Goal: Contribute content: Contribute content

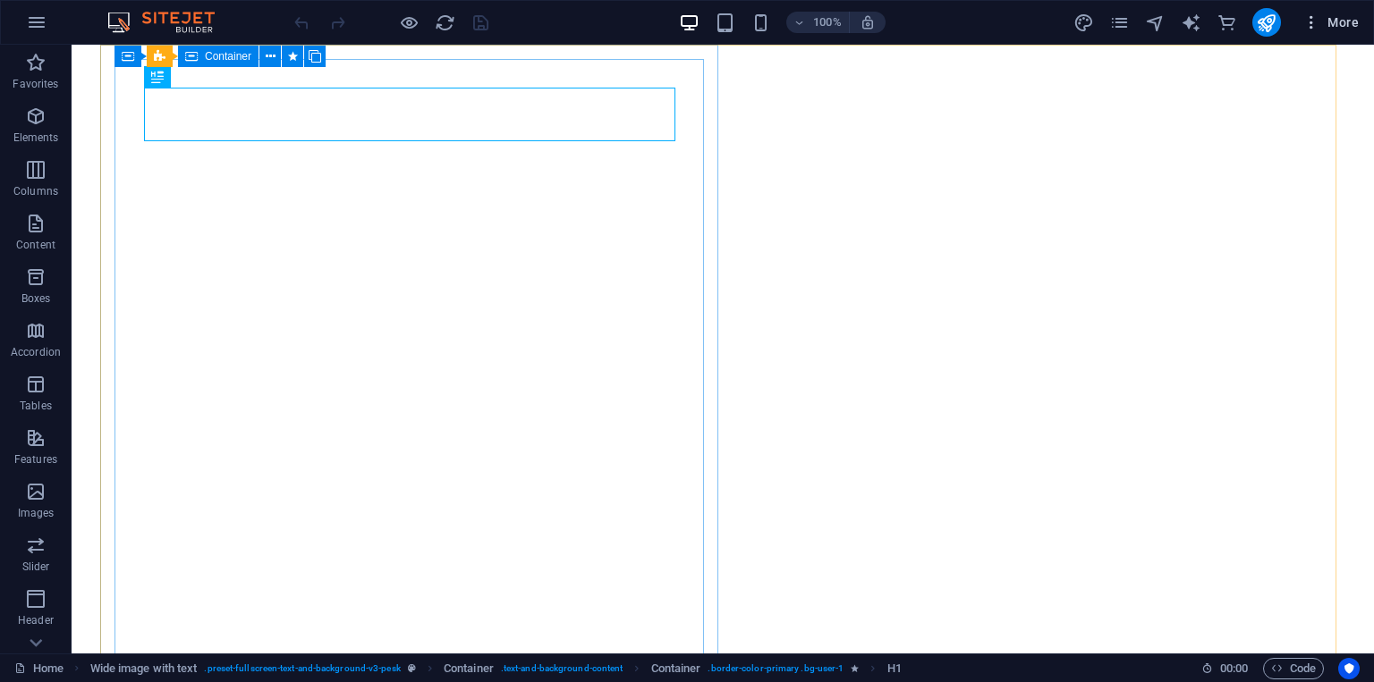
click at [1339, 22] on span "More" at bounding box center [1330, 22] width 56 height 18
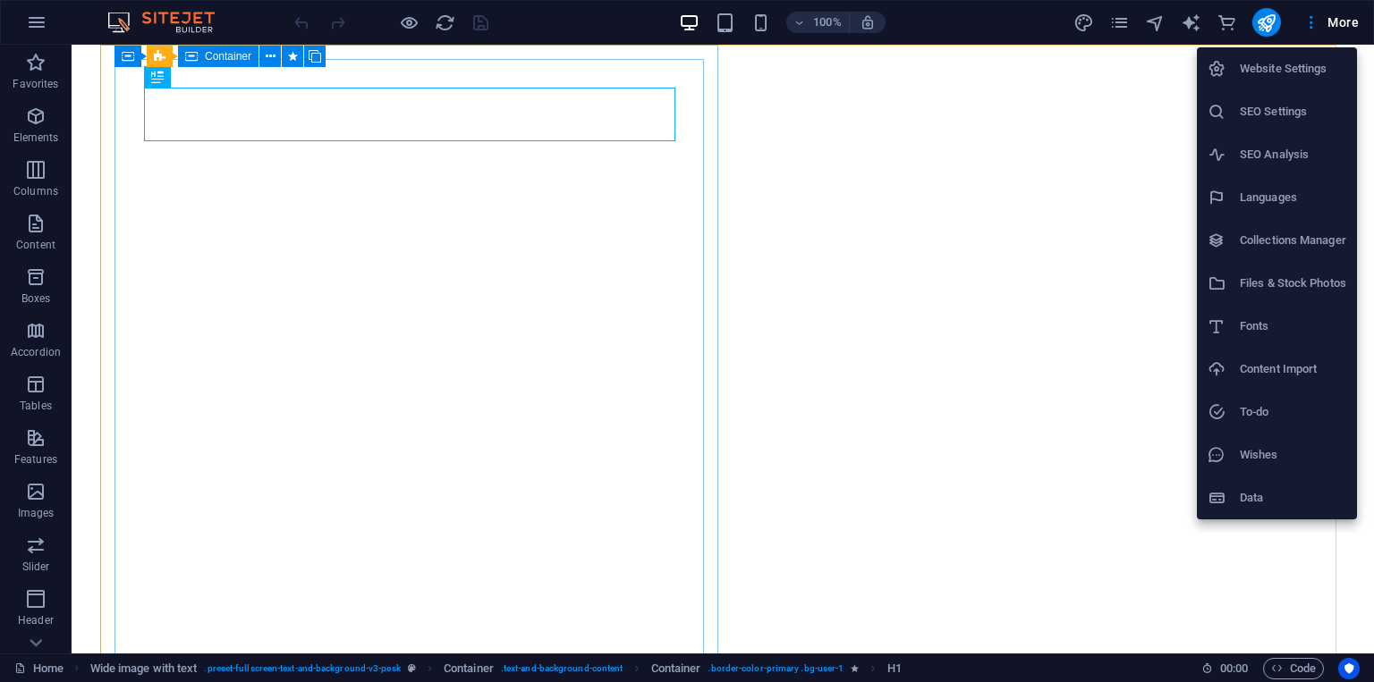
click at [1270, 240] on h6 "Collections Manager" at bounding box center [1292, 240] width 106 height 21
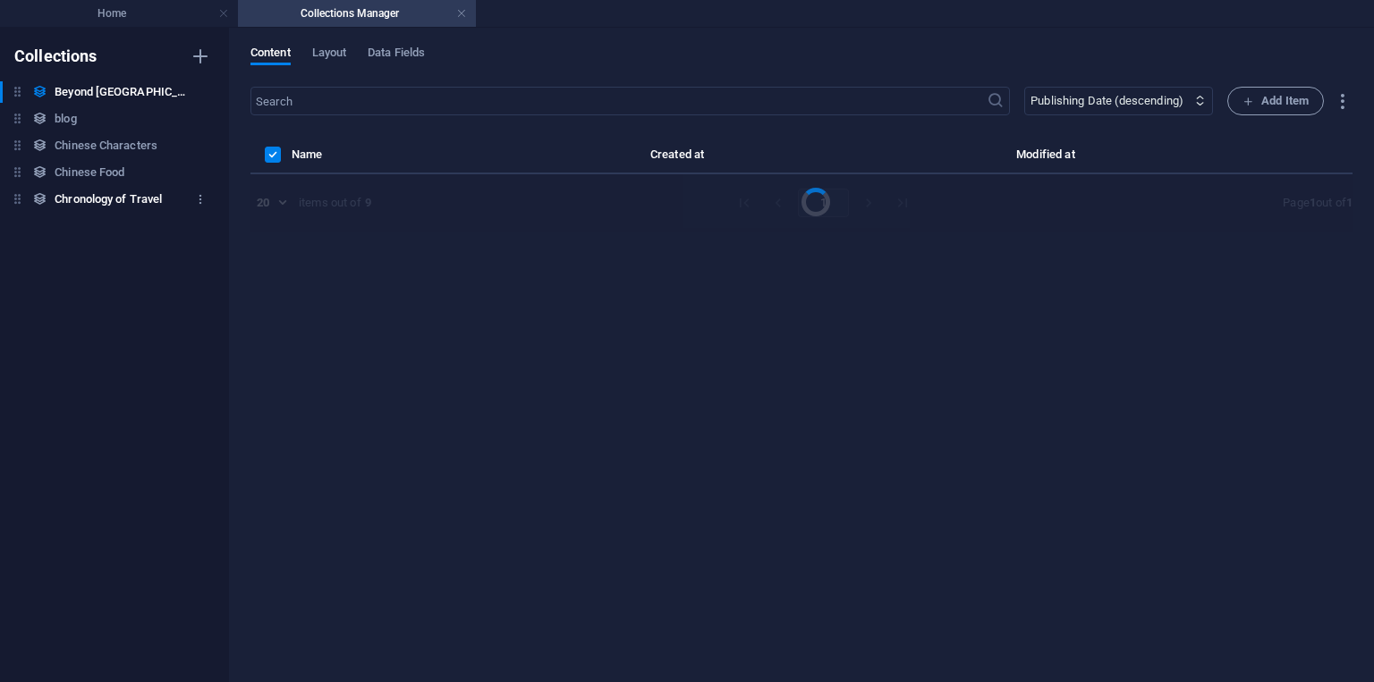
click at [130, 202] on h6 "Chronology of Travel" at bounding box center [108, 199] width 107 height 21
select select "columns.publishing_date_DESC"
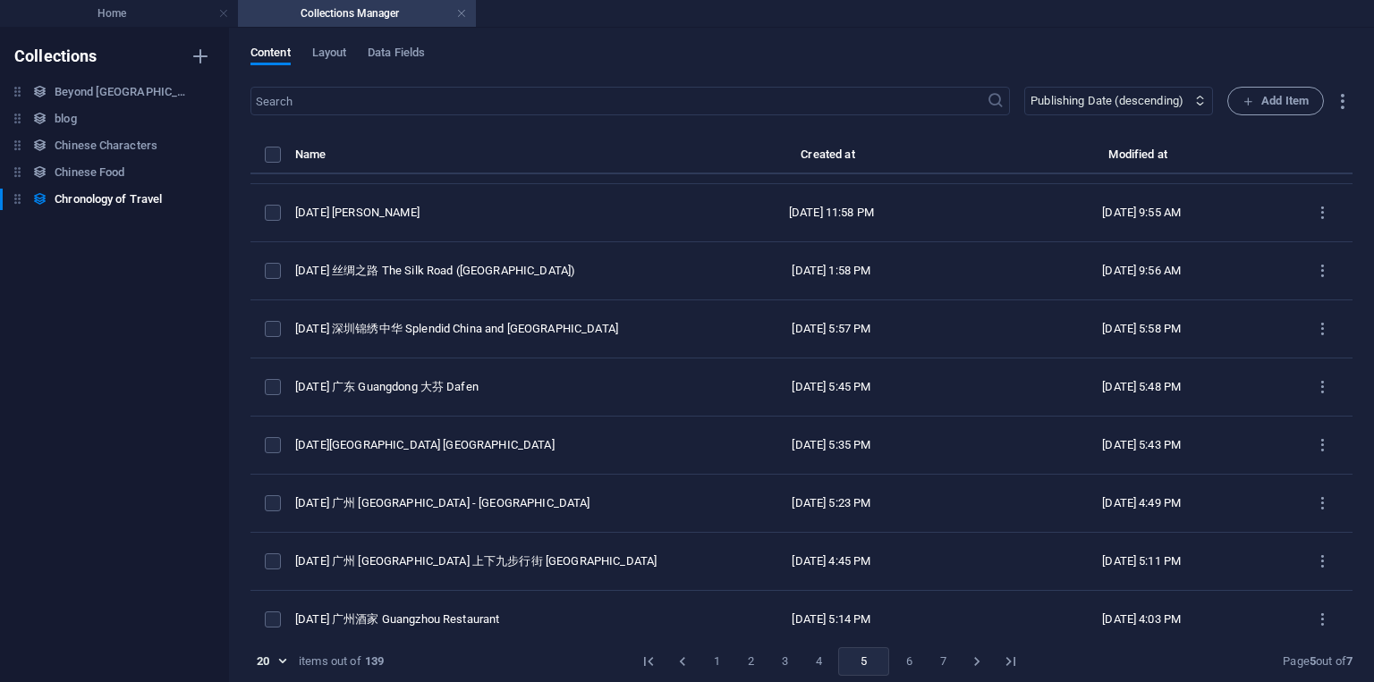
scroll to position [704, 0]
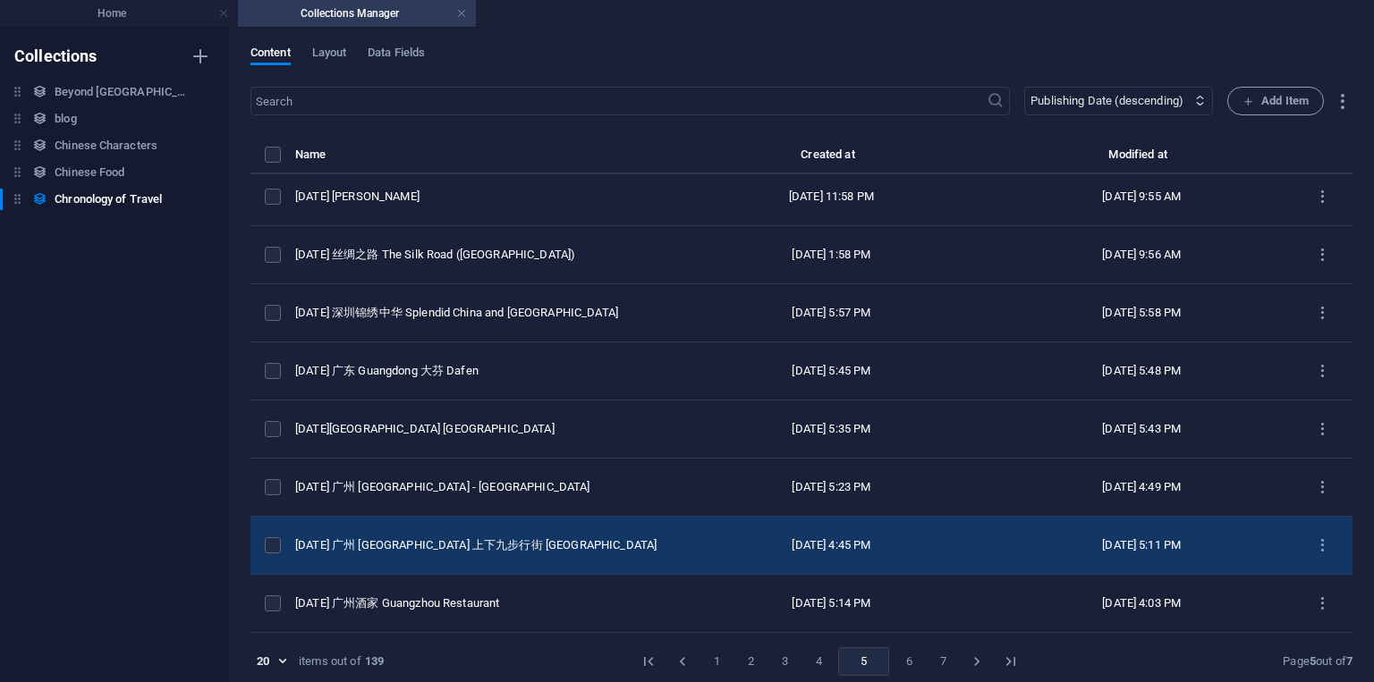
click at [553, 536] on td "[DATE] 广州 [GEOGRAPHIC_DATA] 上下九步行街 [GEOGRAPHIC_DATA]" at bounding box center [483, 546] width 376 height 58
select select "2014"
select select "Travel"
select select "[GEOGRAPHIC_DATA]"
select select "Photos + AI Generated"
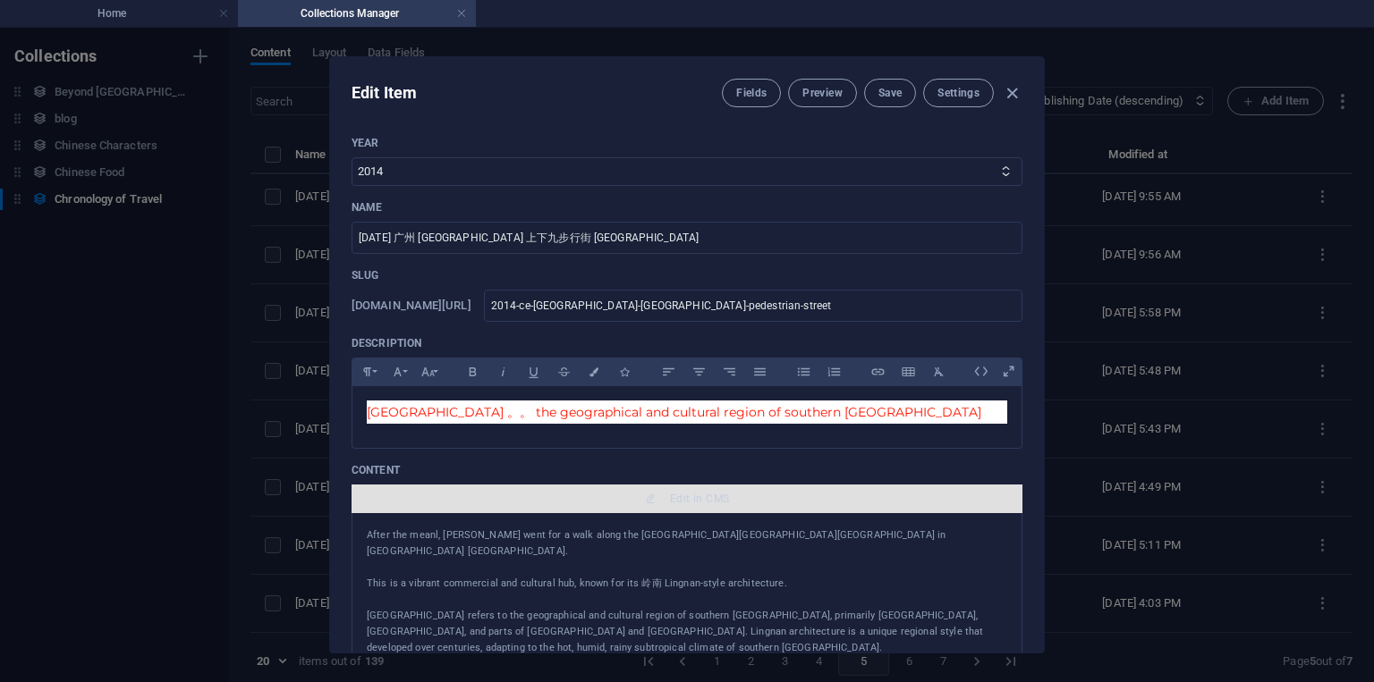
click at [684, 500] on span "Edit in CMS" at bounding box center [699, 499] width 59 height 14
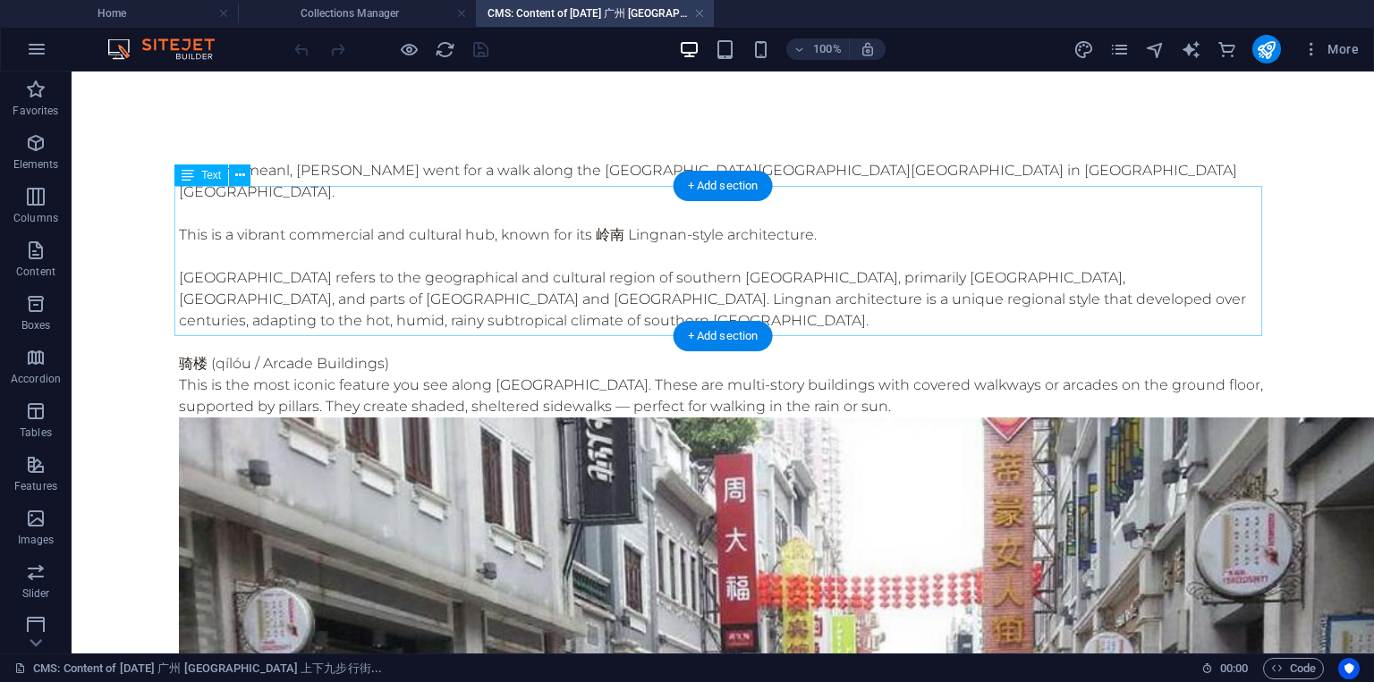
scroll to position [0, 0]
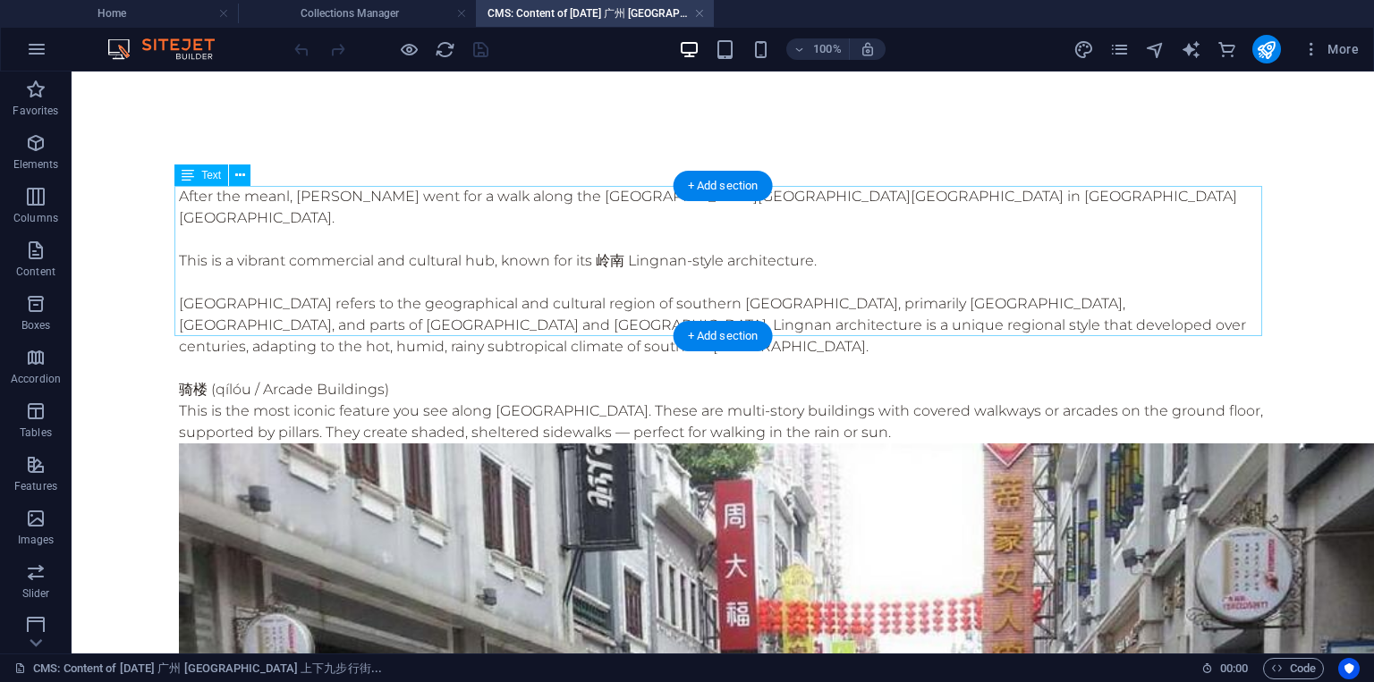
click at [281, 200] on div "After the meanl, [PERSON_NAME] went for a walk along the [GEOGRAPHIC_DATA][GEOG…" at bounding box center [722, 272] width 1087 height 172
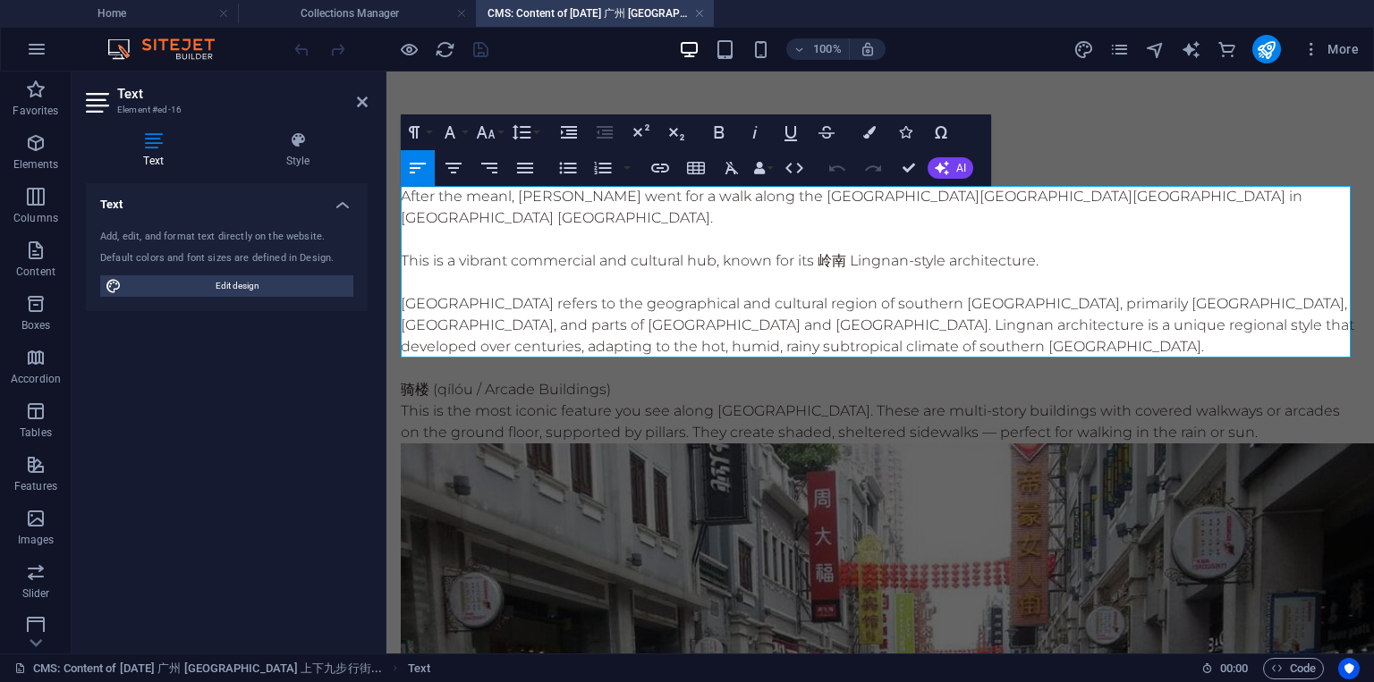
click at [508, 203] on p "After the meanl, [PERSON_NAME] went for a walk along the [GEOGRAPHIC_DATA][GEOG…" at bounding box center [880, 207] width 959 height 43
drag, startPoint x: 467, startPoint y: 200, endPoint x: 1012, endPoint y: 248, distance: 547.5
click at [605, 199] on p "After the 点心 Dim Sum meal , [PERSON_NAME] went for a walk along the [GEOGRAPHIC…" at bounding box center [880, 207] width 959 height 43
click at [661, 170] on icon "button" at bounding box center [659, 167] width 21 height 21
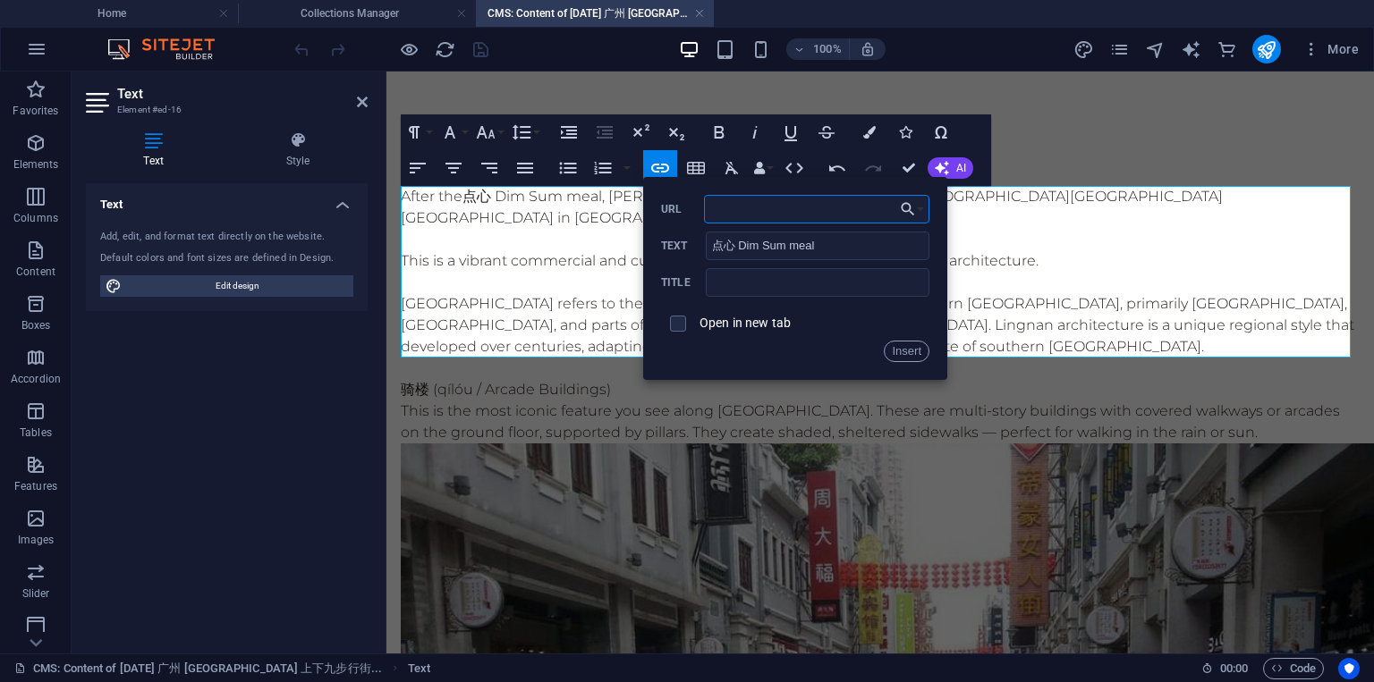
paste input "[URL][DOMAIN_NAME]"
type input "[URL][DOMAIN_NAME]"
click at [735, 289] on input "text" at bounding box center [818, 282] width 224 height 29
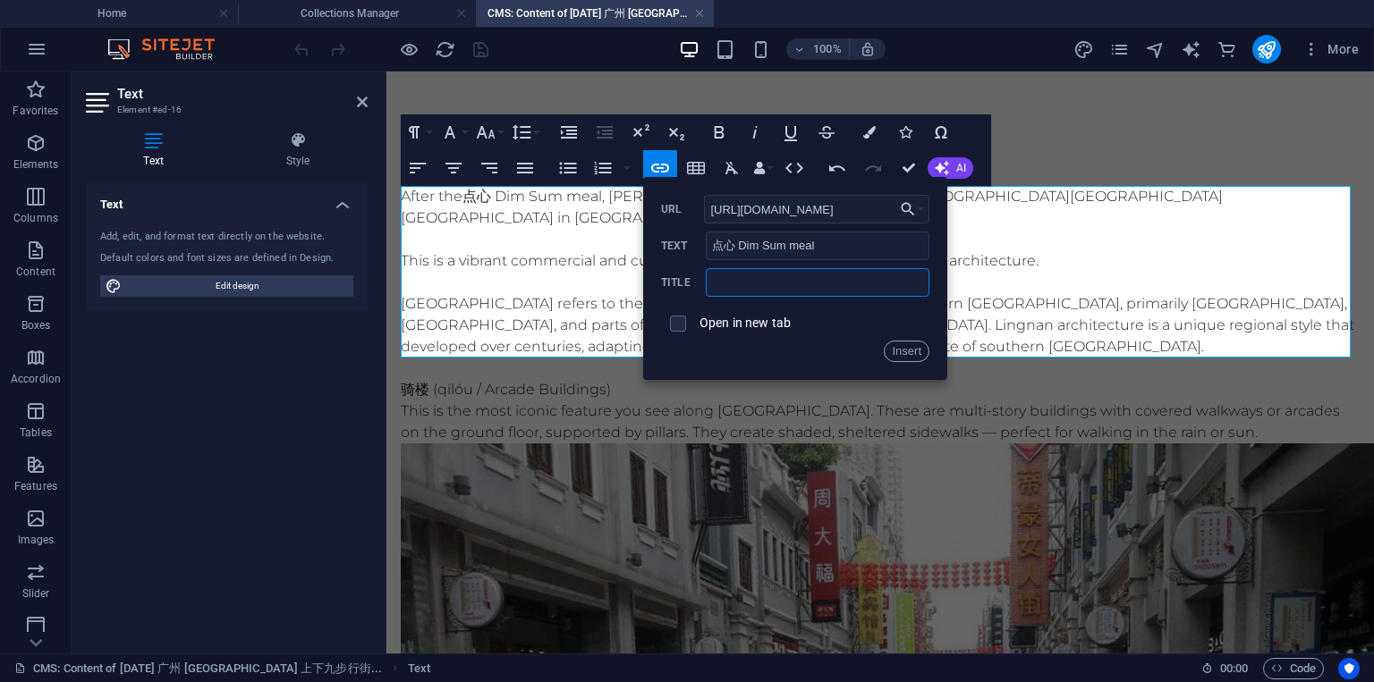
type input "[GEOGRAPHIC_DATA]"
click at [915, 359] on button "Insert" at bounding box center [907, 351] width 46 height 21
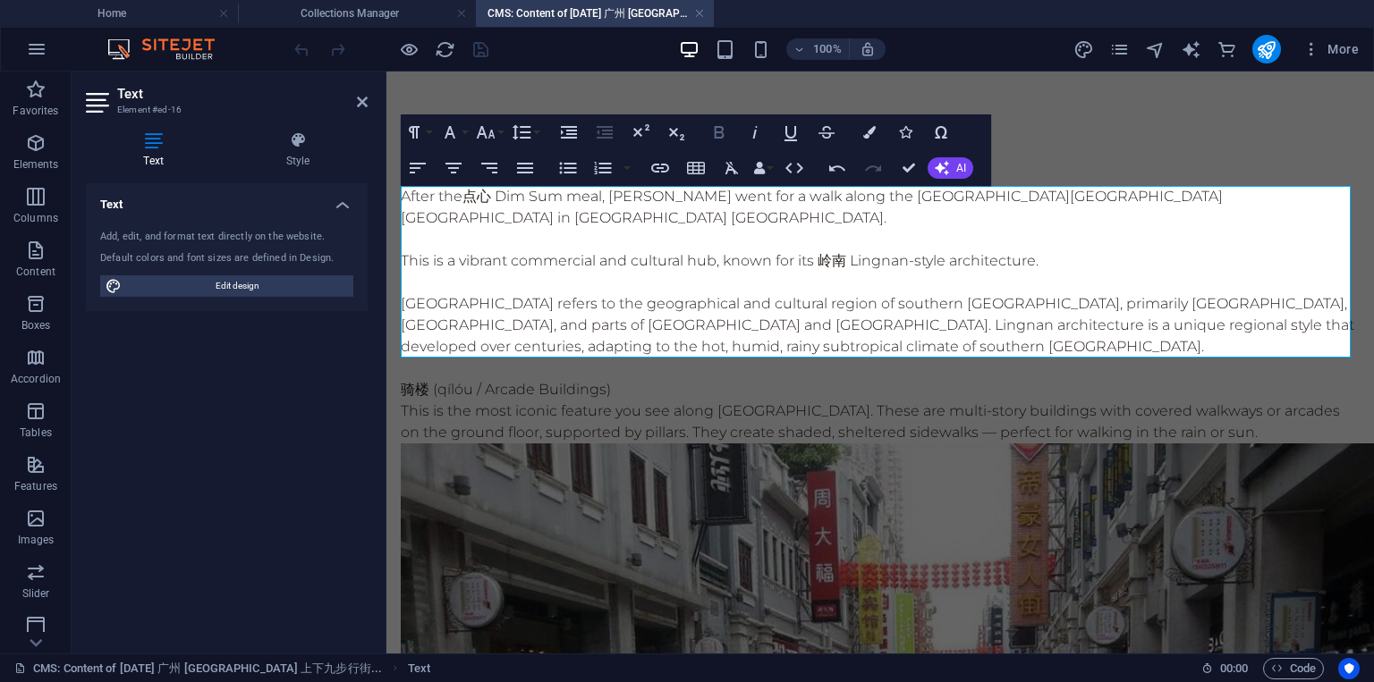
click at [718, 134] on icon "button" at bounding box center [718, 132] width 21 height 21
click at [873, 128] on icon "button" at bounding box center [869, 132] width 13 height 13
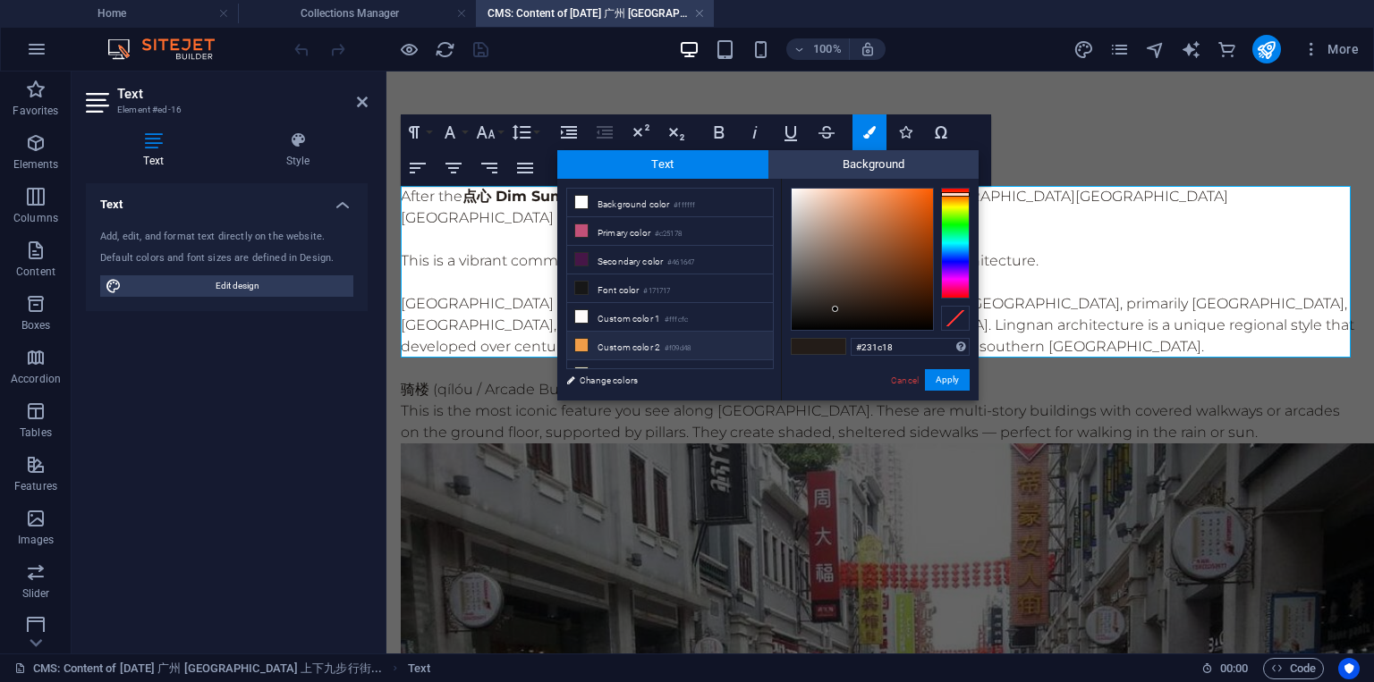
click at [654, 343] on li "Custom color 2 #f09d48" at bounding box center [670, 346] width 206 height 29
type input "#f09d48"
click at [943, 375] on button "Apply" at bounding box center [947, 379] width 45 height 21
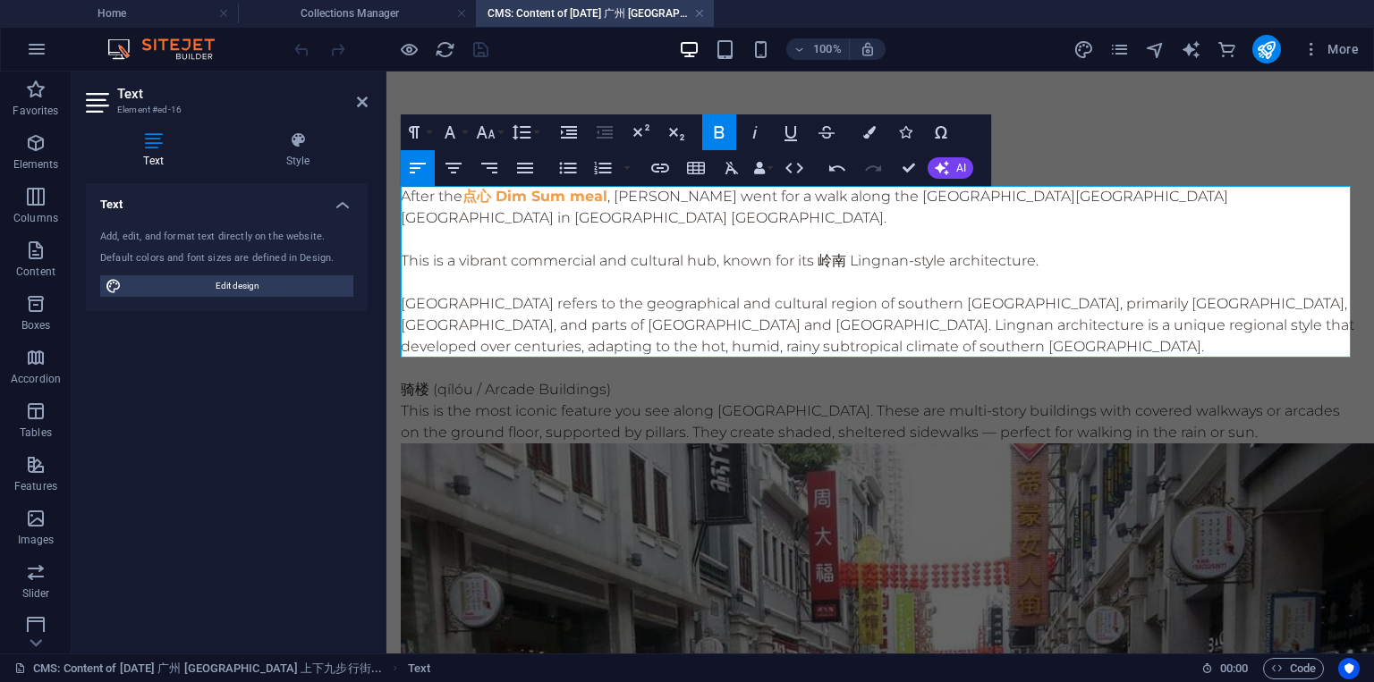
click at [820, 230] on p at bounding box center [880, 239] width 959 height 21
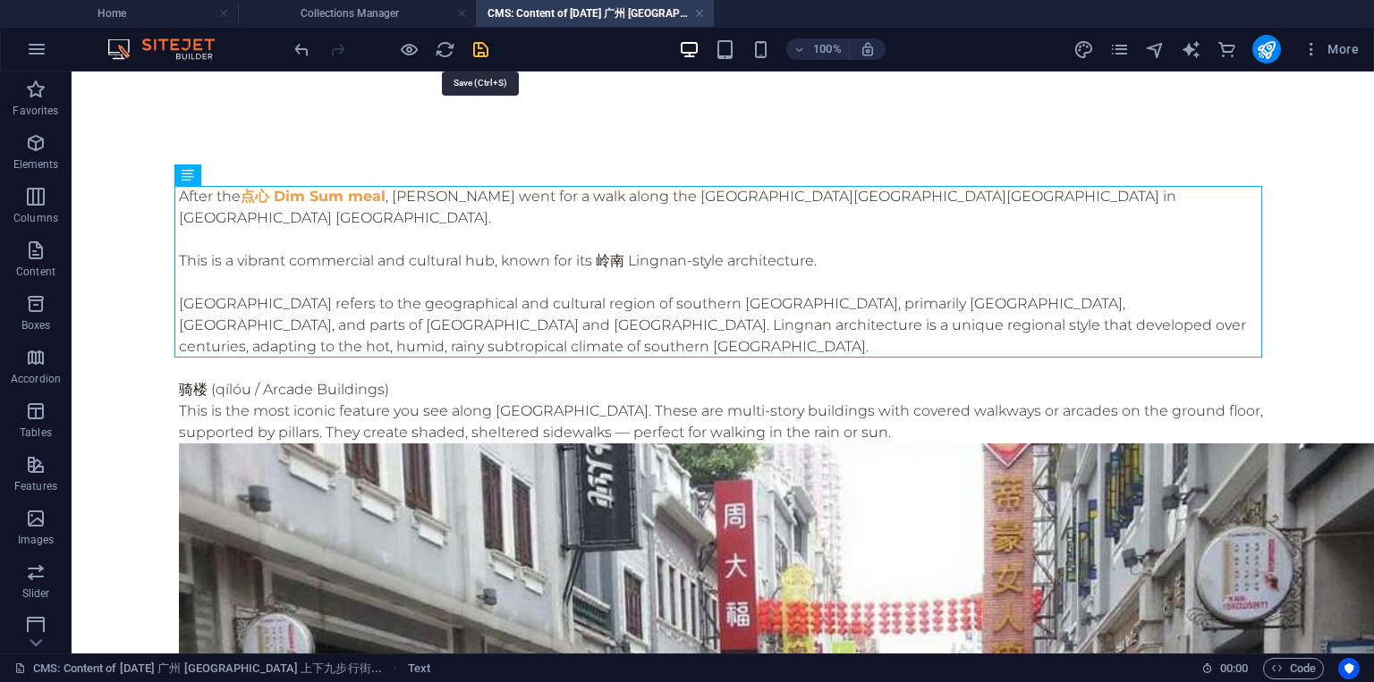
click at [484, 51] on icon "save" at bounding box center [480, 49] width 21 height 21
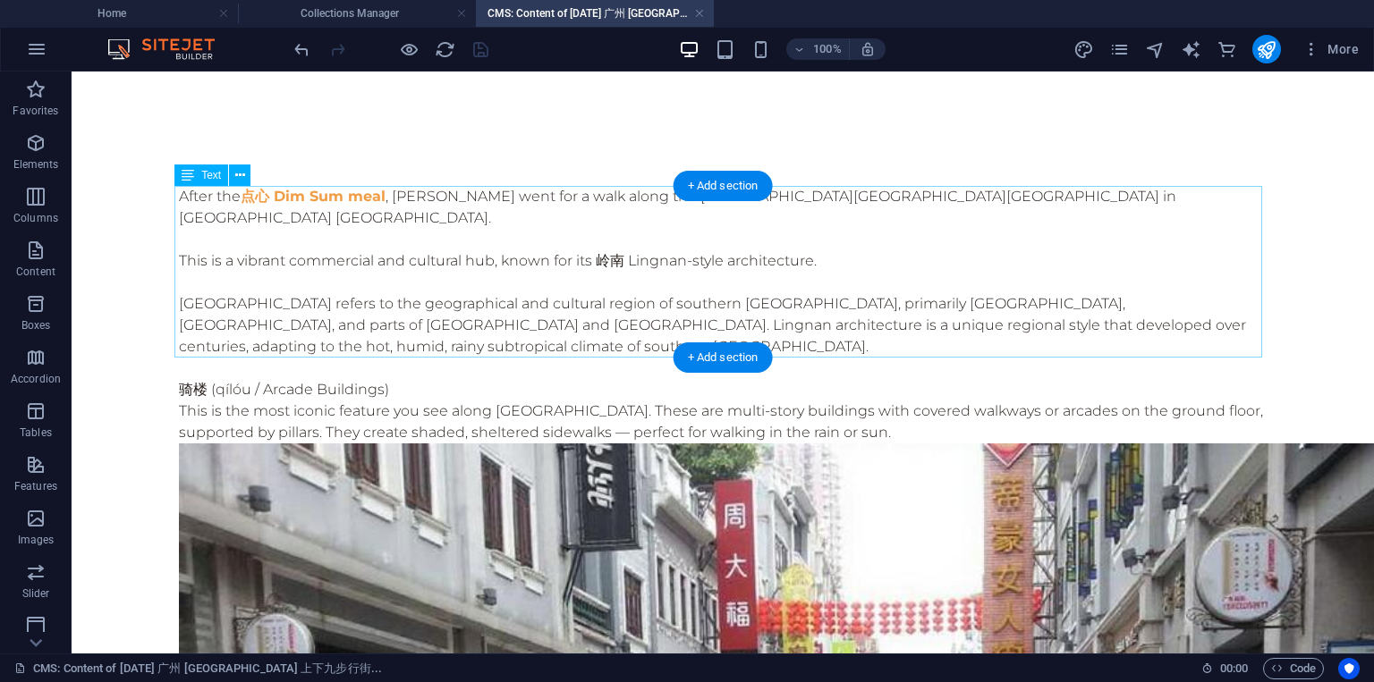
click at [478, 250] on div "After the 点心 Dim Sum meal , [PERSON_NAME] went for a walk along the [GEOGRAPHIC…" at bounding box center [722, 272] width 1087 height 172
click at [605, 271] on div "After the 点心 Dim Sum meal , [PERSON_NAME] went for a walk along the [GEOGRAPHIC…" at bounding box center [722, 272] width 1087 height 172
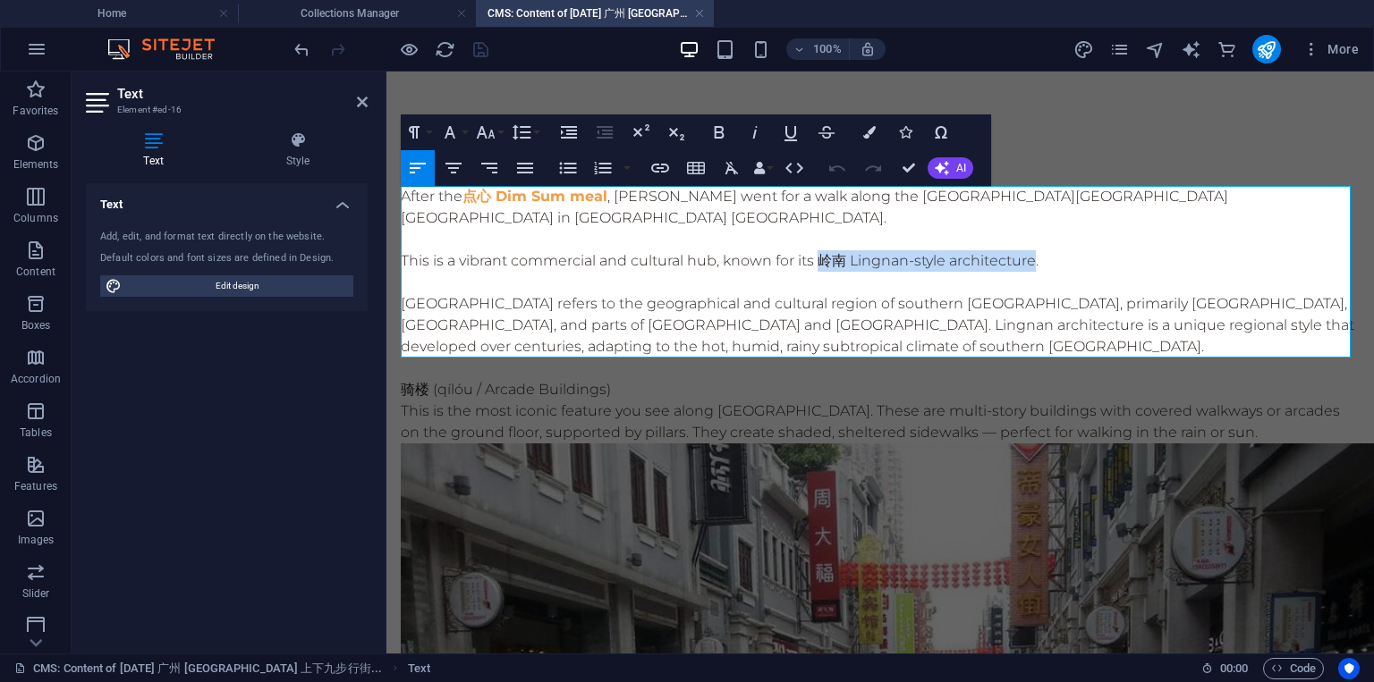
drag, startPoint x: 819, startPoint y: 260, endPoint x: 1034, endPoint y: 253, distance: 214.7
click at [1034, 253] on p "This is a vibrant commercial and cultural hub, known for its 岭南 Lingnan-style a…" at bounding box center [880, 260] width 959 height 21
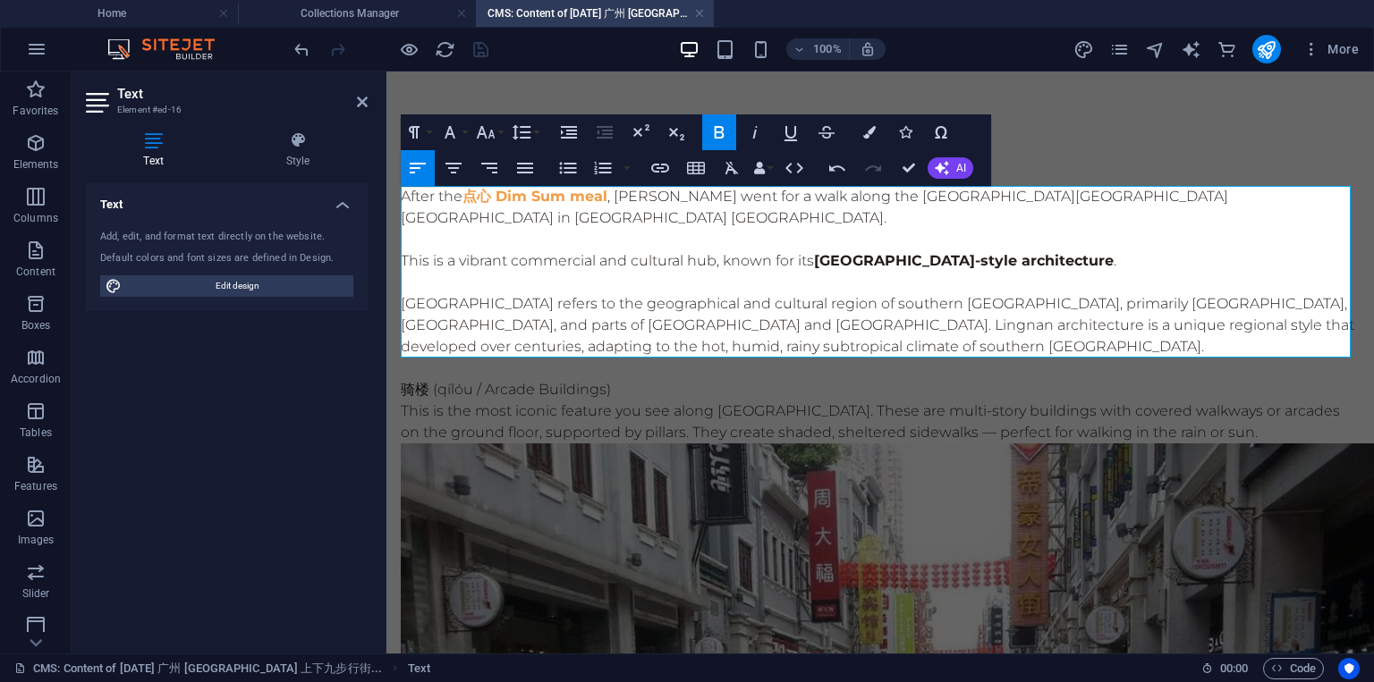
click at [761, 309] on p "[GEOGRAPHIC_DATA] refers to the geographical and cultural region of southern [G…" at bounding box center [880, 325] width 959 height 64
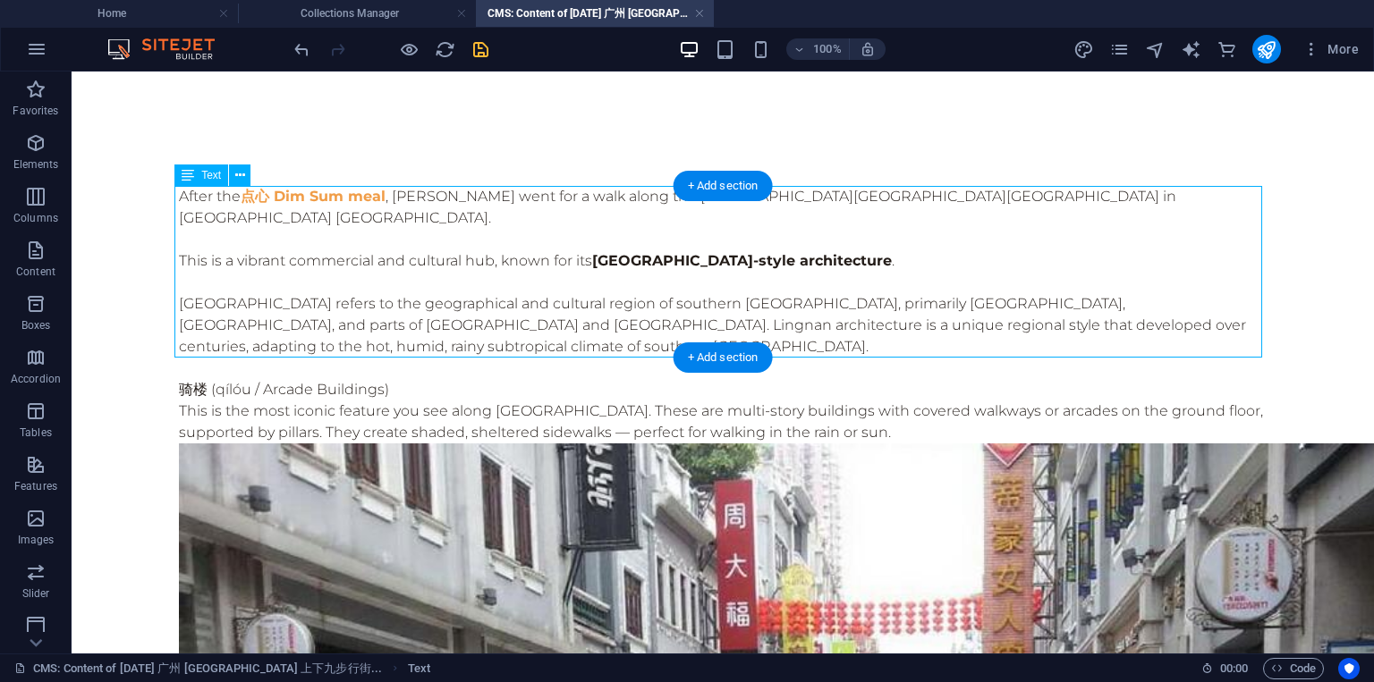
click at [799, 270] on div "After the 点心 Dim Sum meal , [PERSON_NAME] went for a walk along the [GEOGRAPHIC…" at bounding box center [722, 272] width 1087 height 172
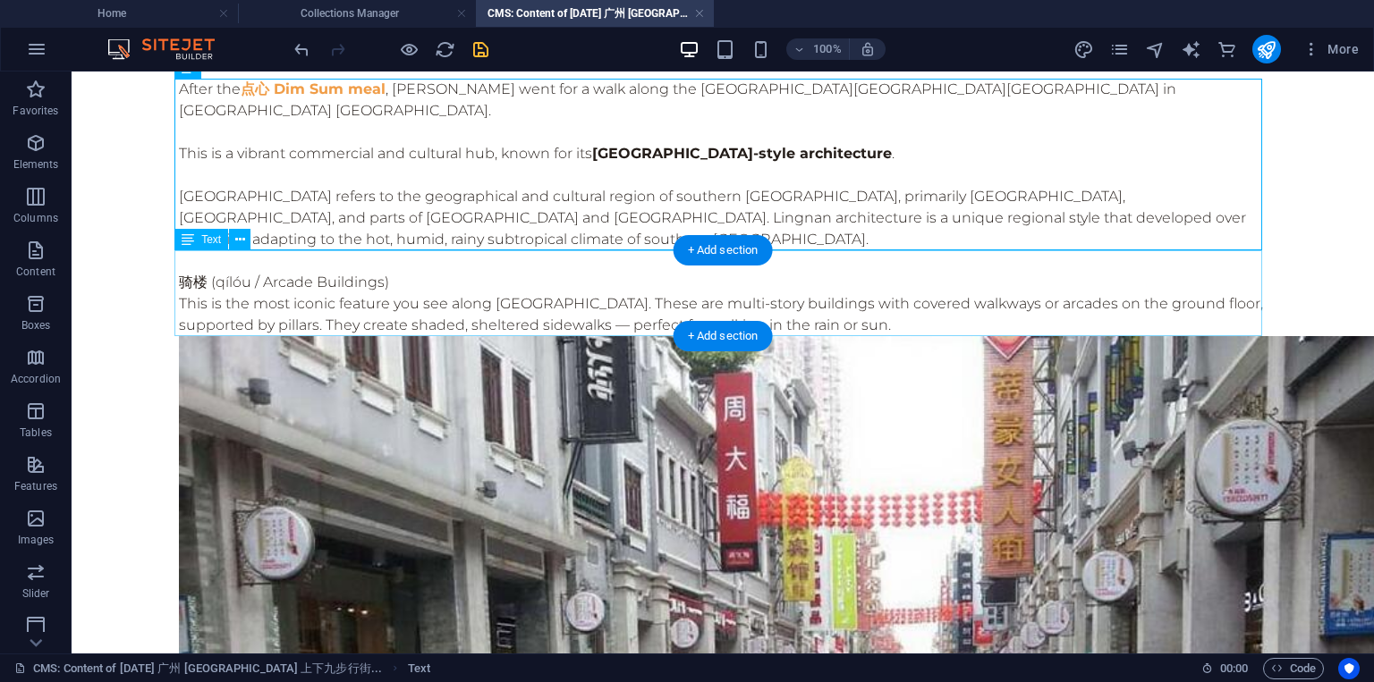
click at [867, 318] on div "骑楼 (qílóu / Arcade Buildings) This is the most iconic feature you see along [GE…" at bounding box center [722, 293] width 1087 height 86
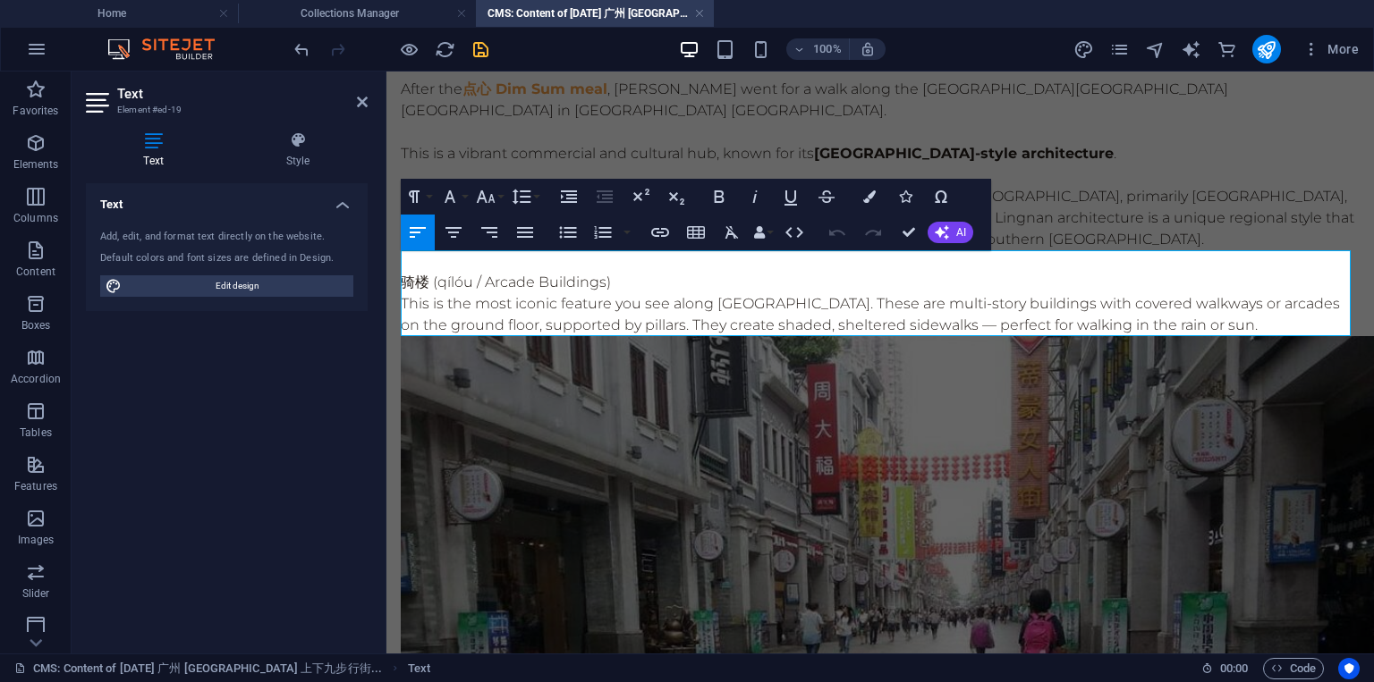
click at [1252, 328] on p "This is the most iconic feature you see along [GEOGRAPHIC_DATA]. These are mult…" at bounding box center [880, 314] width 959 height 43
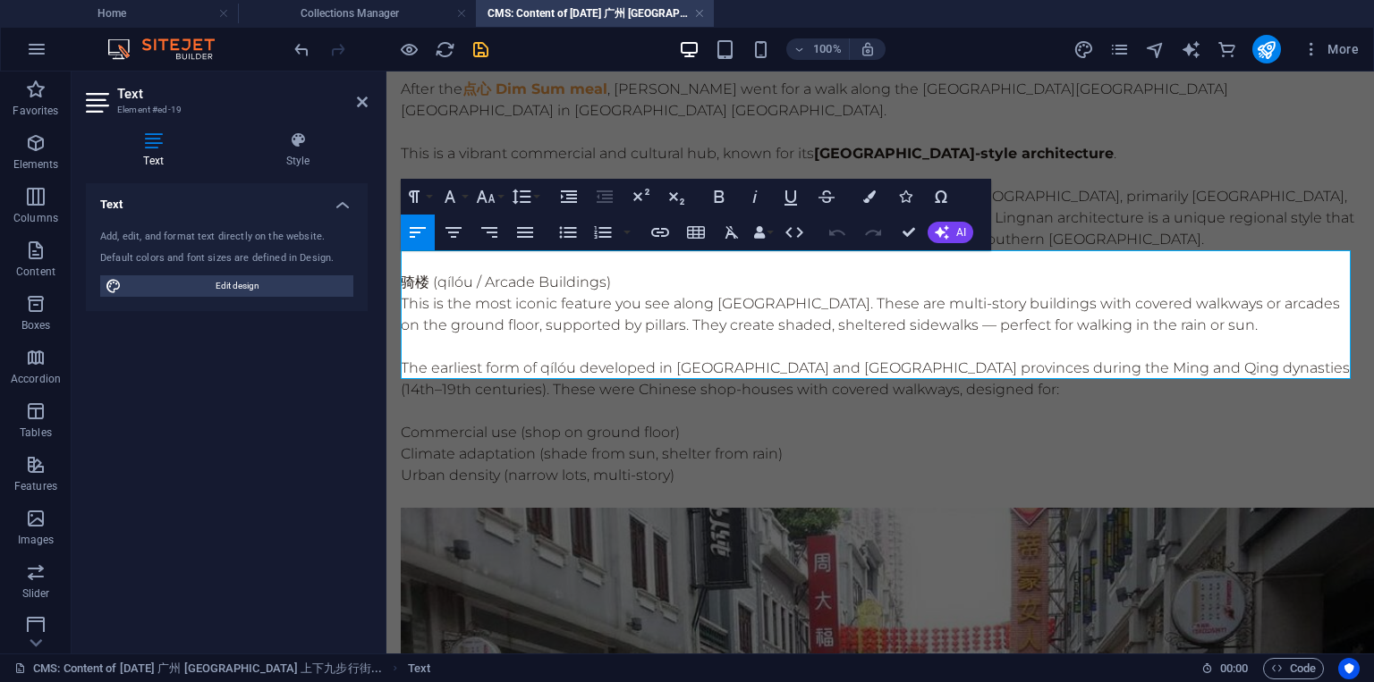
scroll to position [5145, 0]
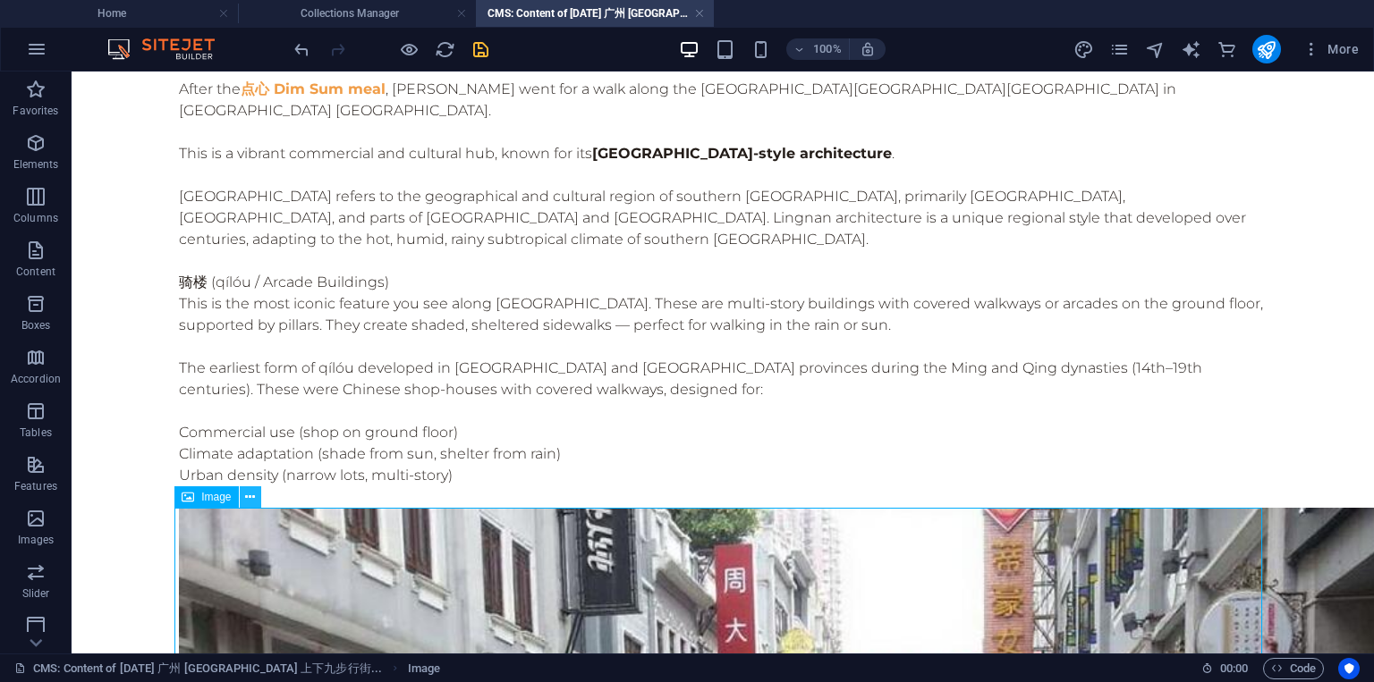
click at [245, 498] on icon at bounding box center [250, 497] width 10 height 19
click at [254, 498] on icon at bounding box center [250, 497] width 10 height 19
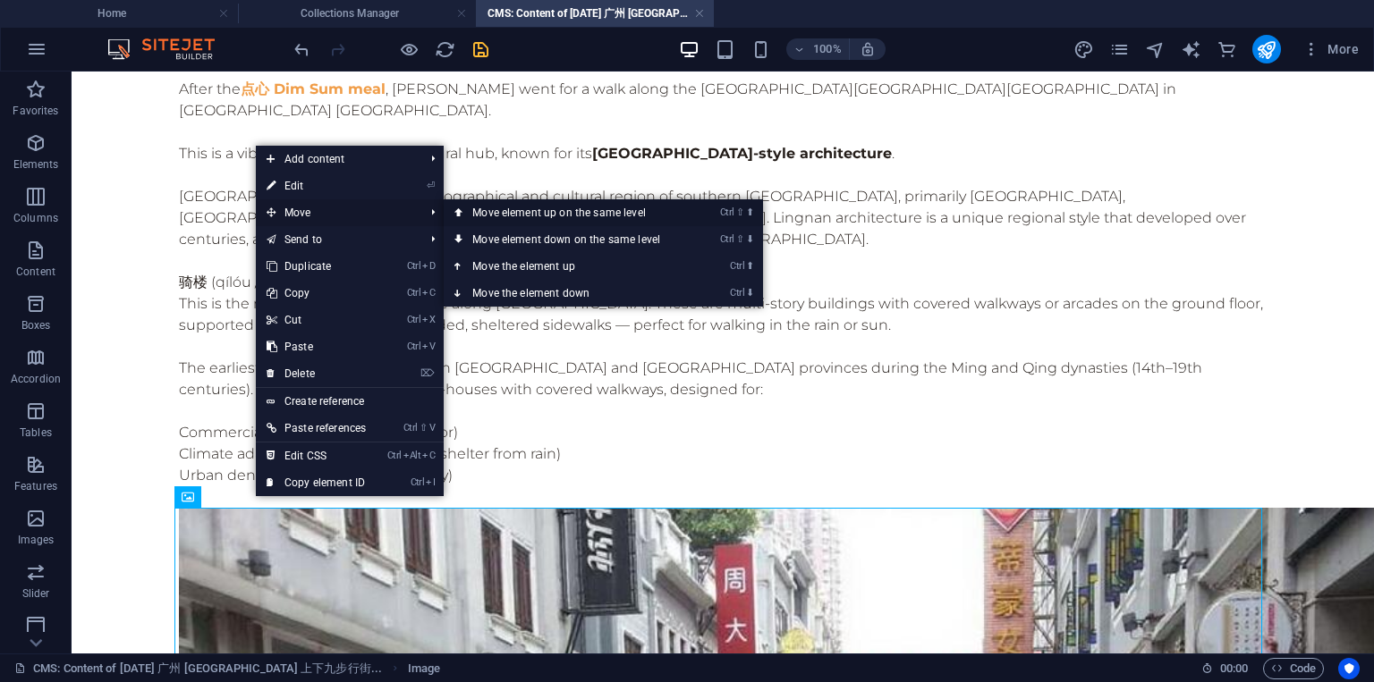
click at [496, 209] on link "Ctrl ⇧ ⬆ Move element up on the same level" at bounding box center [570, 212] width 252 height 27
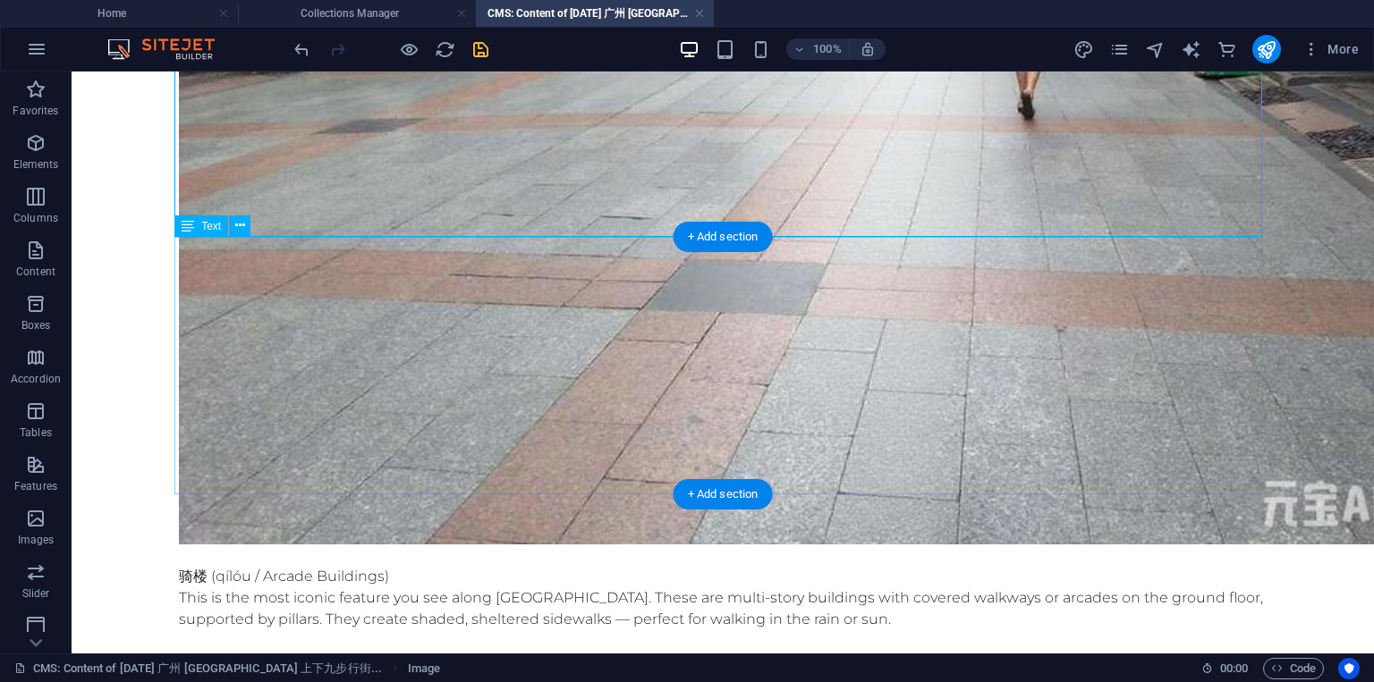
scroll to position [936, 0]
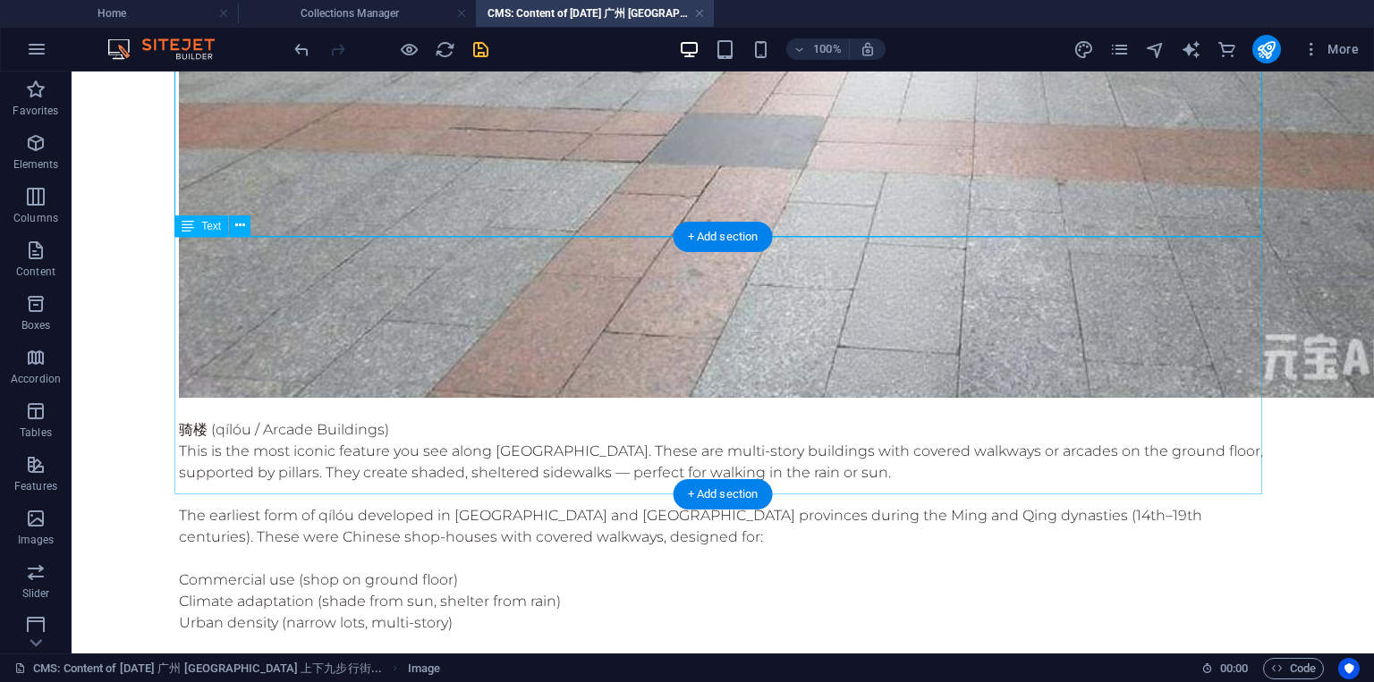
click at [584, 398] on div "骑楼 (qílóu / Arcade Buildings) This is the most iconic feature you see along [GE…" at bounding box center [722, 527] width 1087 height 258
click at [266, 398] on div "骑楼 (qílóu / Arcade Buildings) This is the most iconic feature you see along [GE…" at bounding box center [722, 527] width 1087 height 258
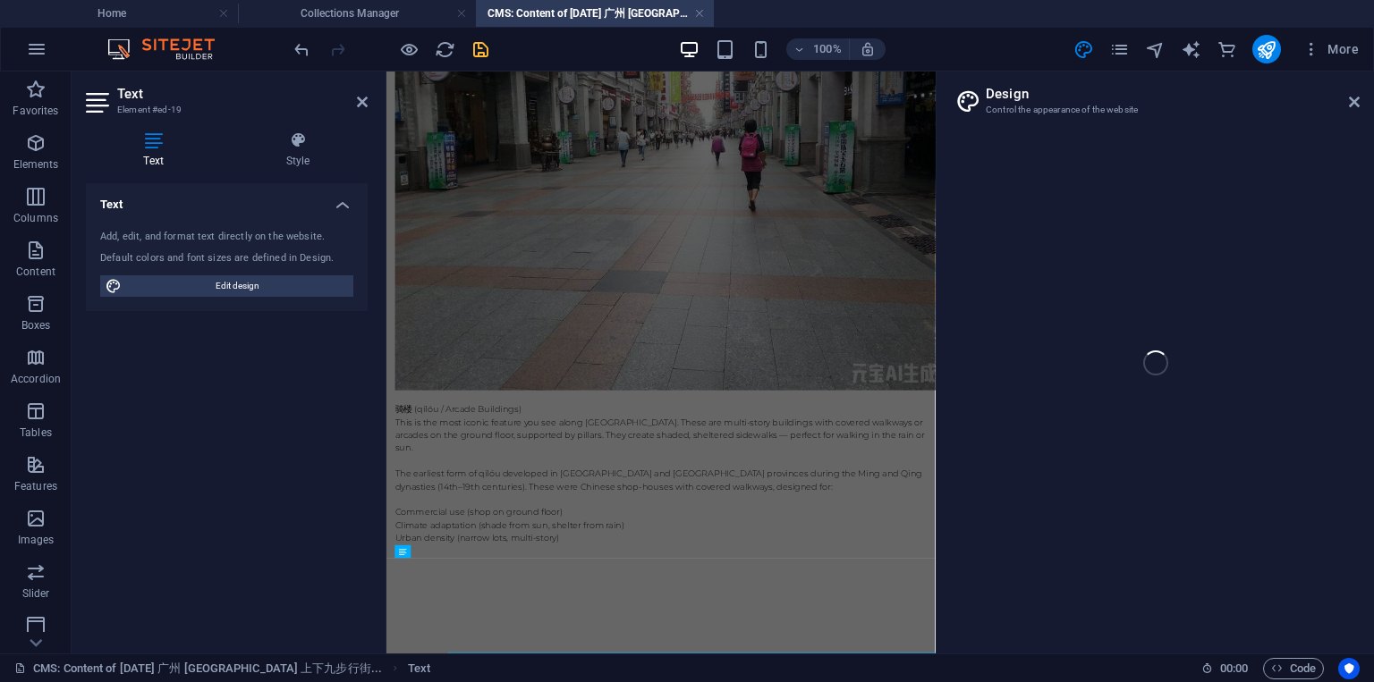
click at [613, 669] on p "This is the most iconic feature you see along [GEOGRAPHIC_DATA]. These are mult…" at bounding box center [844, 679] width 886 height 64
click at [1361, 96] on aside "Design Control the appearance of the website" at bounding box center [1154, 363] width 438 height 582
select select "px"
select select "300"
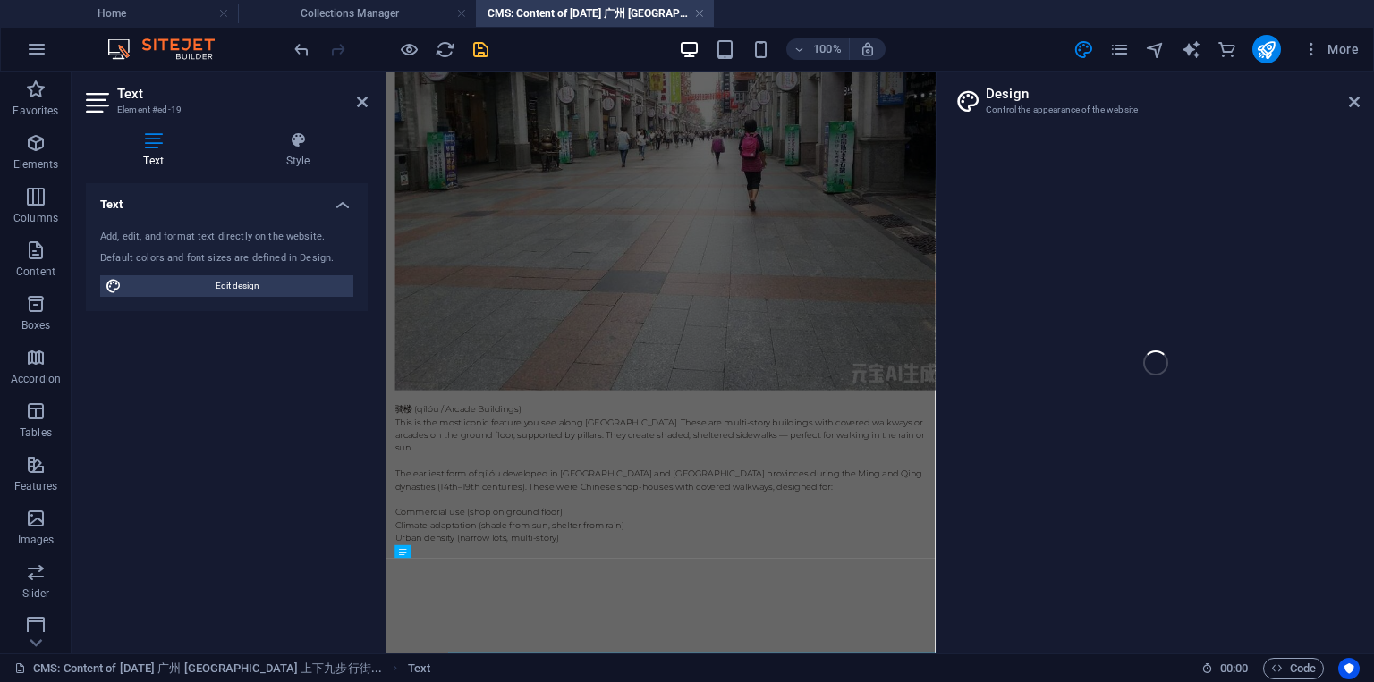
select select "px"
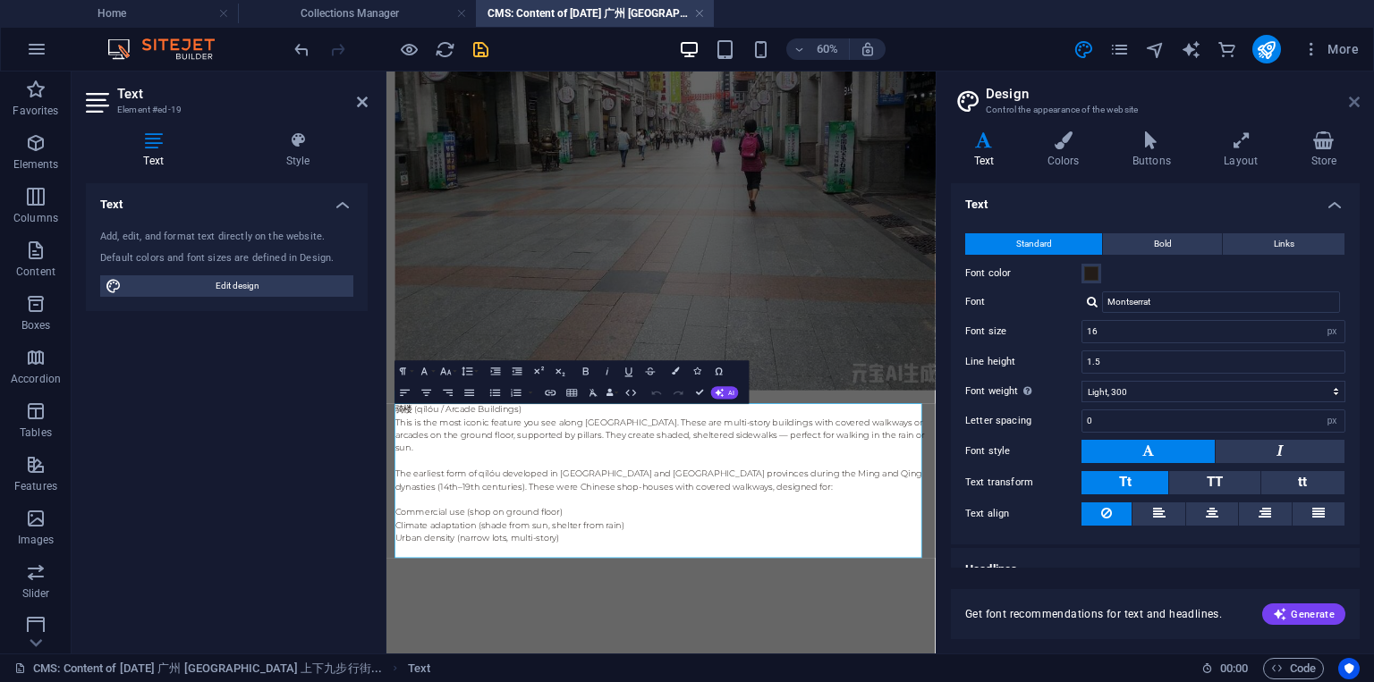
scroll to position [390, 0]
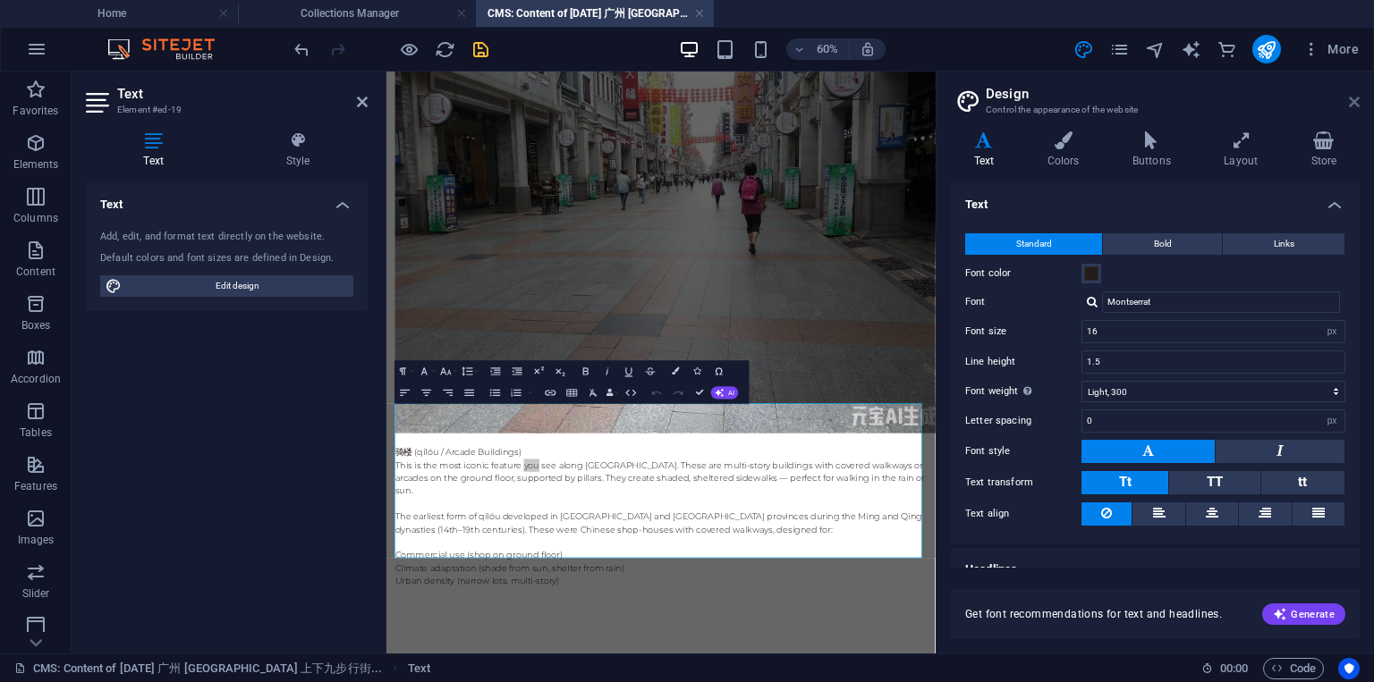
click at [1354, 104] on icon at bounding box center [1354, 102] width 11 height 14
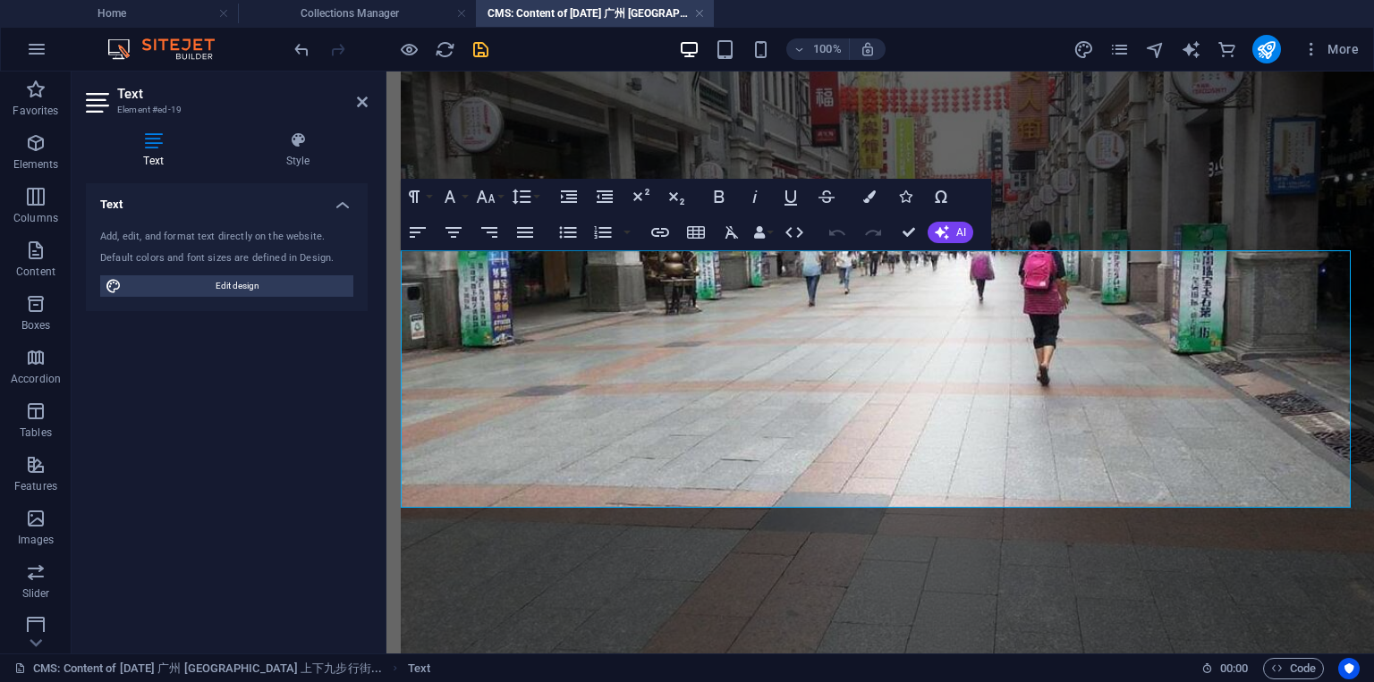
scroll to position [819, 0]
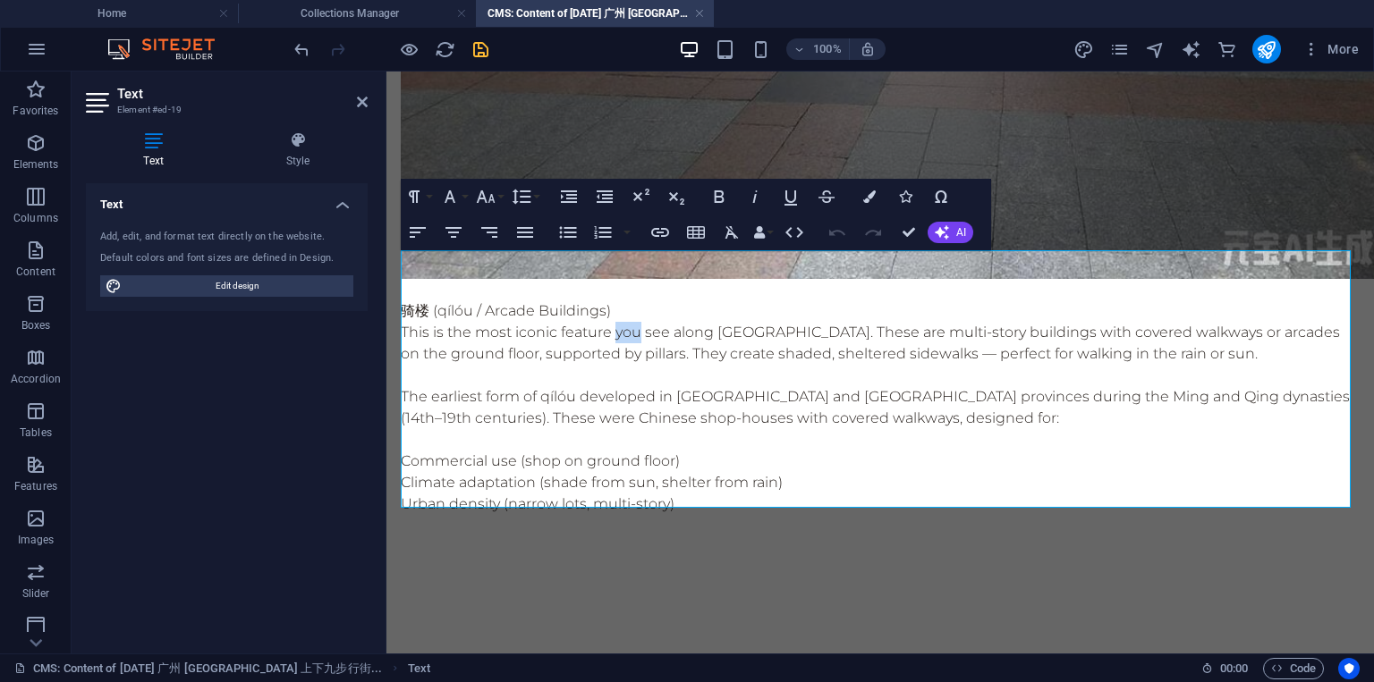
click at [595, 322] on p "This is the most iconic feature you see along [GEOGRAPHIC_DATA]. These are mult…" at bounding box center [880, 343] width 959 height 43
drag, startPoint x: 615, startPoint y: 288, endPoint x: 404, endPoint y: 286, distance: 211.0
click at [404, 300] on p "骑楼 (qílóu / Arcade Buildings)" at bounding box center [880, 310] width 959 height 21
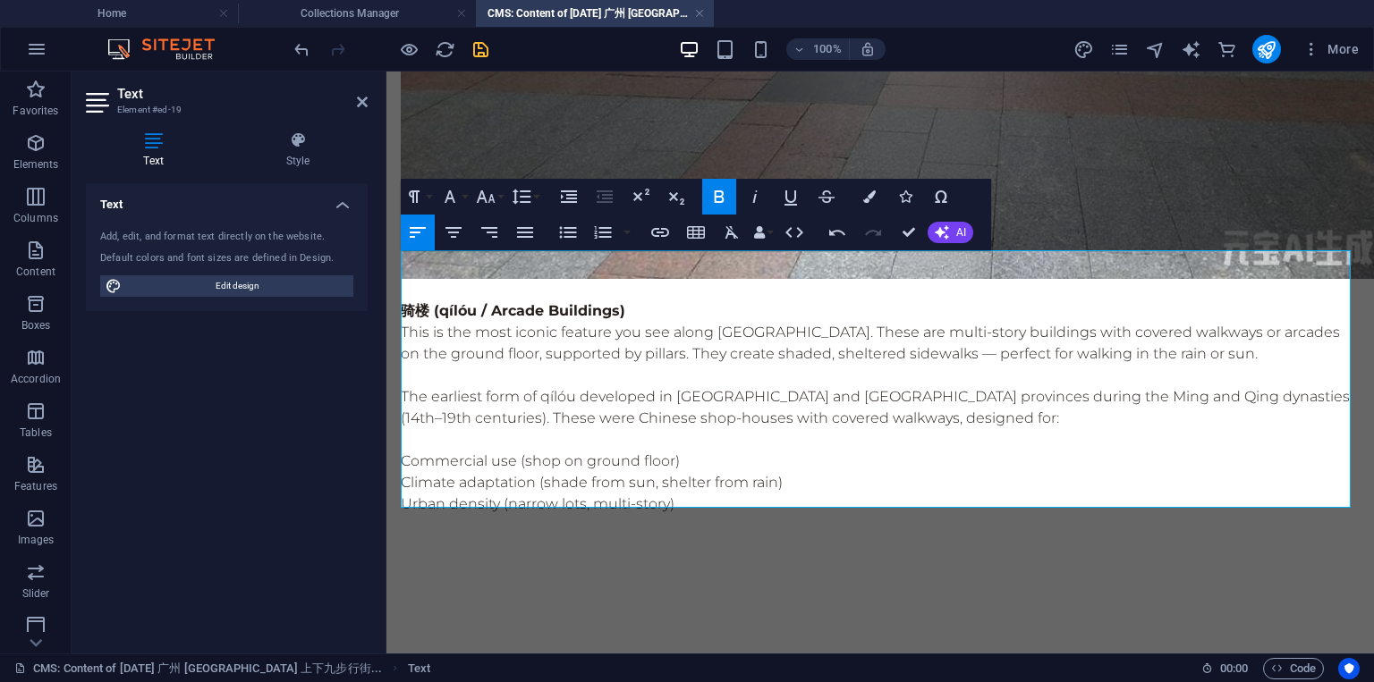
click at [601, 386] on p "The earliest form of qílóu developed in [GEOGRAPHIC_DATA] and [GEOGRAPHIC_DATA]…" at bounding box center [880, 407] width 959 height 43
click at [409, 451] on p "Commercial use (shop on ground floor)" at bounding box center [880, 461] width 959 height 21
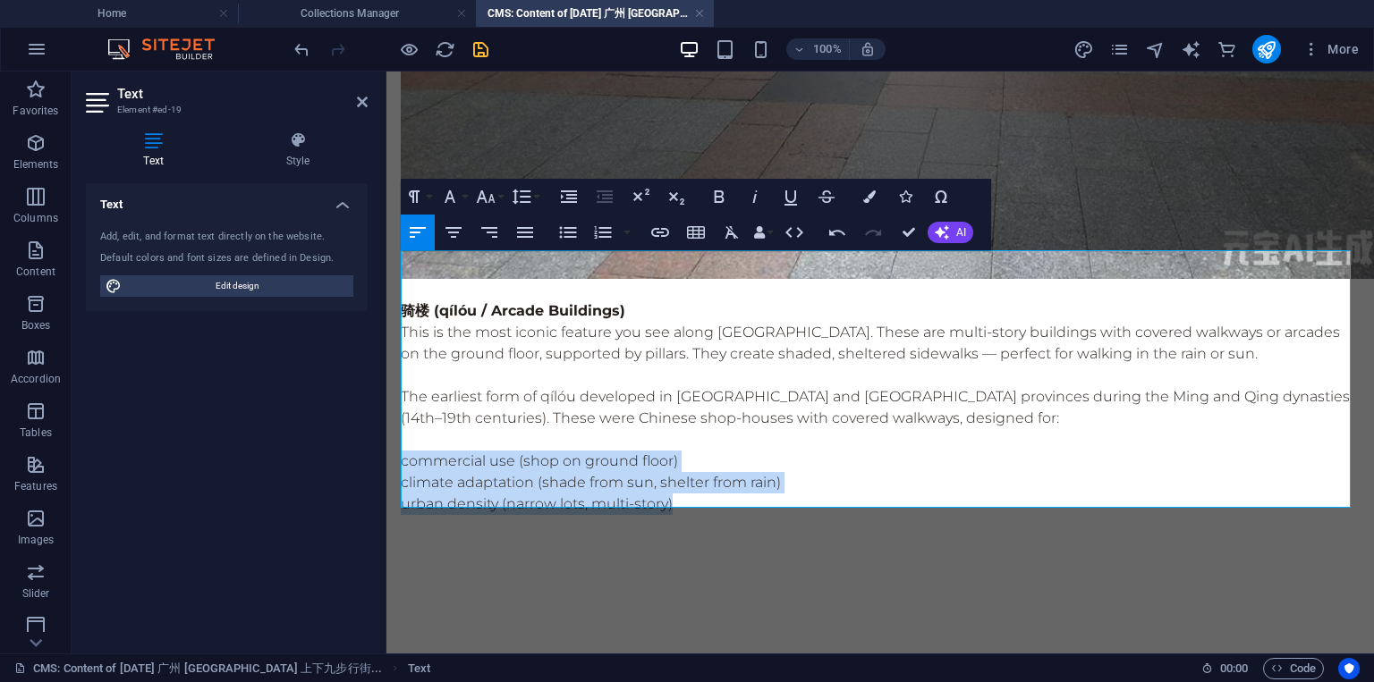
drag, startPoint x: 680, startPoint y: 478, endPoint x: 407, endPoint y: 421, distance: 278.7
click at [407, 421] on div "骑楼 (qílóu / Arcade Buildings) This is the most iconic feature you see along [GE…" at bounding box center [880, 408] width 959 height 258
click at [573, 232] on icon "button" at bounding box center [568, 233] width 17 height 12
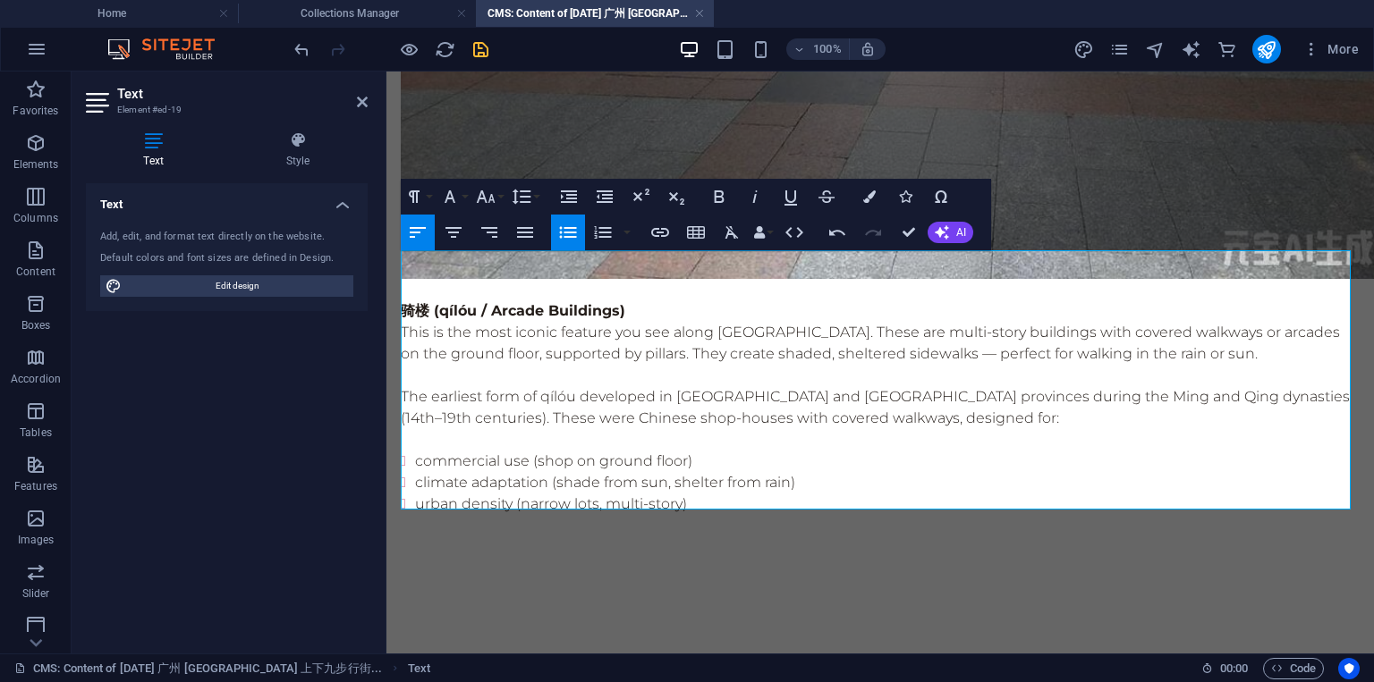
click at [848, 429] on p at bounding box center [880, 439] width 959 height 21
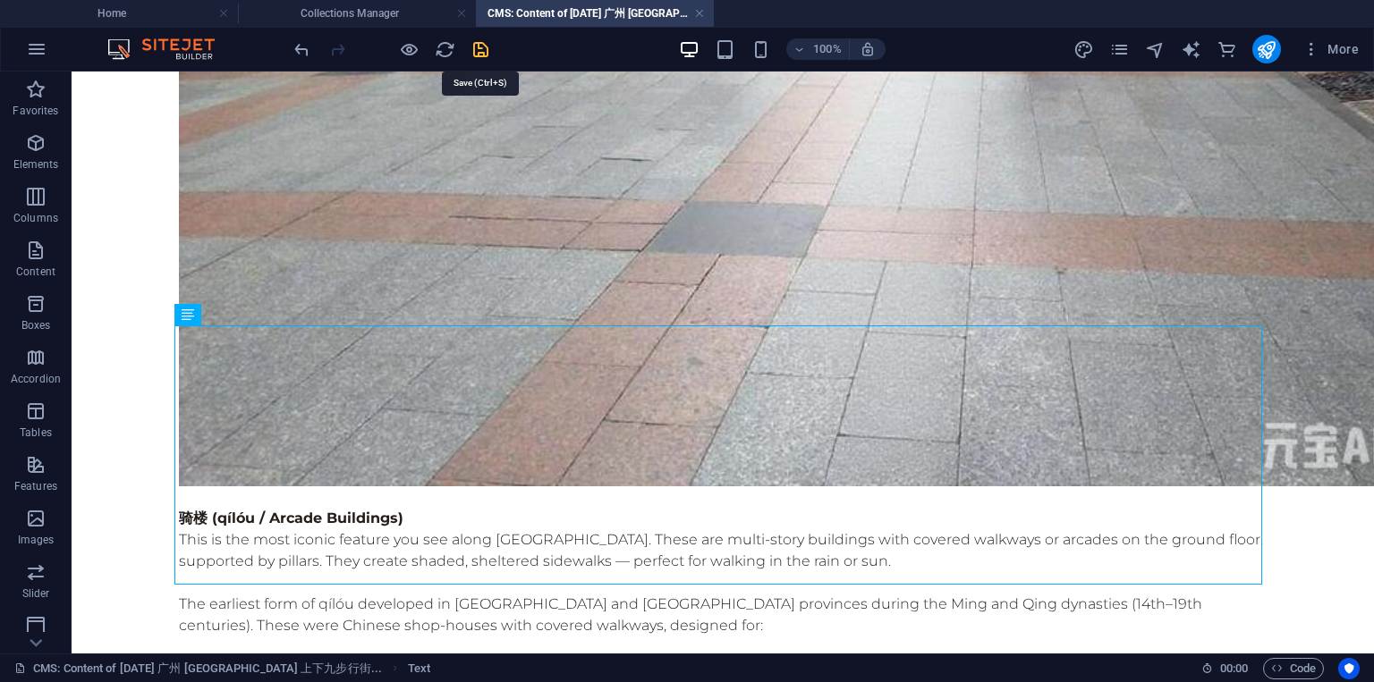
click at [478, 47] on icon "save" at bounding box center [480, 49] width 21 height 21
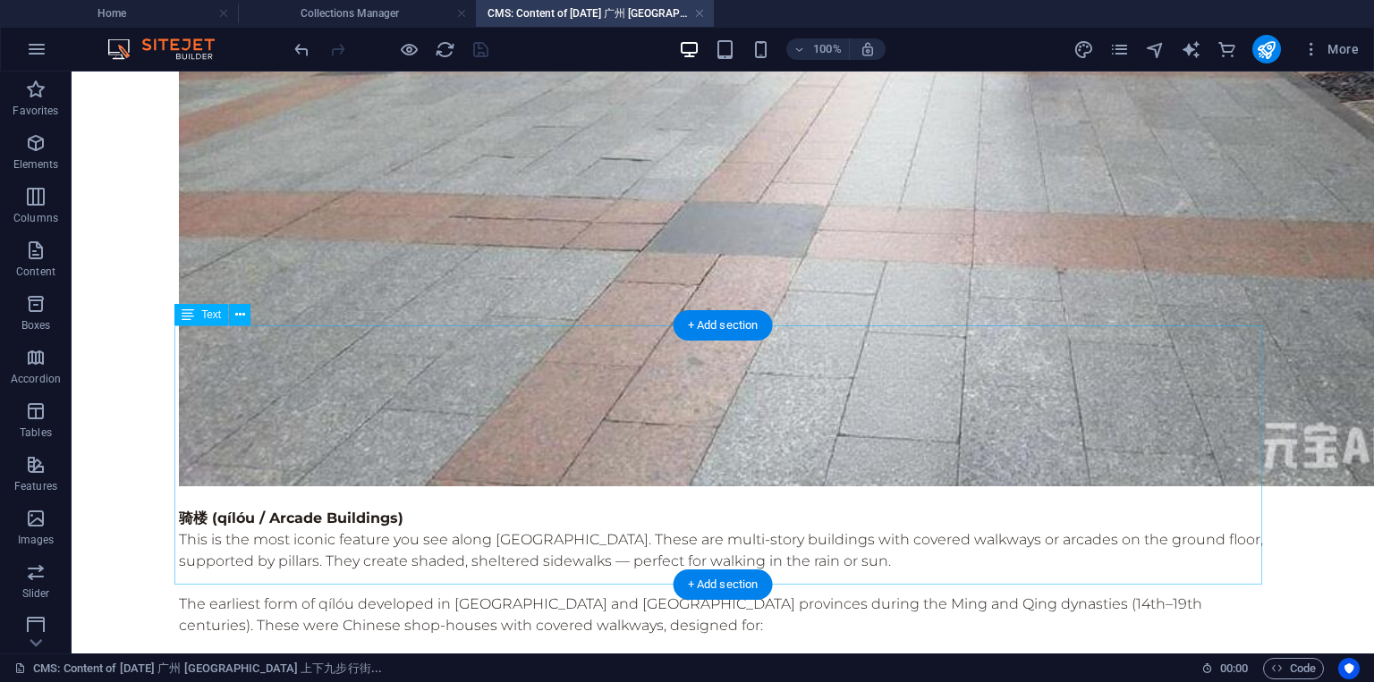
click at [444, 486] on div "骑楼 (qílóu / Arcade Buildings) This is the most iconic feature you see along [GE…" at bounding box center [722, 615] width 1087 height 258
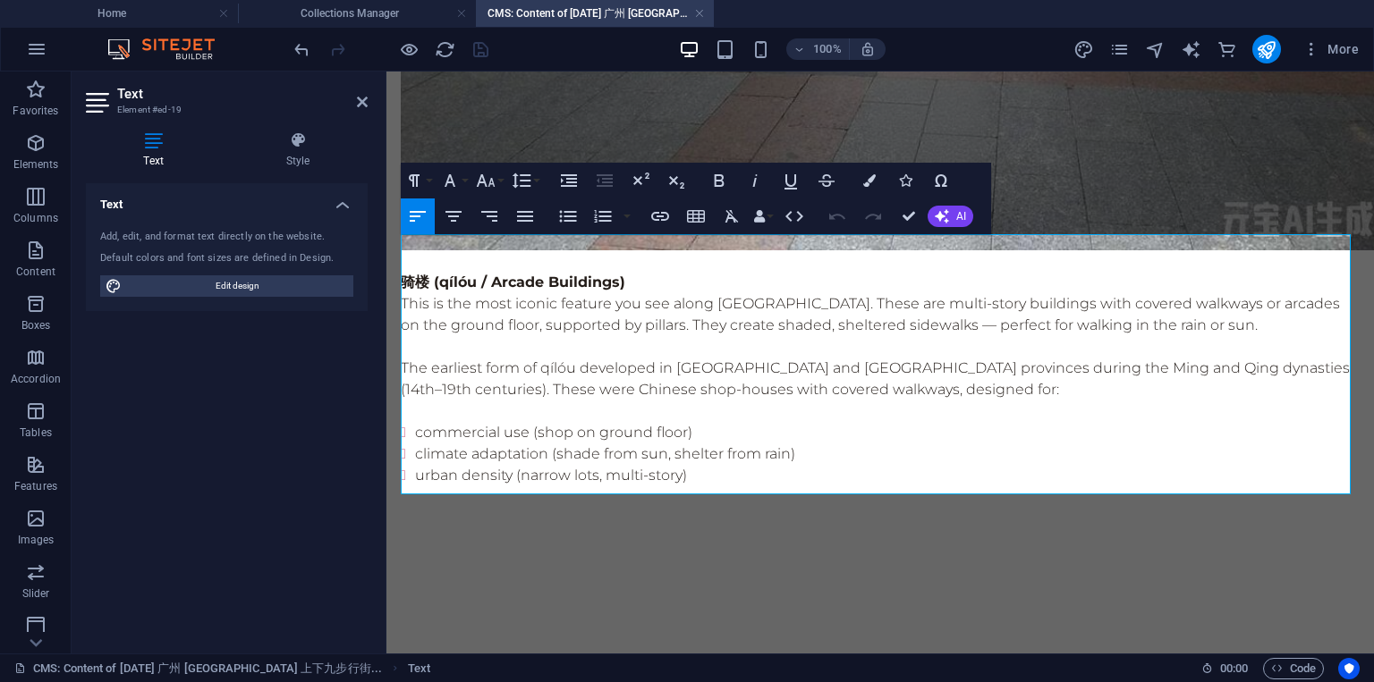
scroll to position [835, 0]
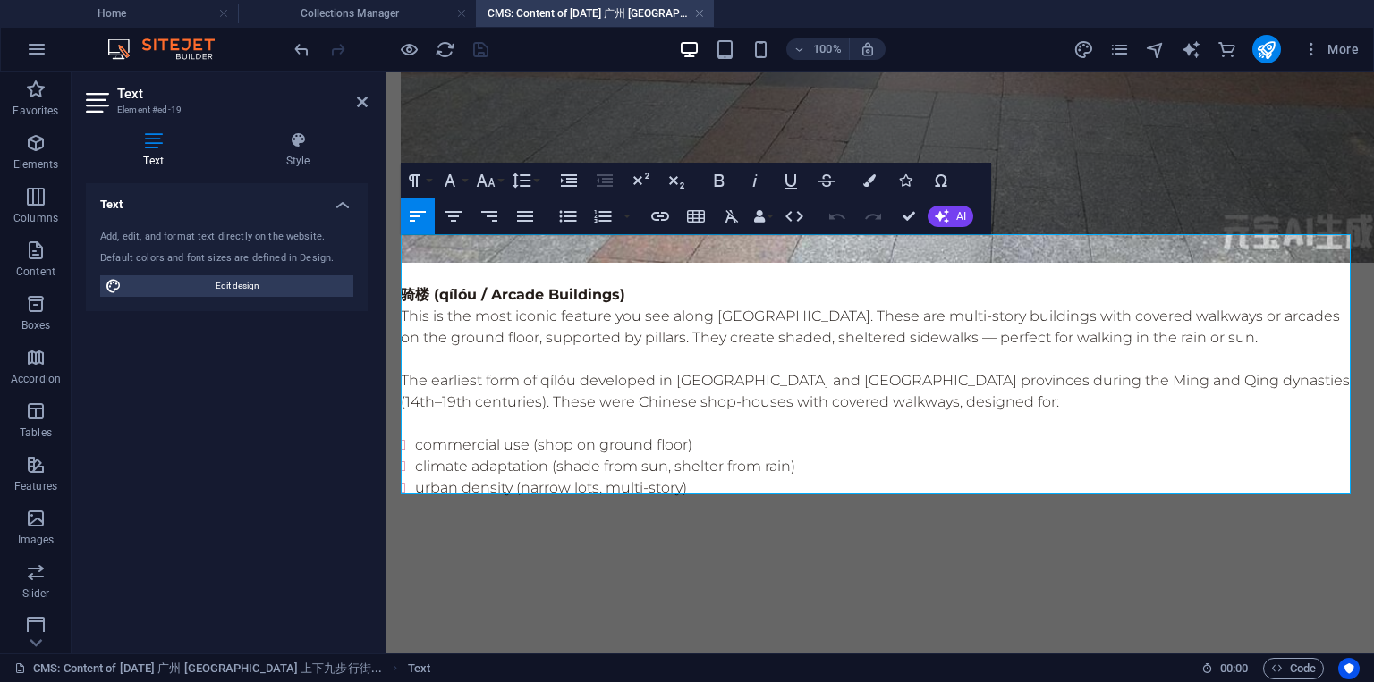
click at [670, 370] on p "The earliest form of qílóu developed in [GEOGRAPHIC_DATA] and [GEOGRAPHIC_DATA]…" at bounding box center [880, 391] width 959 height 43
click at [1056, 370] on p "The earliest form of qílóu developed in [GEOGRAPHIC_DATA] and 福建 [GEOGRAPHIC_DA…" at bounding box center [880, 391] width 959 height 43
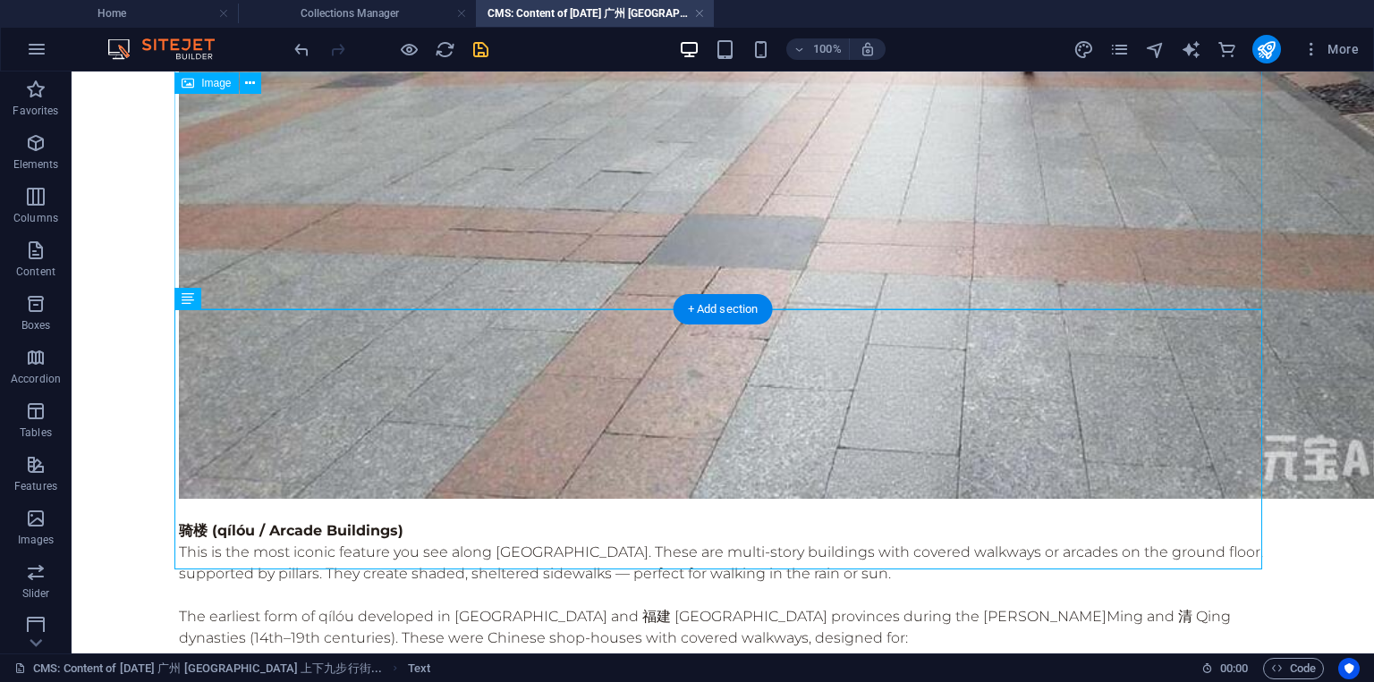
scroll to position [863, 0]
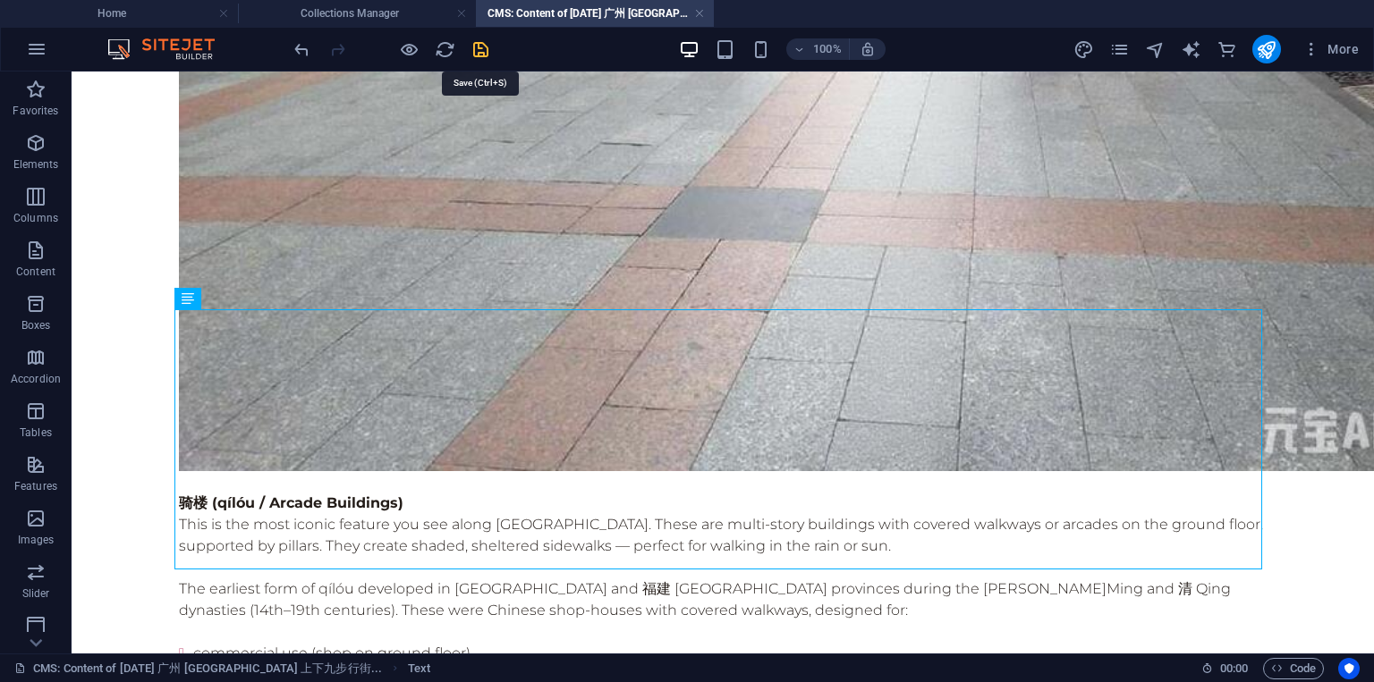
click at [484, 56] on icon "save" at bounding box center [480, 49] width 21 height 21
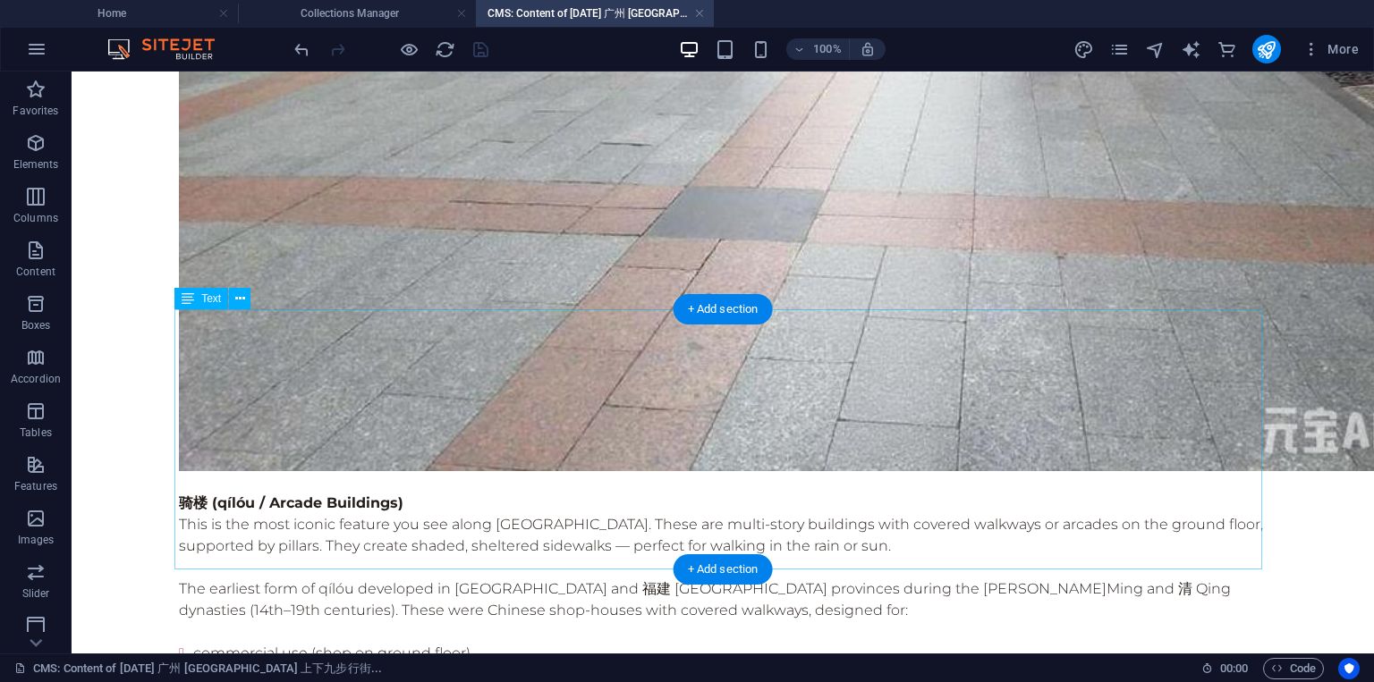
click at [515, 541] on div "骑楼 (qílóu / Arcade Buildings) This is the most iconic feature you see along [GE…" at bounding box center [722, 600] width 1087 height 258
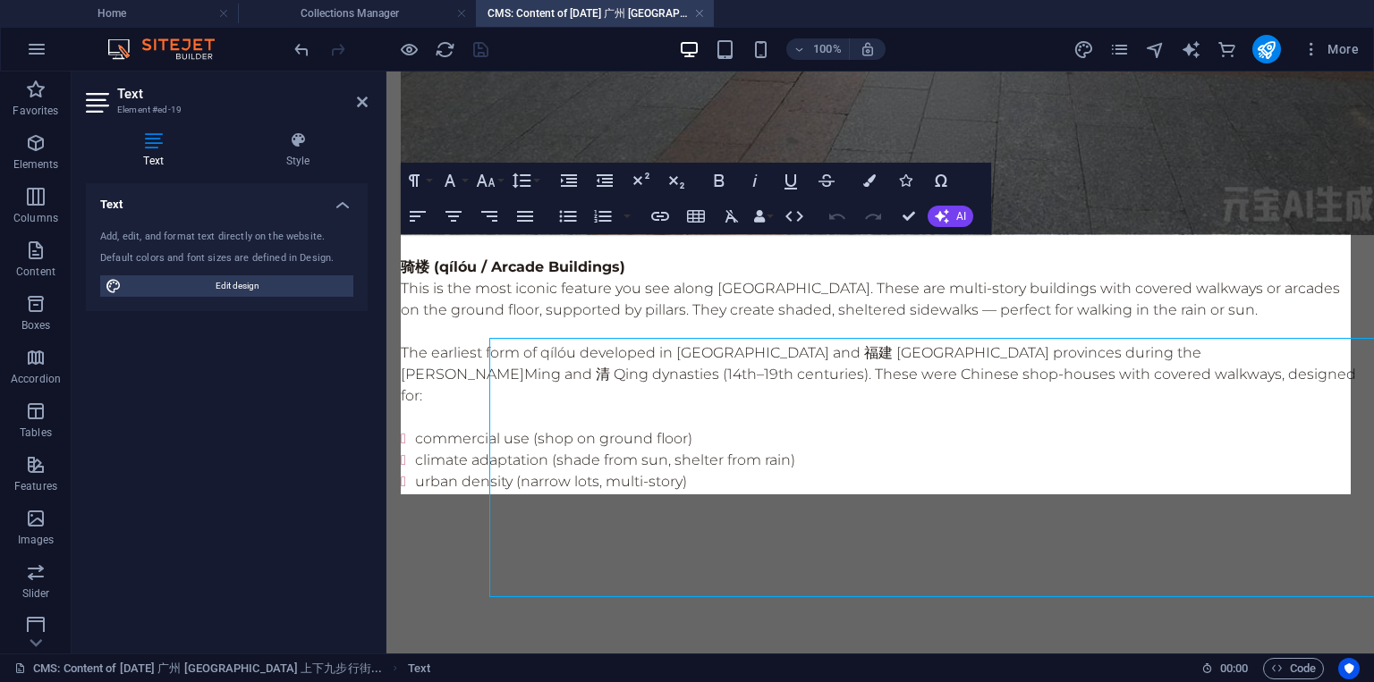
scroll to position [835, 0]
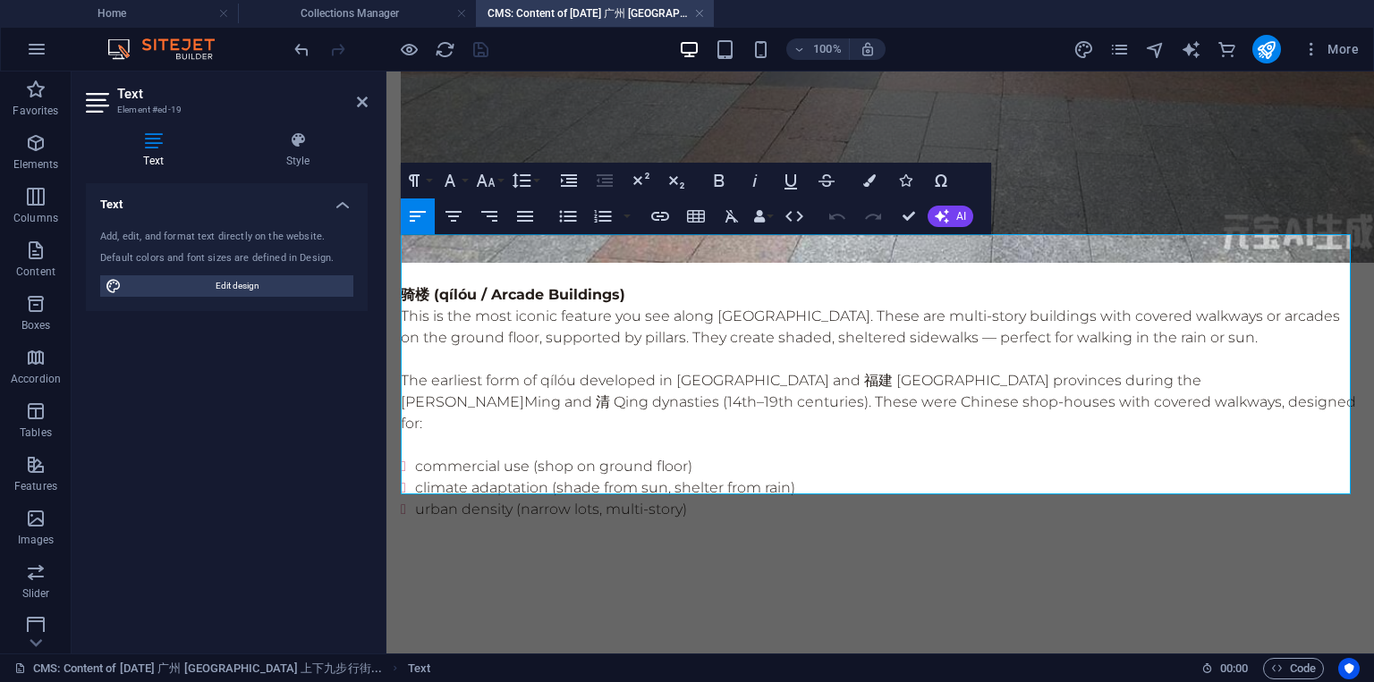
click at [731, 499] on li "urban density (narrow lots, multi-story)" at bounding box center [887, 509] width 944 height 21
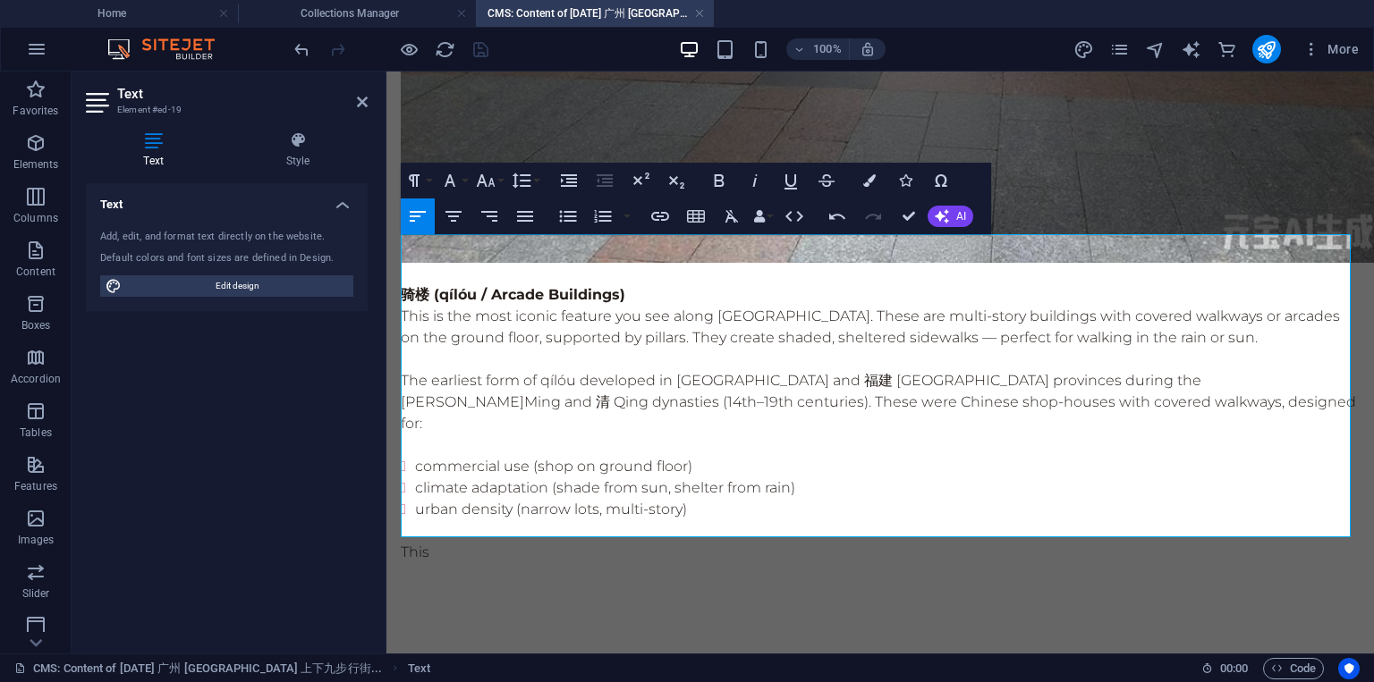
click at [424, 263] on p at bounding box center [880, 273] width 959 height 21
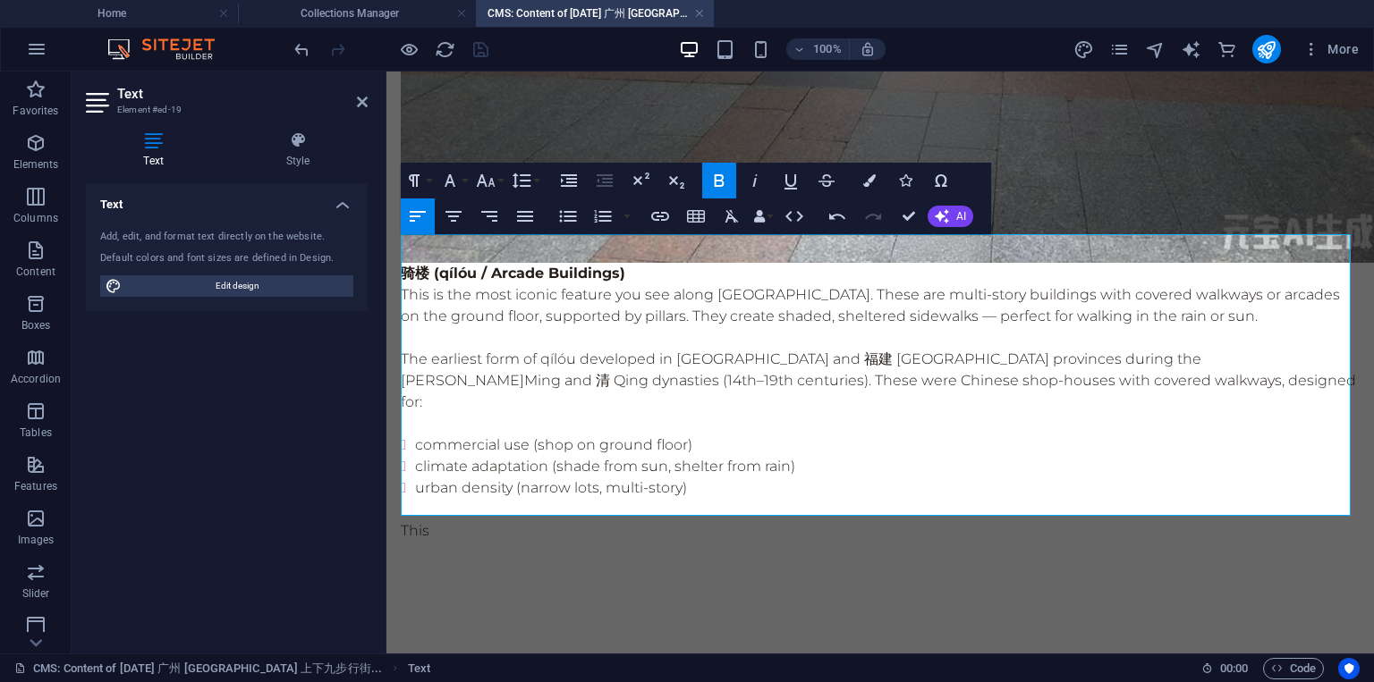
click at [441, 520] on p "This" at bounding box center [880, 530] width 959 height 21
drag, startPoint x: 403, startPoint y: 246, endPoint x: 639, endPoint y: 242, distance: 236.1
click at [639, 263] on p "骑楼 (qílóu / Arcade Buildings)" at bounding box center [880, 273] width 959 height 21
copy strong "骑楼 (qílóu / Arcade Buildings)"
click at [718, 520] on p "[PERSON_NAME] encountered the This" at bounding box center [880, 530] width 959 height 21
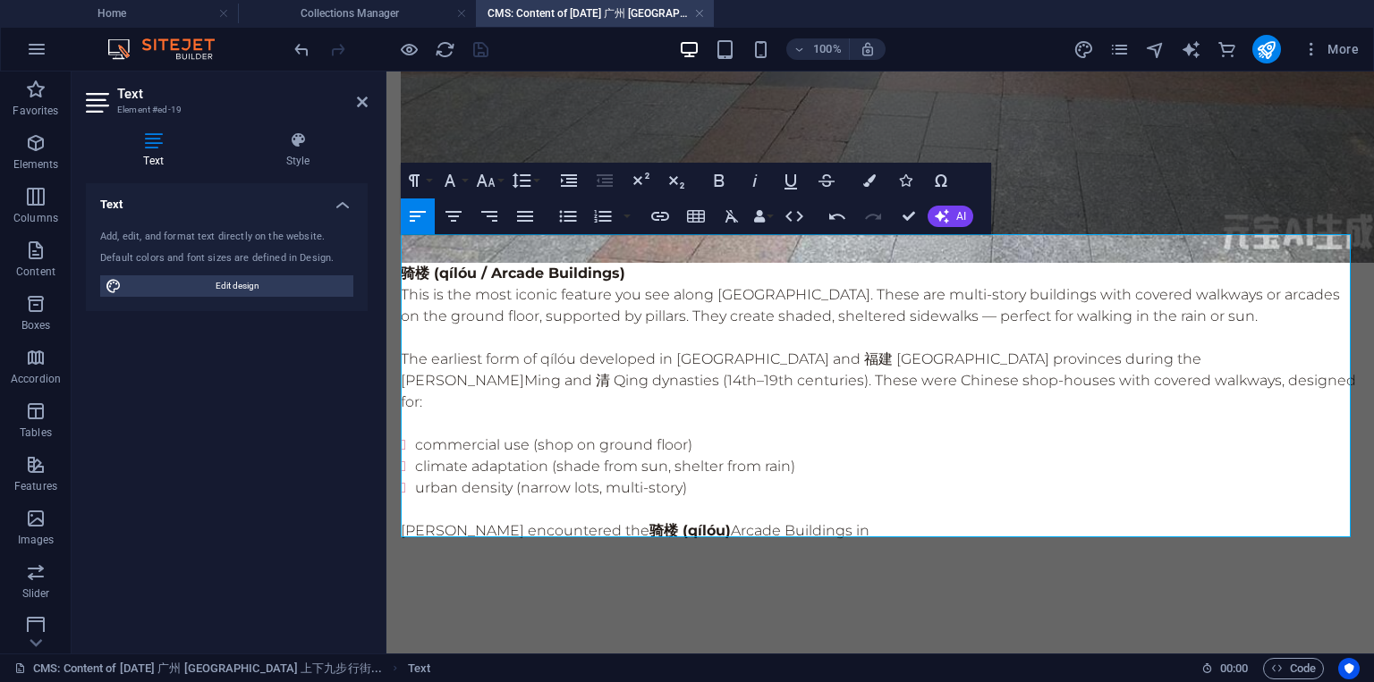
click at [923, 520] on p "[PERSON_NAME] encountered the 骑楼 (qílóu) Arcade Buildings in" at bounding box center [880, 530] width 959 height 21
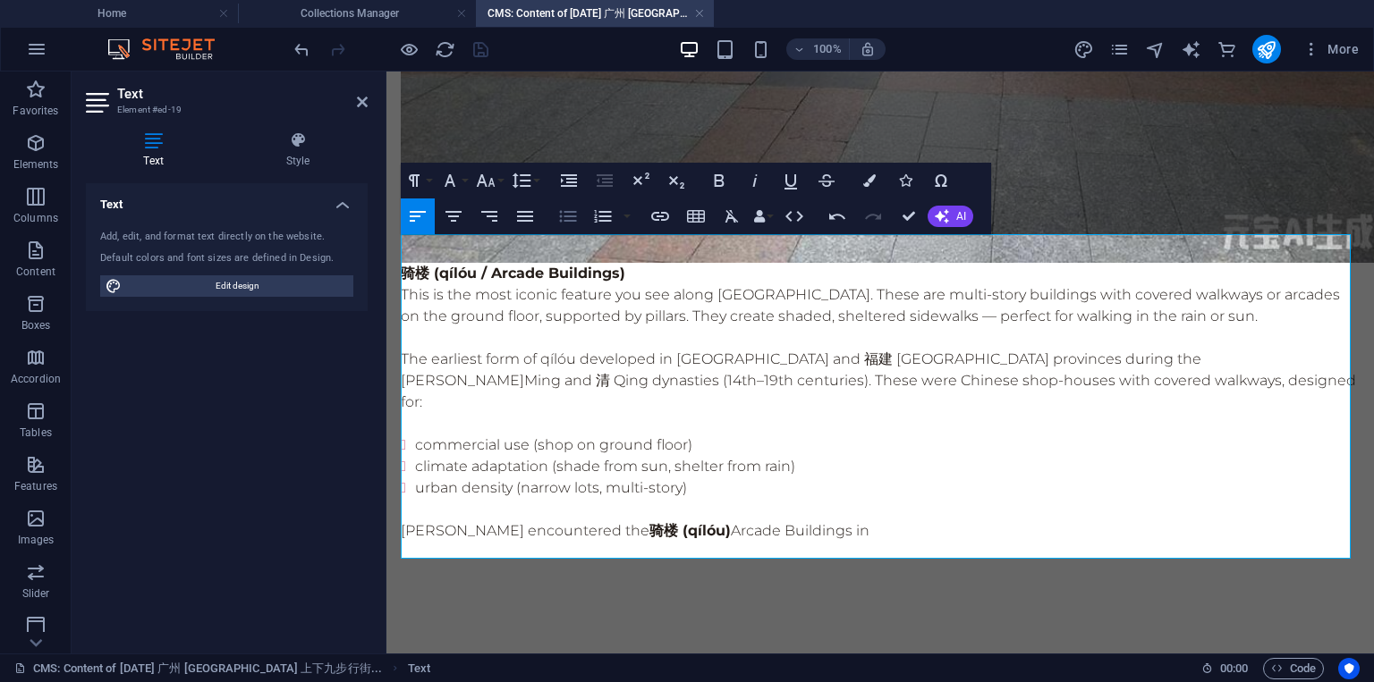
click at [564, 211] on icon "button" at bounding box center [568, 217] width 17 height 12
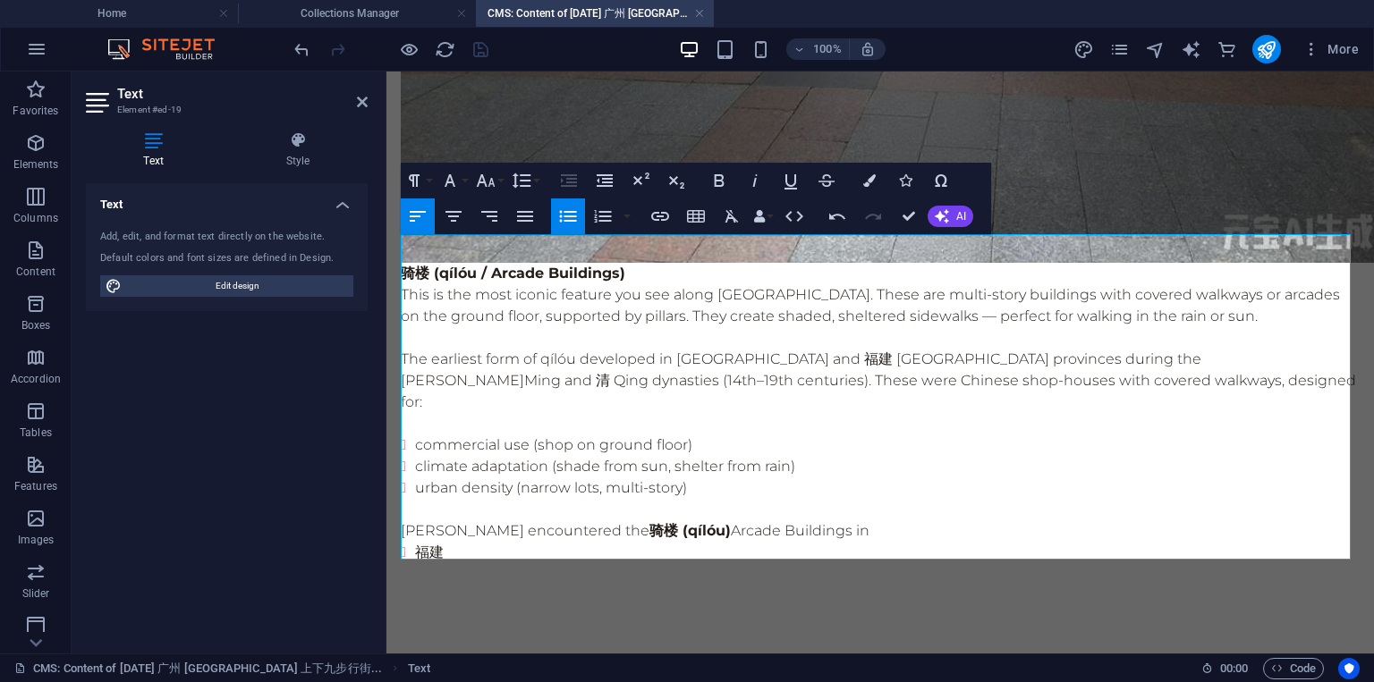
scroll to position [0, 8]
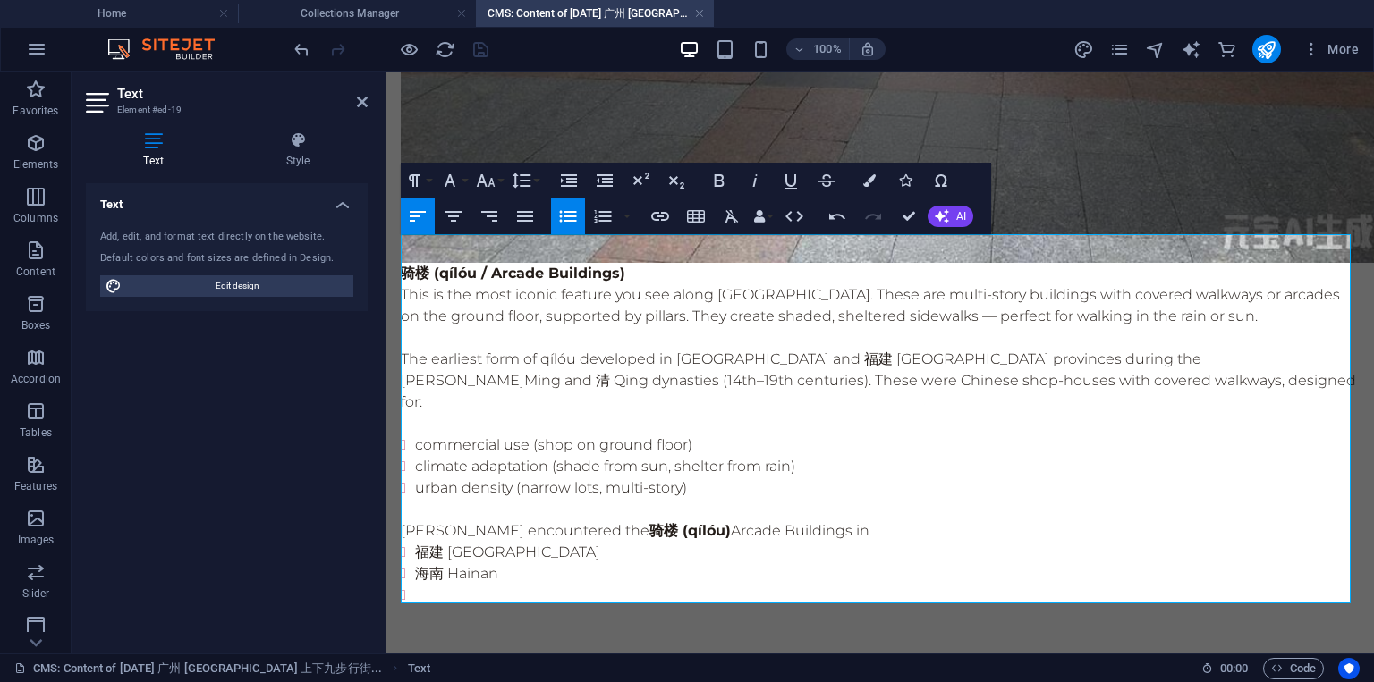
click at [916, 520] on p "[PERSON_NAME] encountered the 骑楼 (qílóu) Arcade Buildings in" at bounding box center [880, 530] width 959 height 21
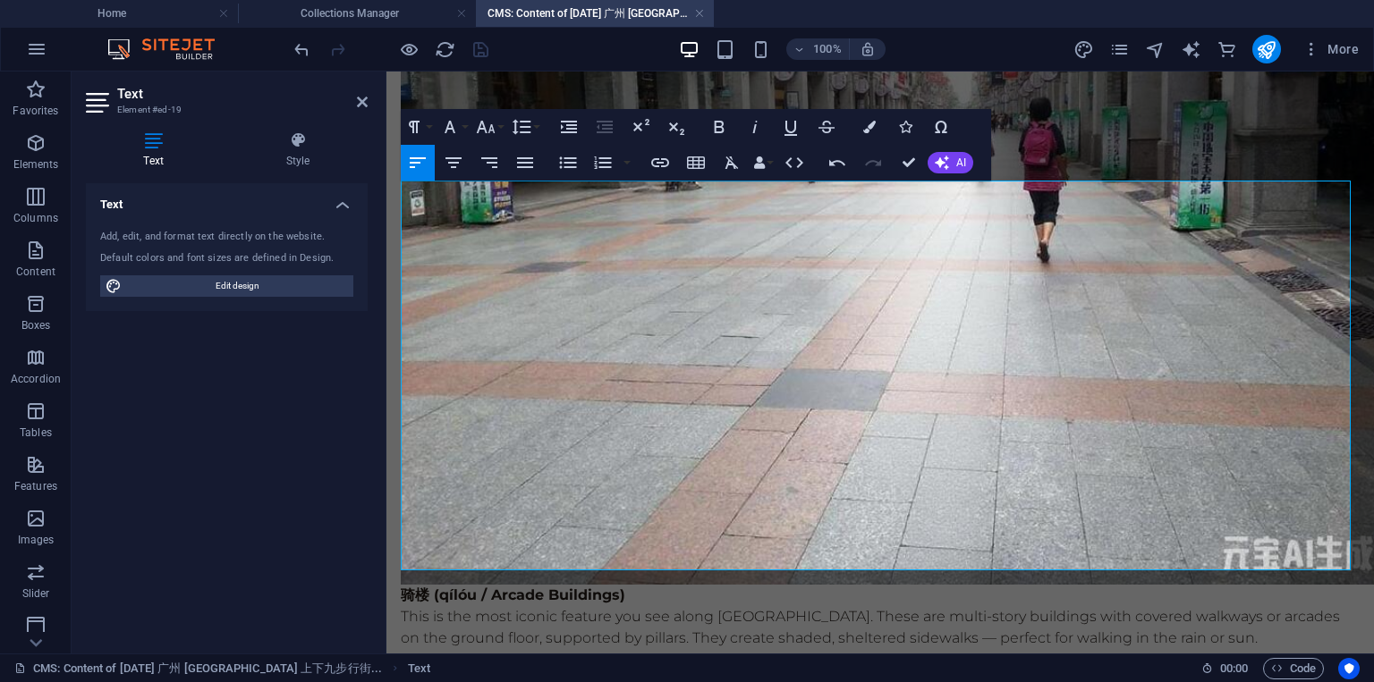
scroll to position [943, 0]
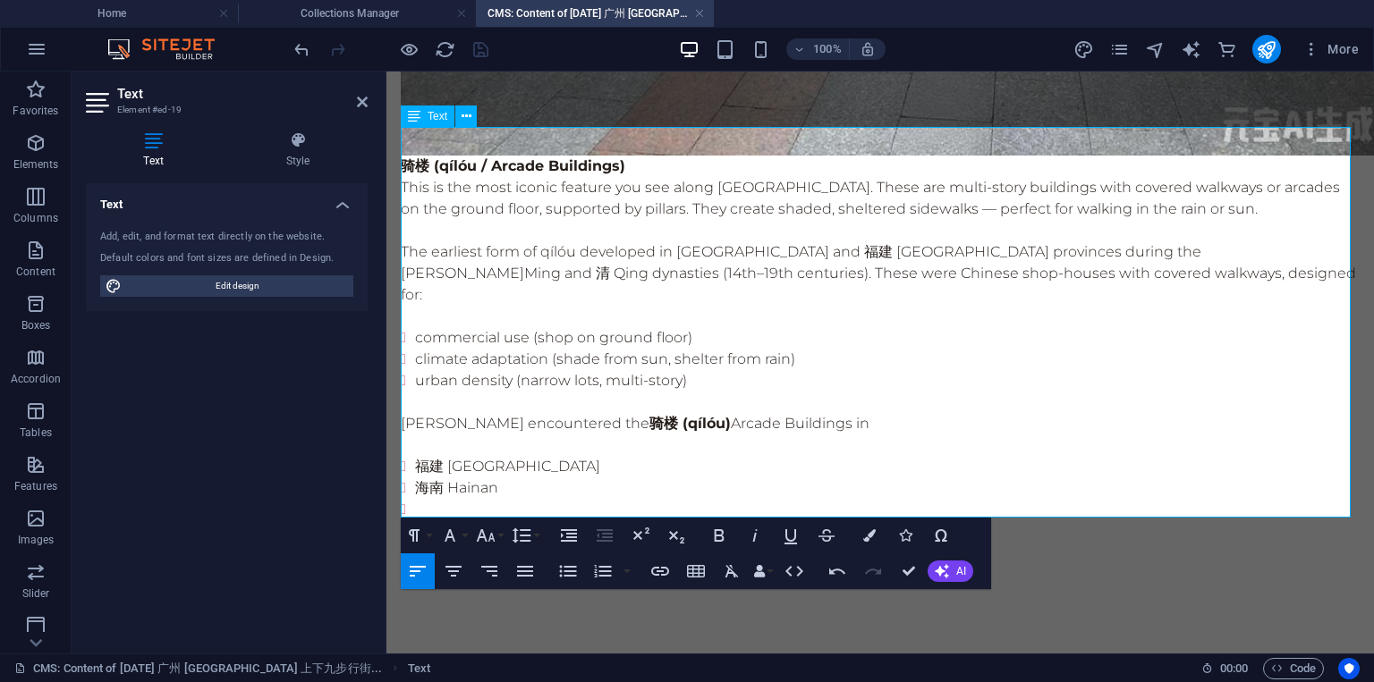
click at [562, 456] on li "福建 [GEOGRAPHIC_DATA]" at bounding box center [887, 466] width 944 height 21
click at [518, 478] on li "海南 Hainan" at bounding box center [887, 488] width 944 height 21
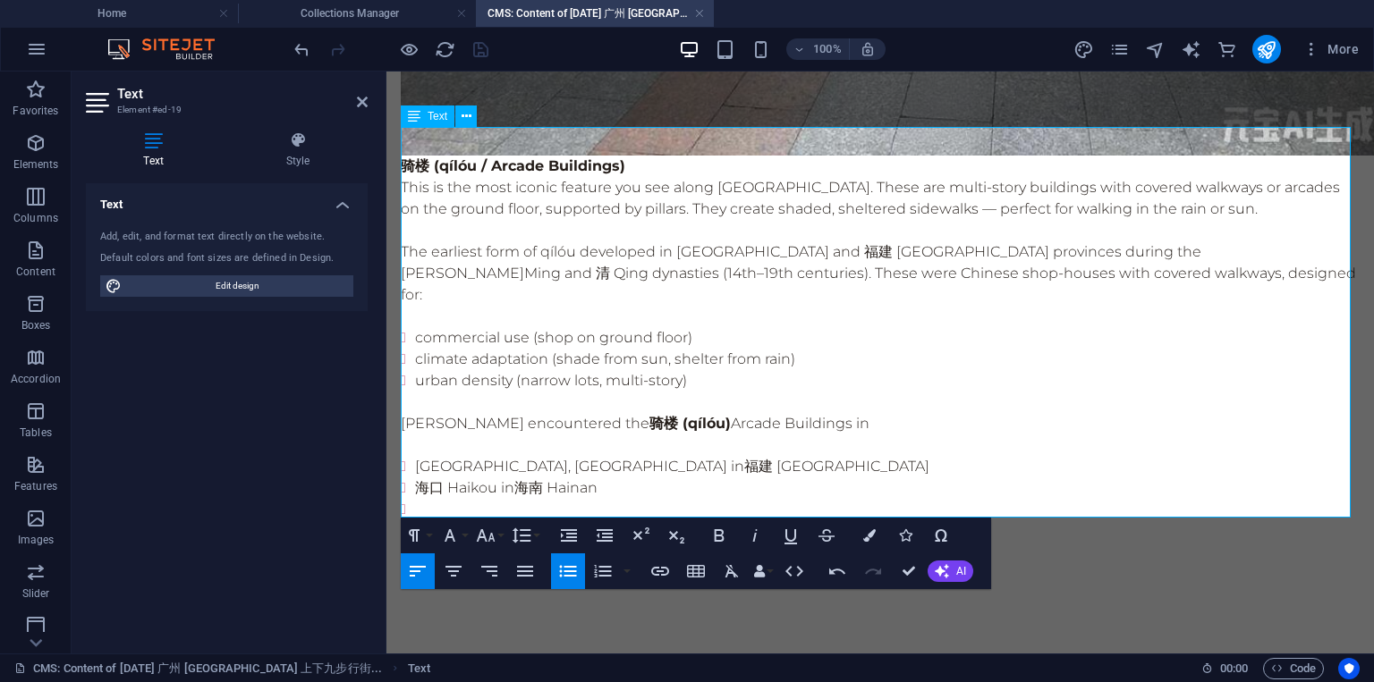
click at [624, 478] on li "海口 Haikou in [GEOGRAPHIC_DATA]" at bounding box center [887, 488] width 944 height 21
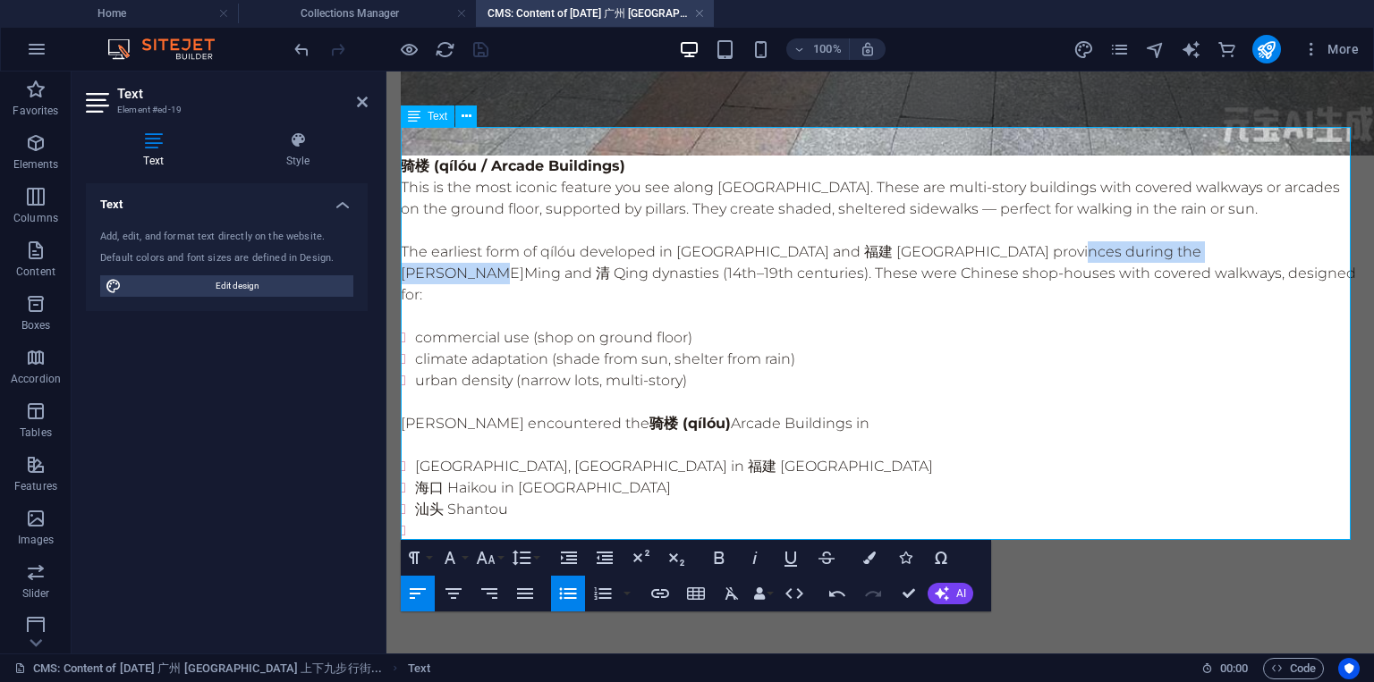
drag, startPoint x: 1059, startPoint y: 226, endPoint x: 1272, endPoint y: 224, distance: 212.8
click at [1272, 241] on p "The earliest form of qílóu developed in [GEOGRAPHIC_DATA] and 福建 [GEOGRAPHIC_DA…" at bounding box center [880, 273] width 959 height 64
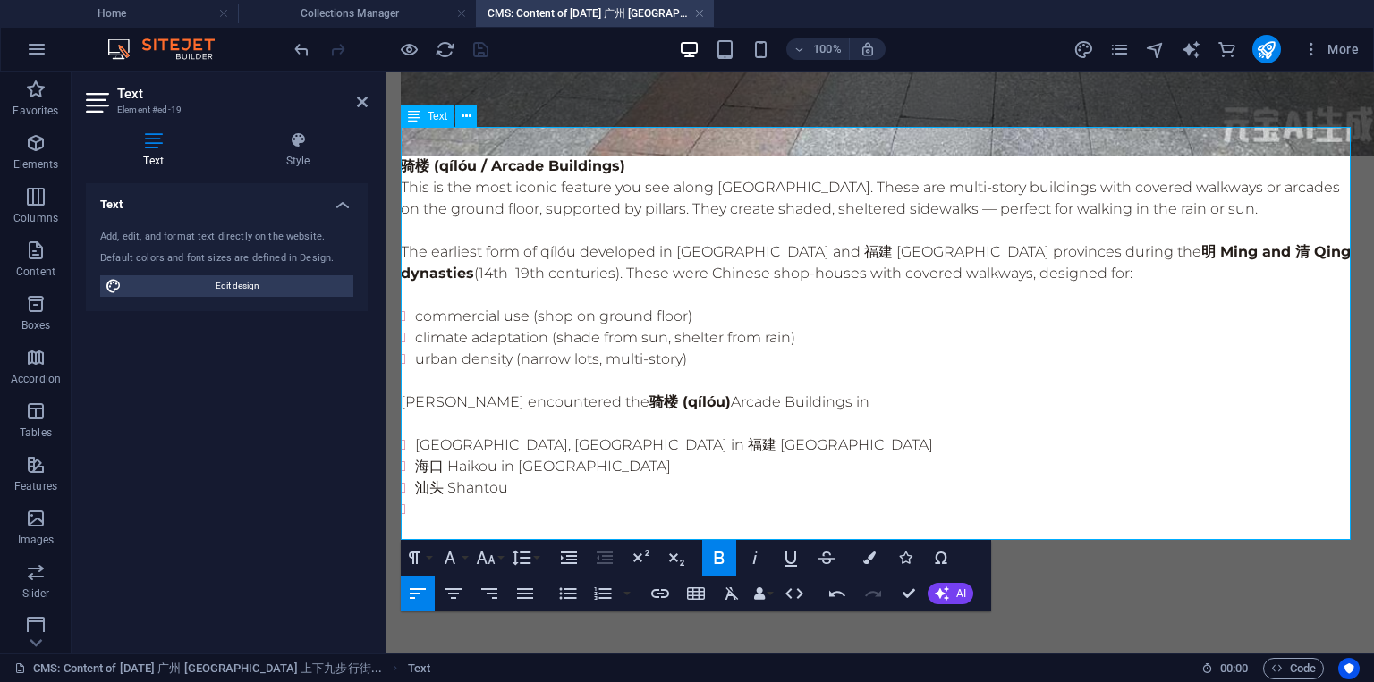
click at [1066, 370] on p at bounding box center [880, 380] width 959 height 21
drag, startPoint x: 664, startPoint y: 377, endPoint x: 865, endPoint y: 376, distance: 201.2
click at [865, 392] on p "[PERSON_NAME] encountered the 骑楼 (qílóu) Arcade Buildings in" at bounding box center [880, 402] width 959 height 21
copy p "骑楼 (qílóu) Arcade Buildings"
drag, startPoint x: 540, startPoint y: 228, endPoint x: 578, endPoint y: 224, distance: 37.7
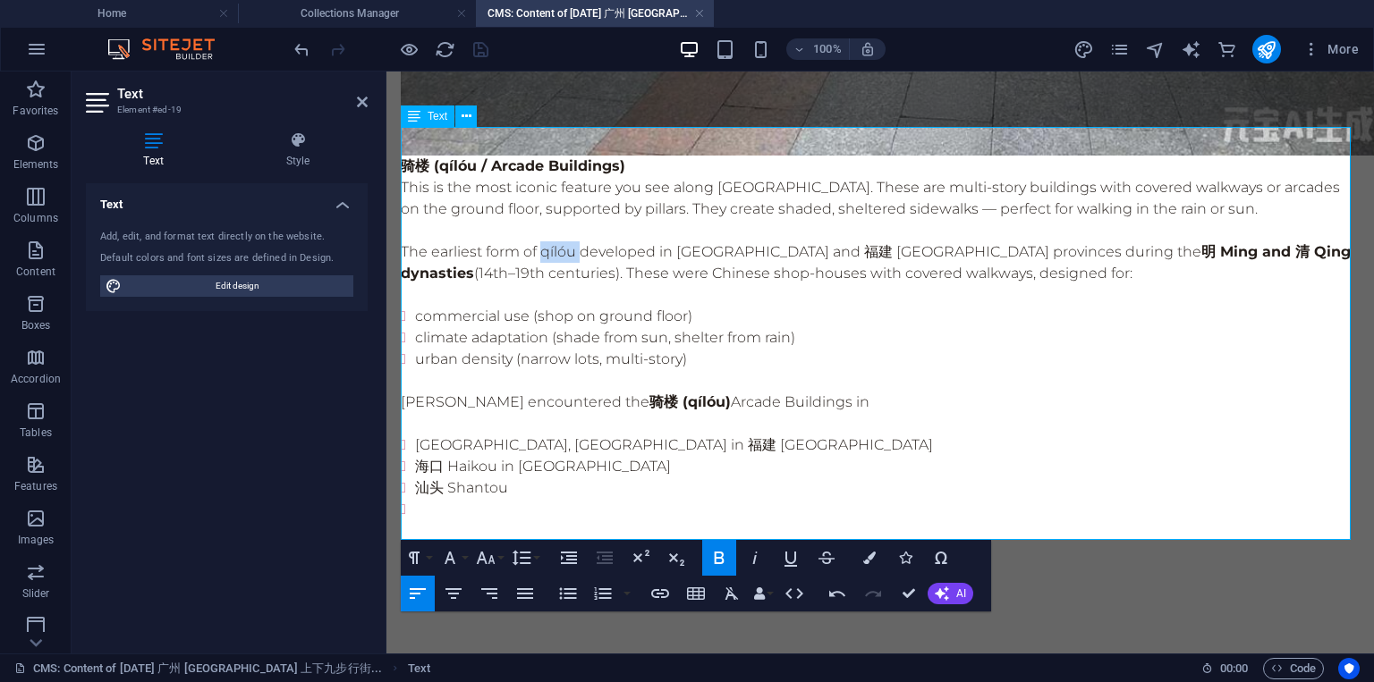
click at [578, 241] on p "The earliest form of qílóu developed in [GEOGRAPHIC_DATA] and 福建 [GEOGRAPHIC_DA…" at bounding box center [880, 262] width 959 height 43
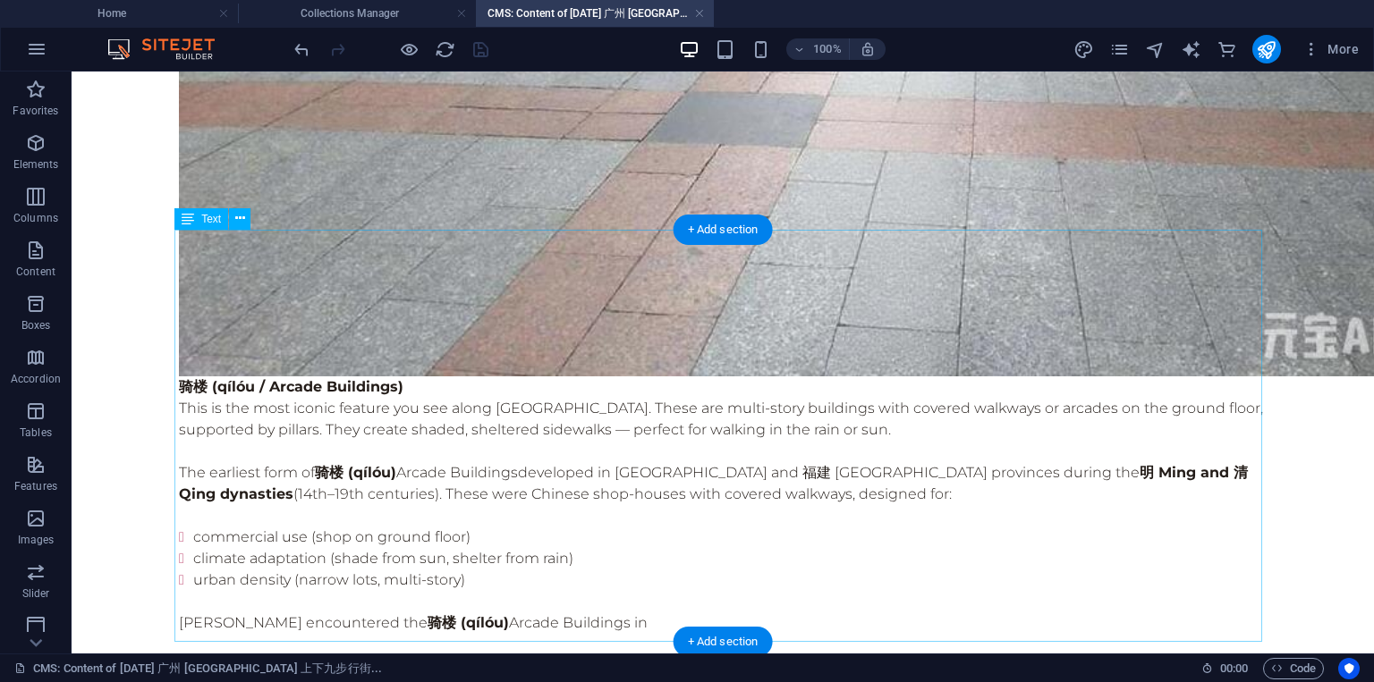
scroll to position [984, 0]
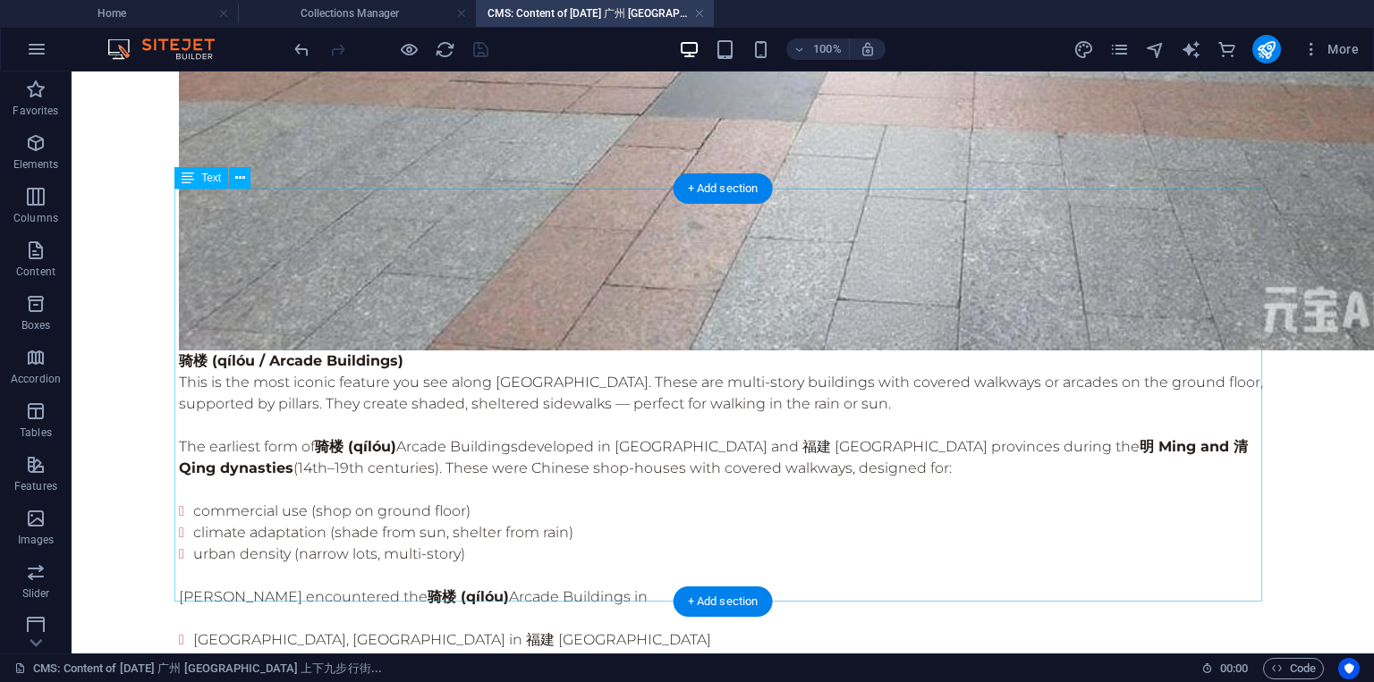
click at [803, 352] on div "骑楼 (qílóu / Arcade Buildings) This is the most iconic feature you see along [GE…" at bounding box center [722, 555] width 1087 height 408
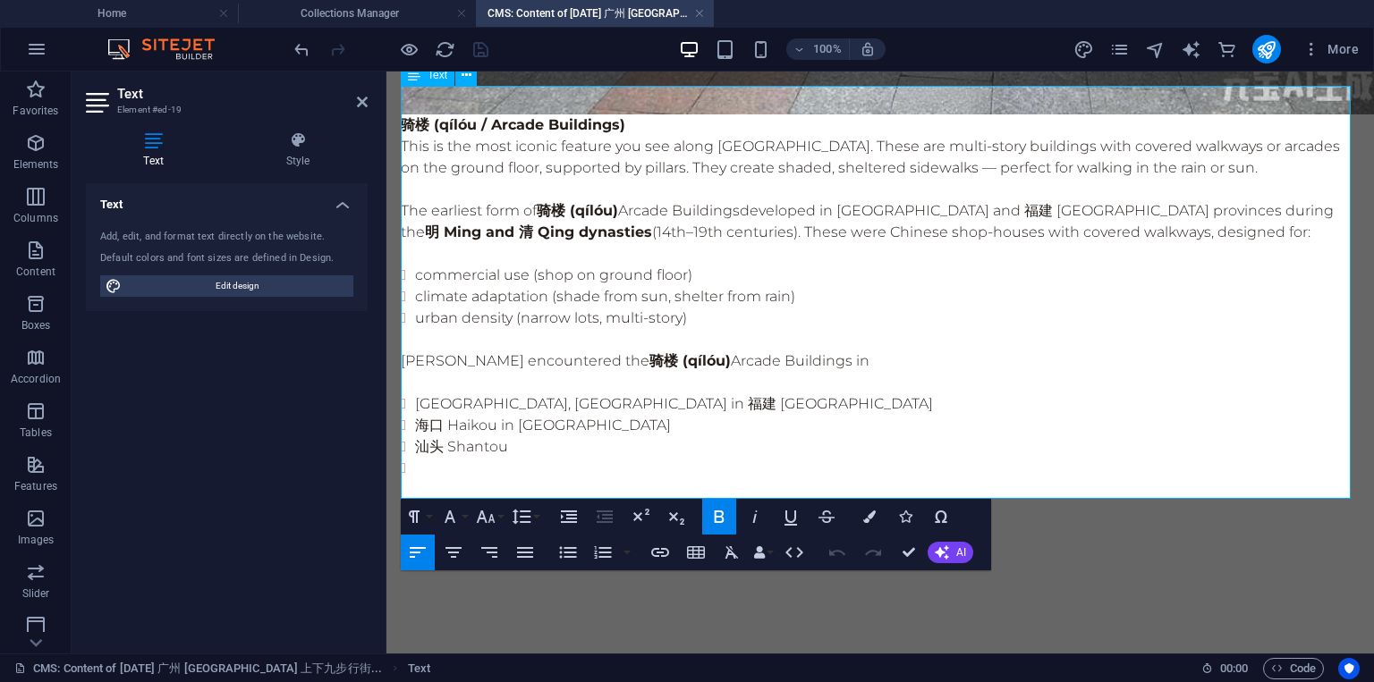
click at [640, 458] on li at bounding box center [887, 468] width 944 height 21
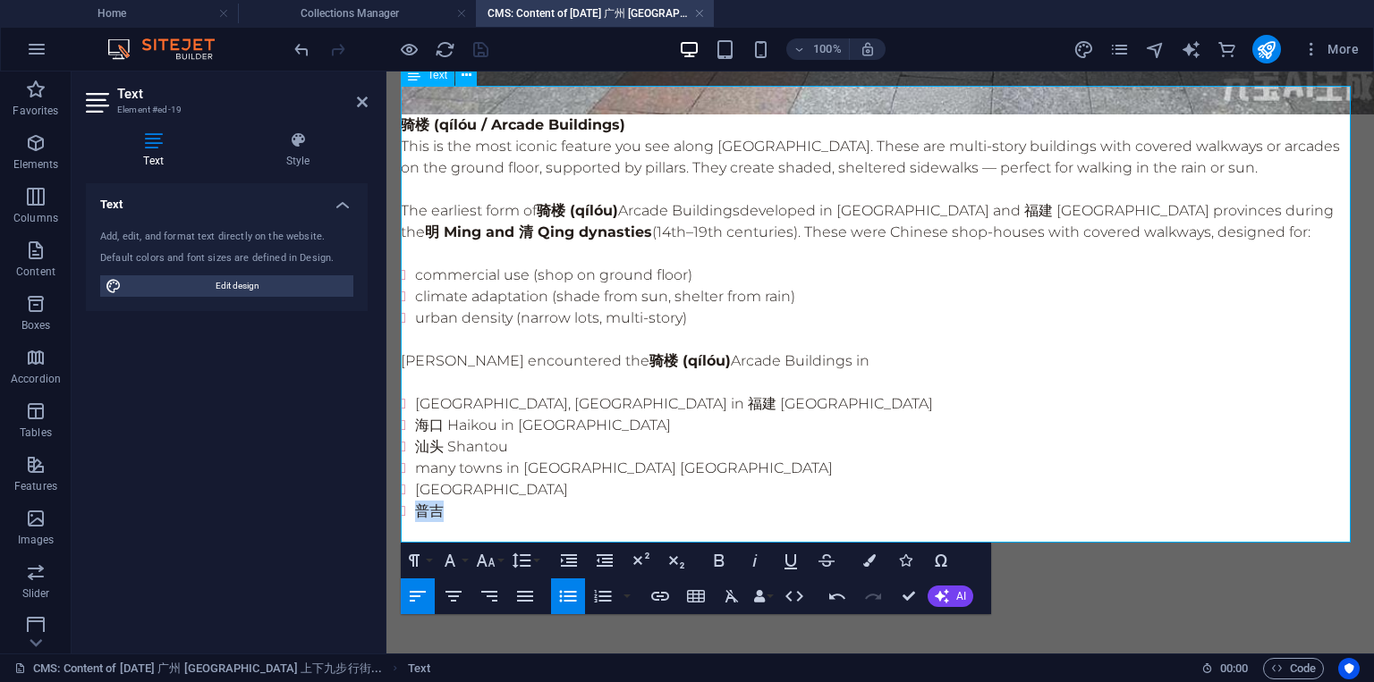
copy li "普吉"
copy li "盲谷"
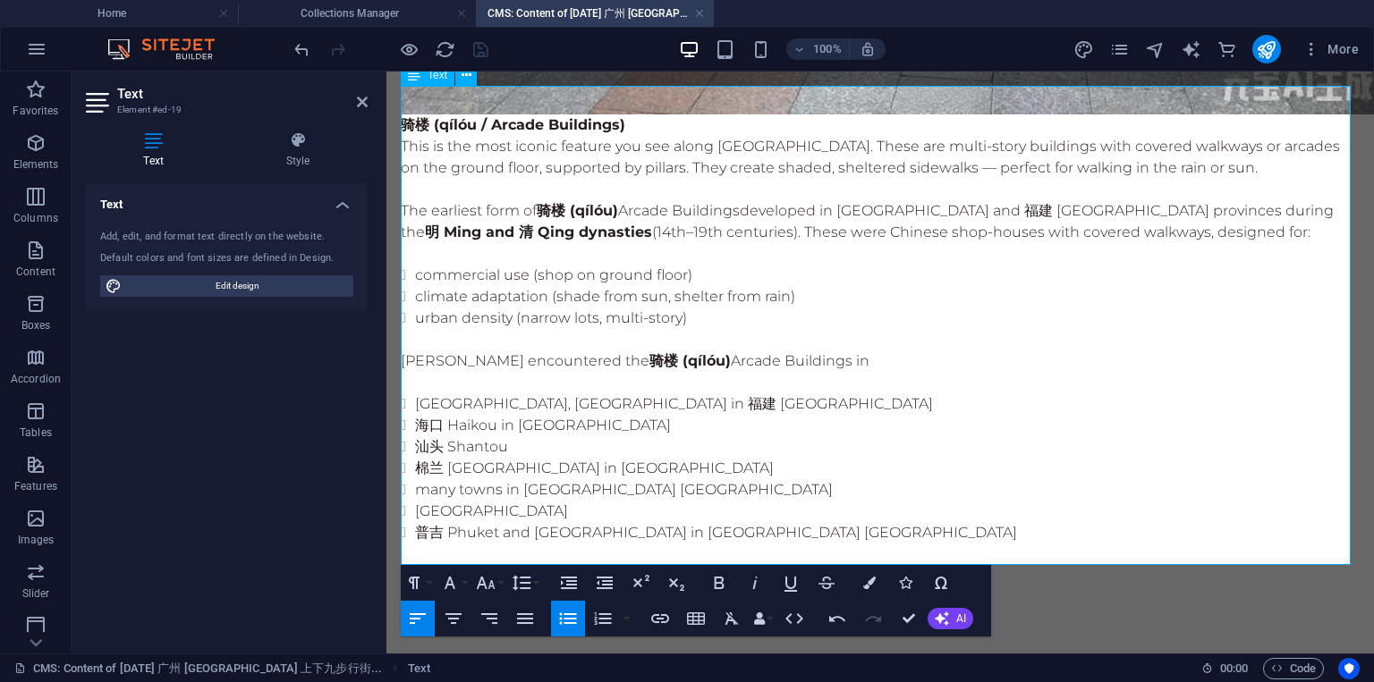
click at [752, 436] on li "汕头 Shantou" at bounding box center [887, 446] width 944 height 21
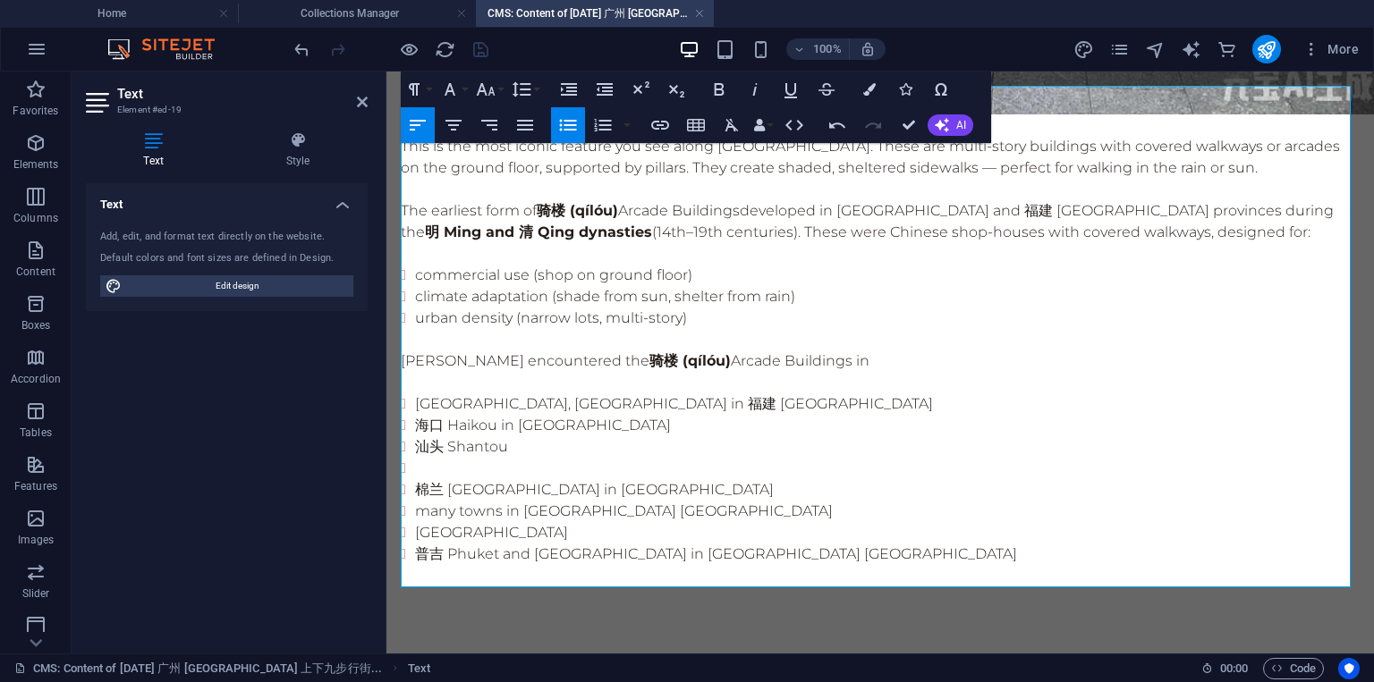
click at [869, 393] on li "[GEOGRAPHIC_DATA], [GEOGRAPHIC_DATA] in 福建 [GEOGRAPHIC_DATA]" at bounding box center [887, 403] width 944 height 21
click at [664, 522] on li "[GEOGRAPHIC_DATA]" at bounding box center [887, 532] width 944 height 21
click at [463, 458] on li at bounding box center [887, 468] width 944 height 21
click at [748, 200] on p "The earliest form of 骑楼 (qílóu) Arcade Buildingsdeveloped in [GEOGRAPHIC_DATA] …" at bounding box center [880, 221] width 959 height 43
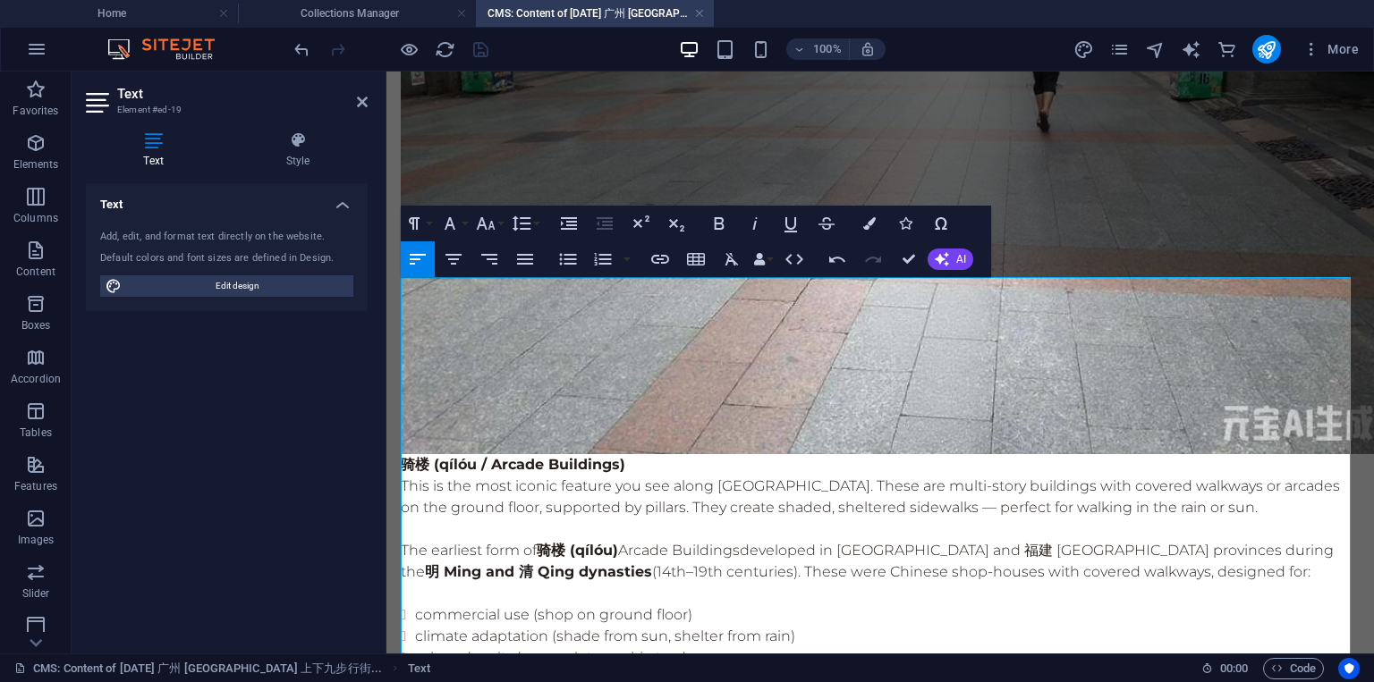
scroll to position [1073, 0]
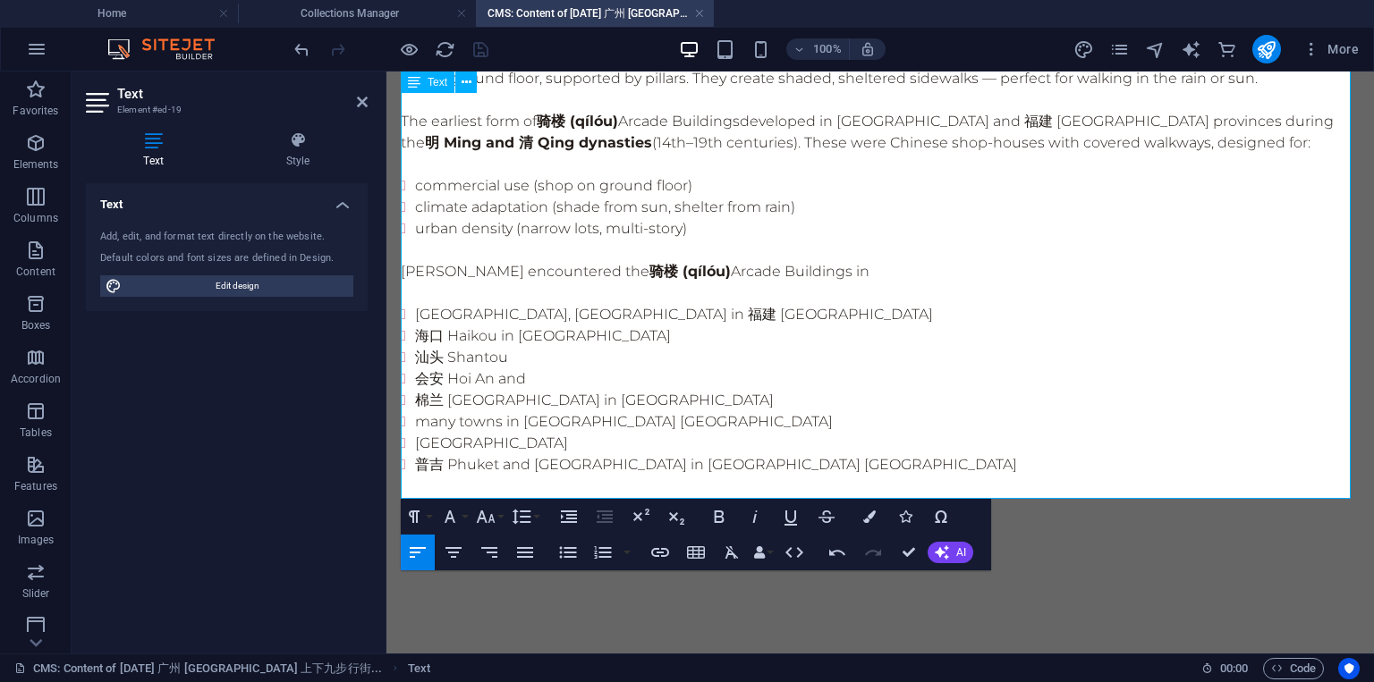
click at [537, 368] on li "会安 Hoi An and" at bounding box center [887, 378] width 944 height 21
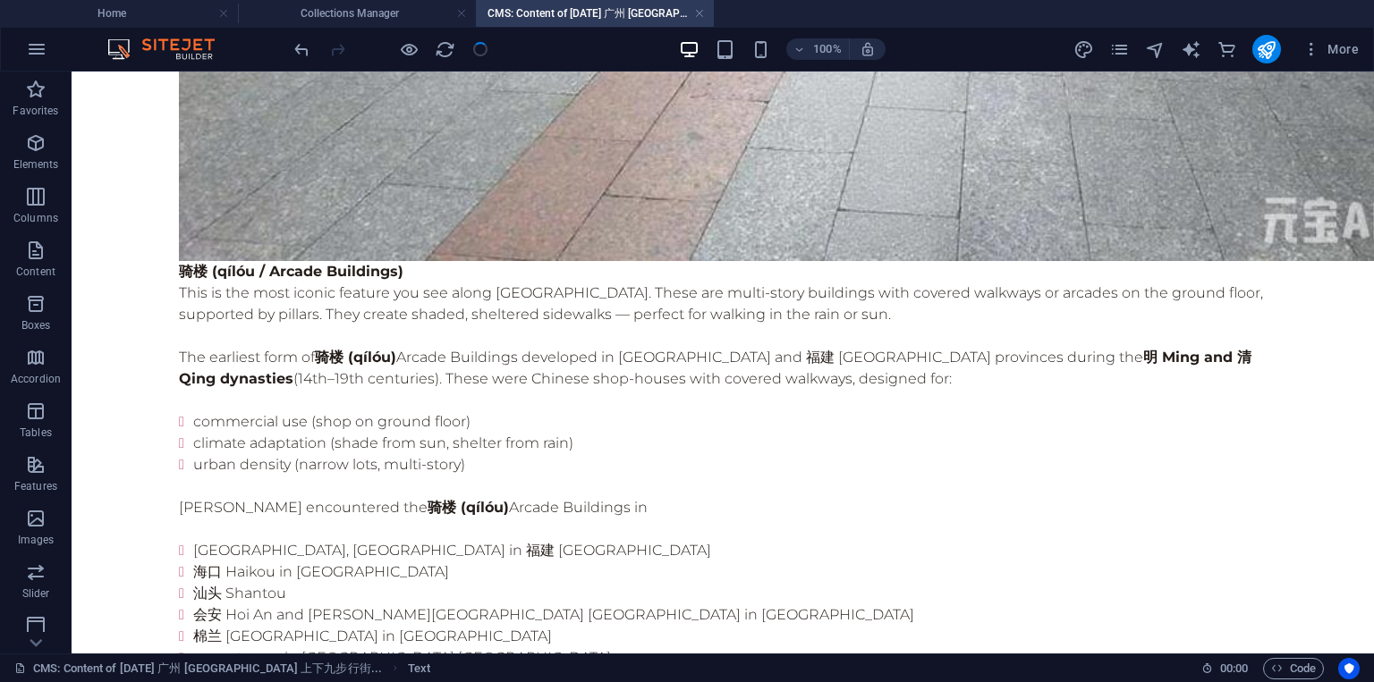
scroll to position [1176, 0]
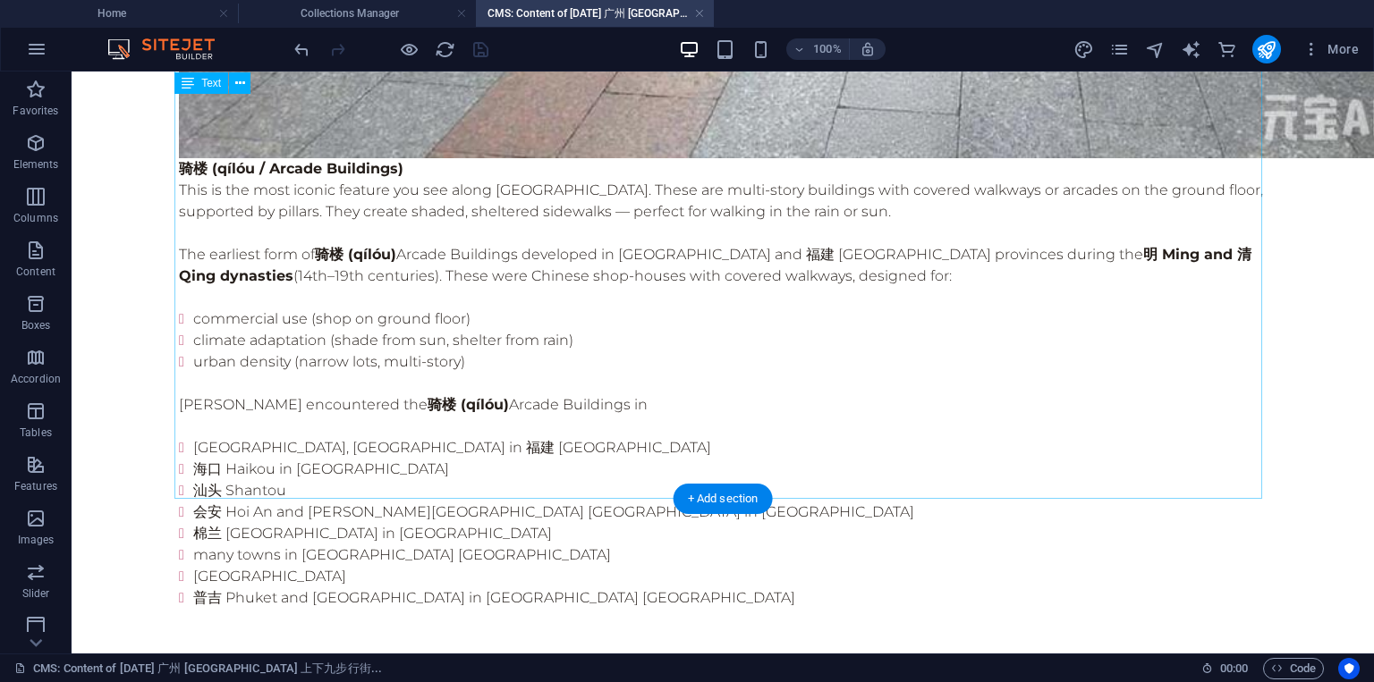
click at [559, 243] on div "骑楼 (qílóu / Arcade Buildings) This is the most iconic feature you see along [GE…" at bounding box center [722, 405] width 1087 height 494
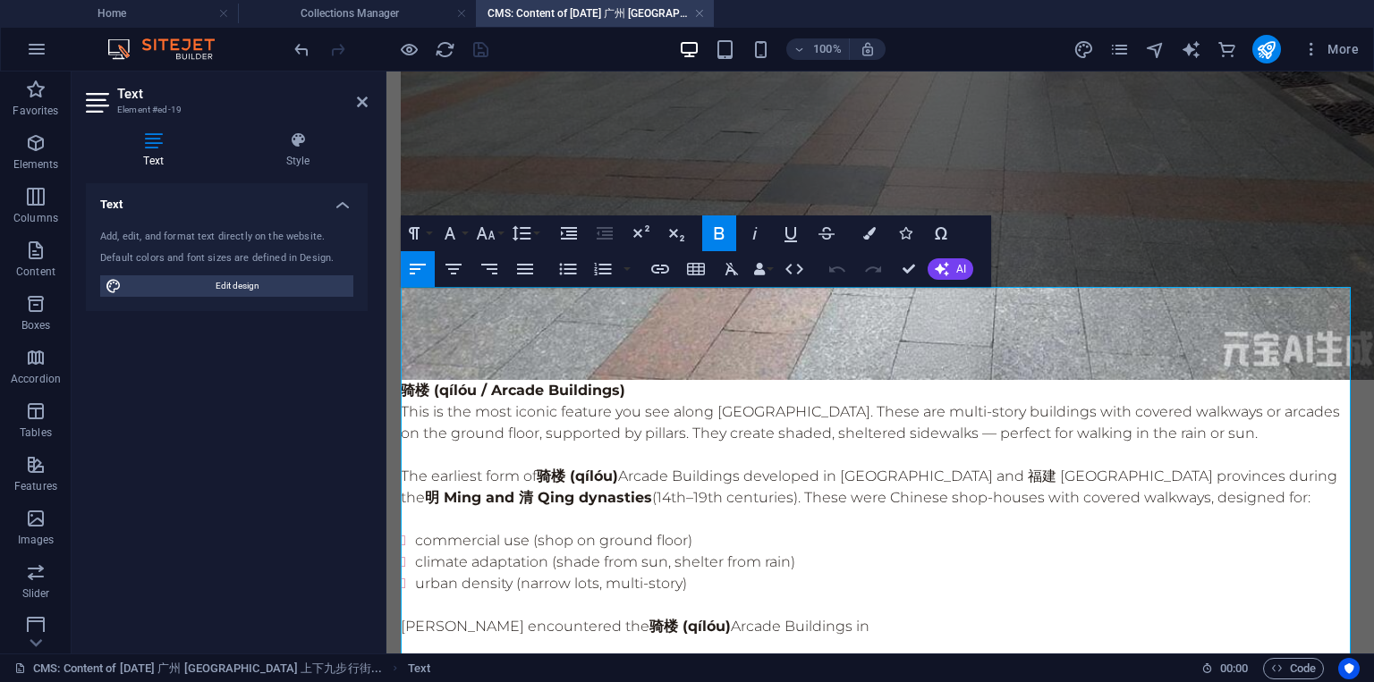
scroll to position [933, 0]
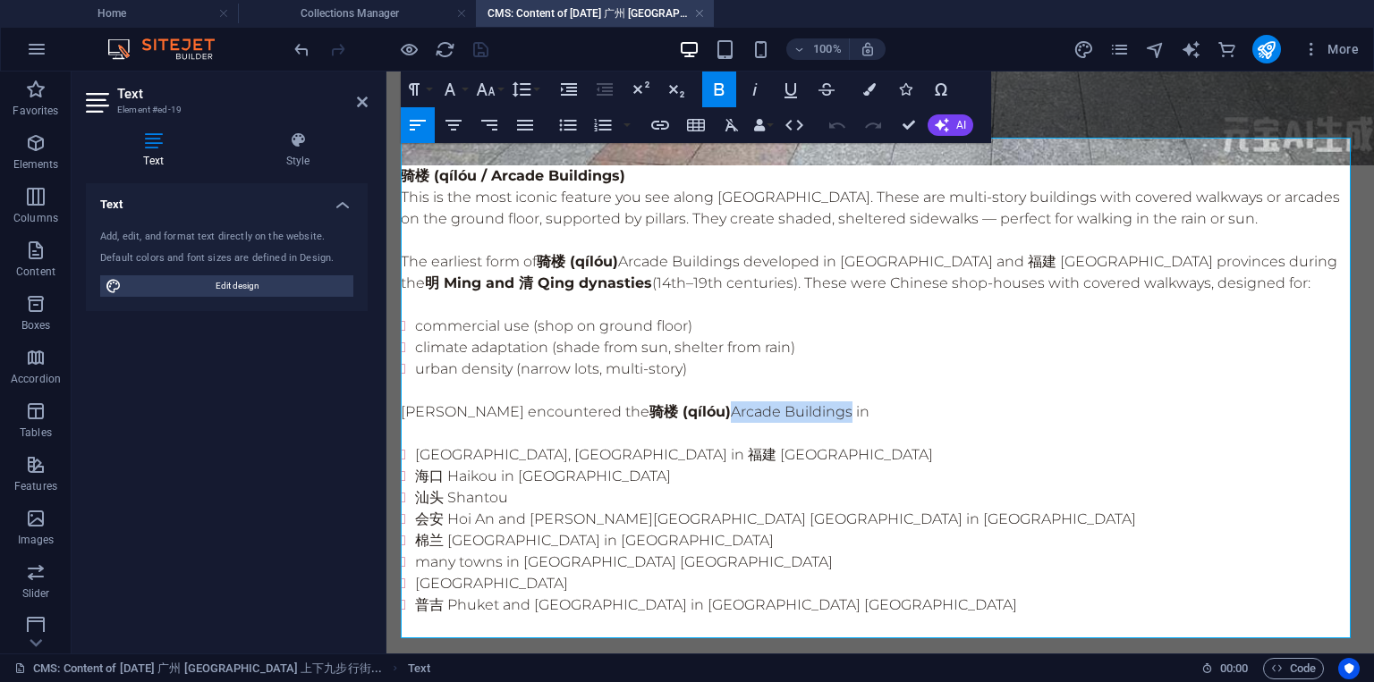
drag, startPoint x: 748, startPoint y: 388, endPoint x: 867, endPoint y: 389, distance: 118.9
click at [867, 402] on p "[PERSON_NAME] encountered the 骑楼 (qílóu) Arcade Buildings in" at bounding box center [880, 412] width 959 height 21
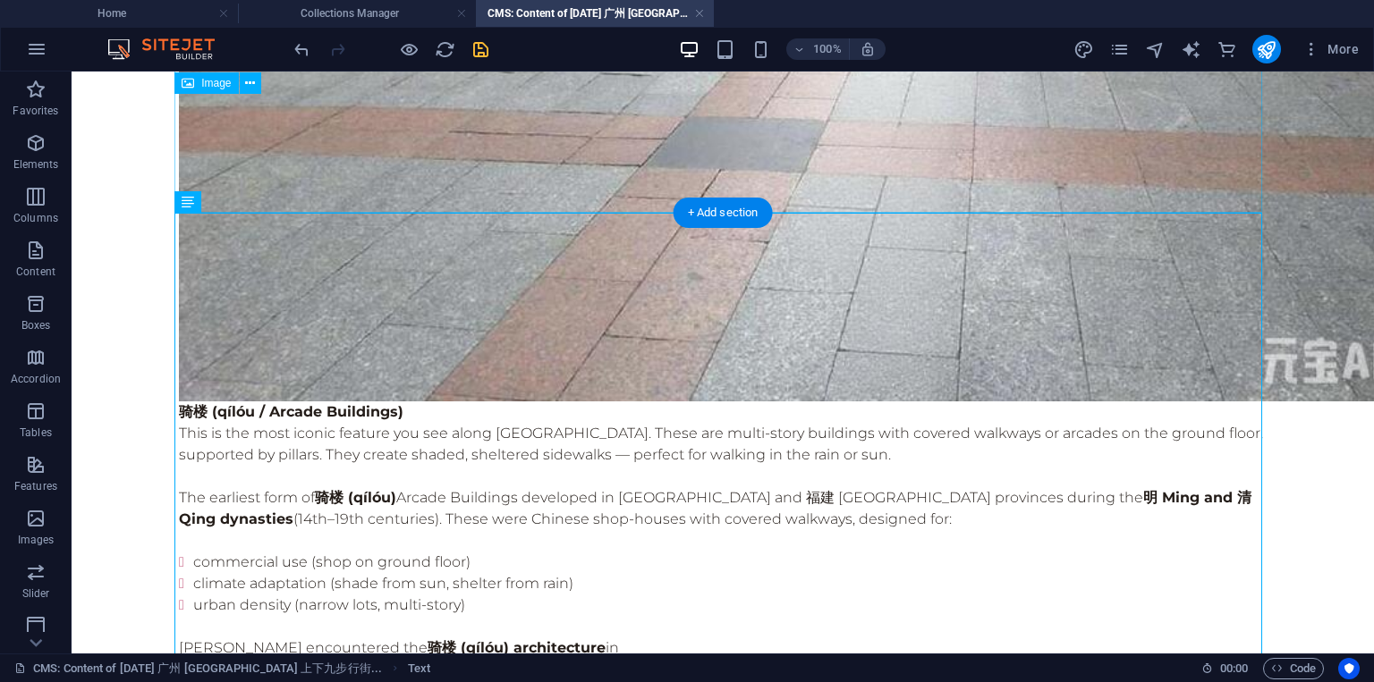
scroll to position [960, 0]
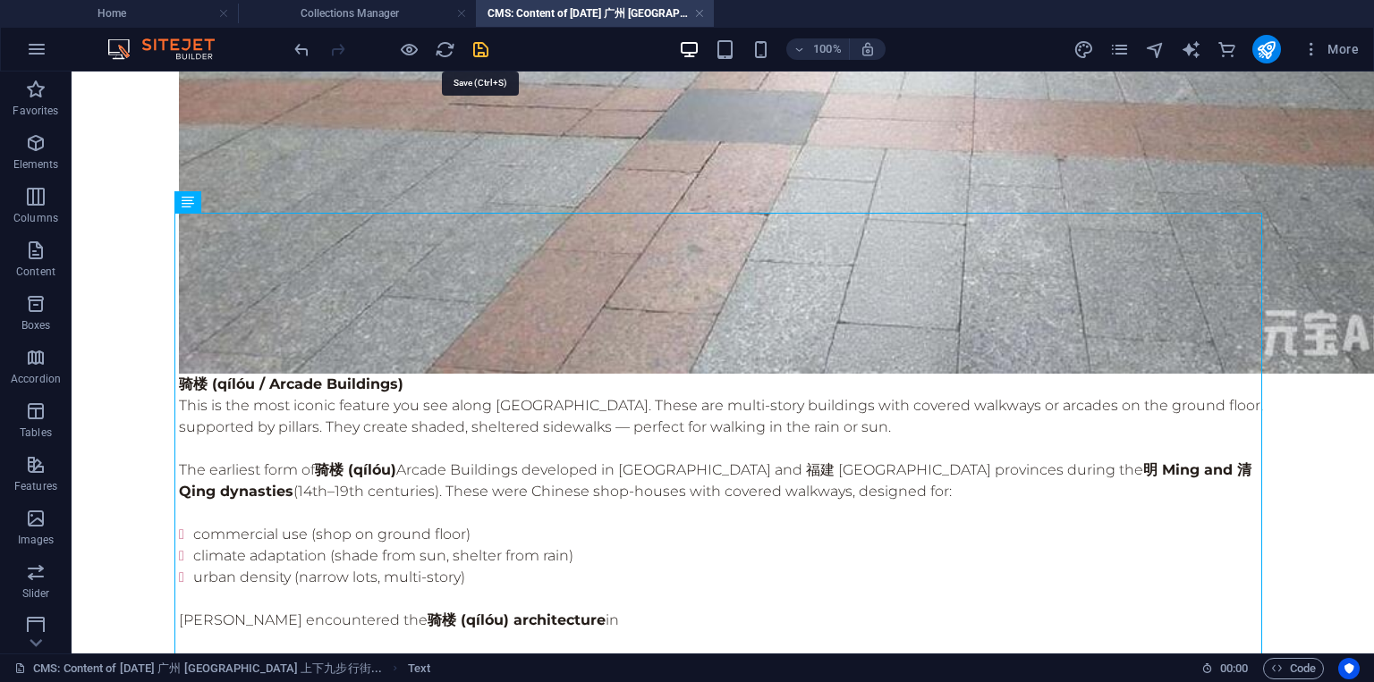
click at [483, 55] on icon "save" at bounding box center [480, 49] width 21 height 21
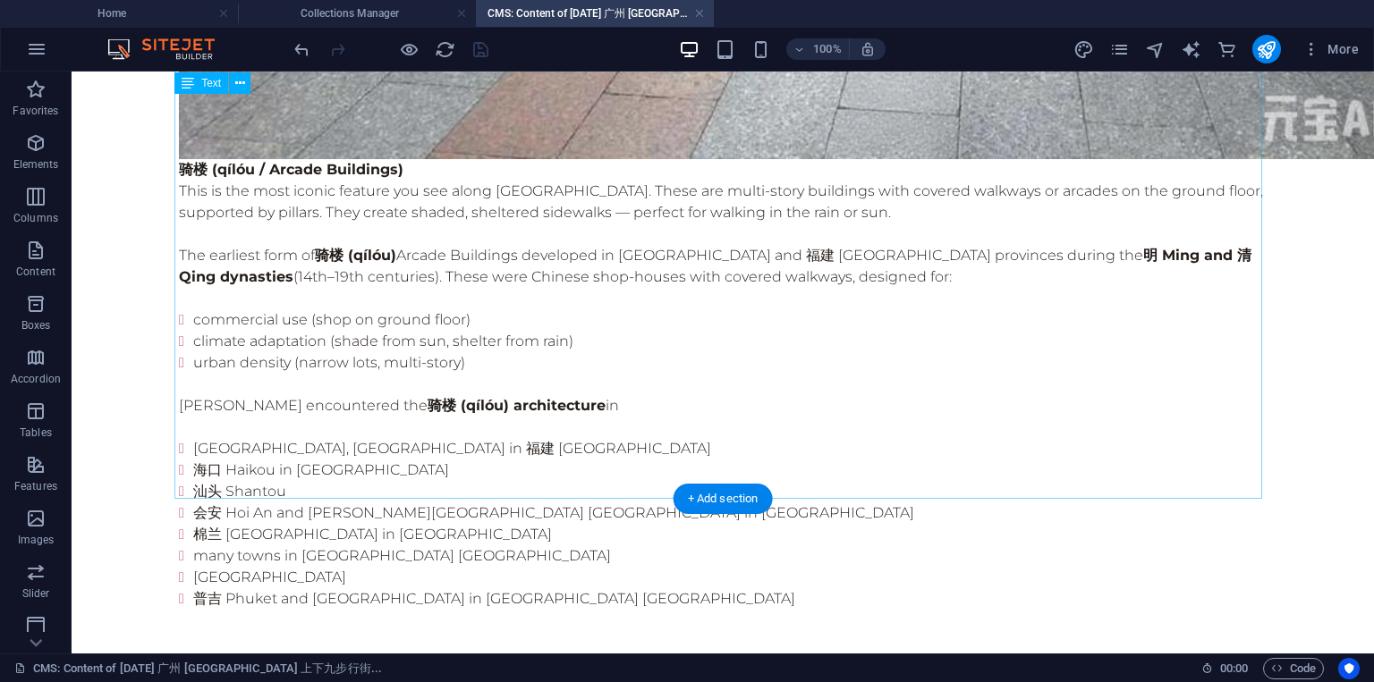
click at [615, 359] on div "骑楼 (qílóu / Arcade Buildings) This is the most iconic feature you see along [GE…" at bounding box center [722, 406] width 1087 height 494
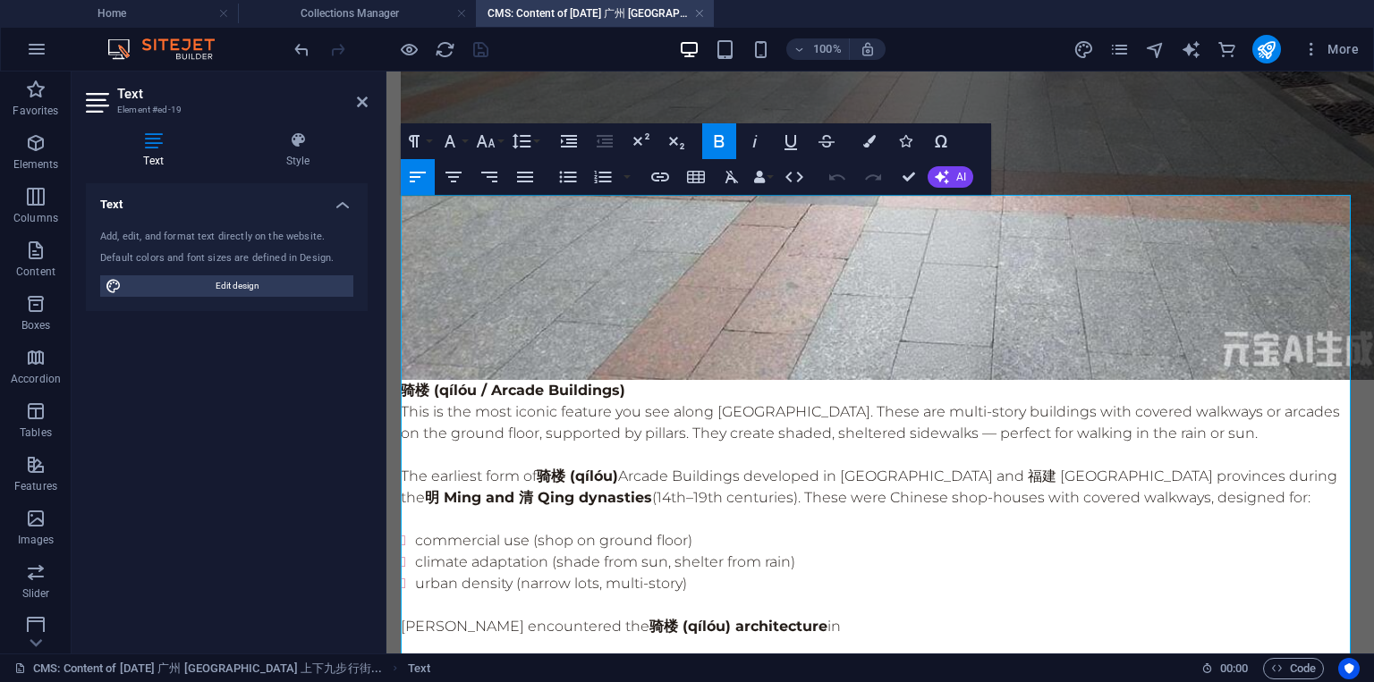
scroll to position [933, 0]
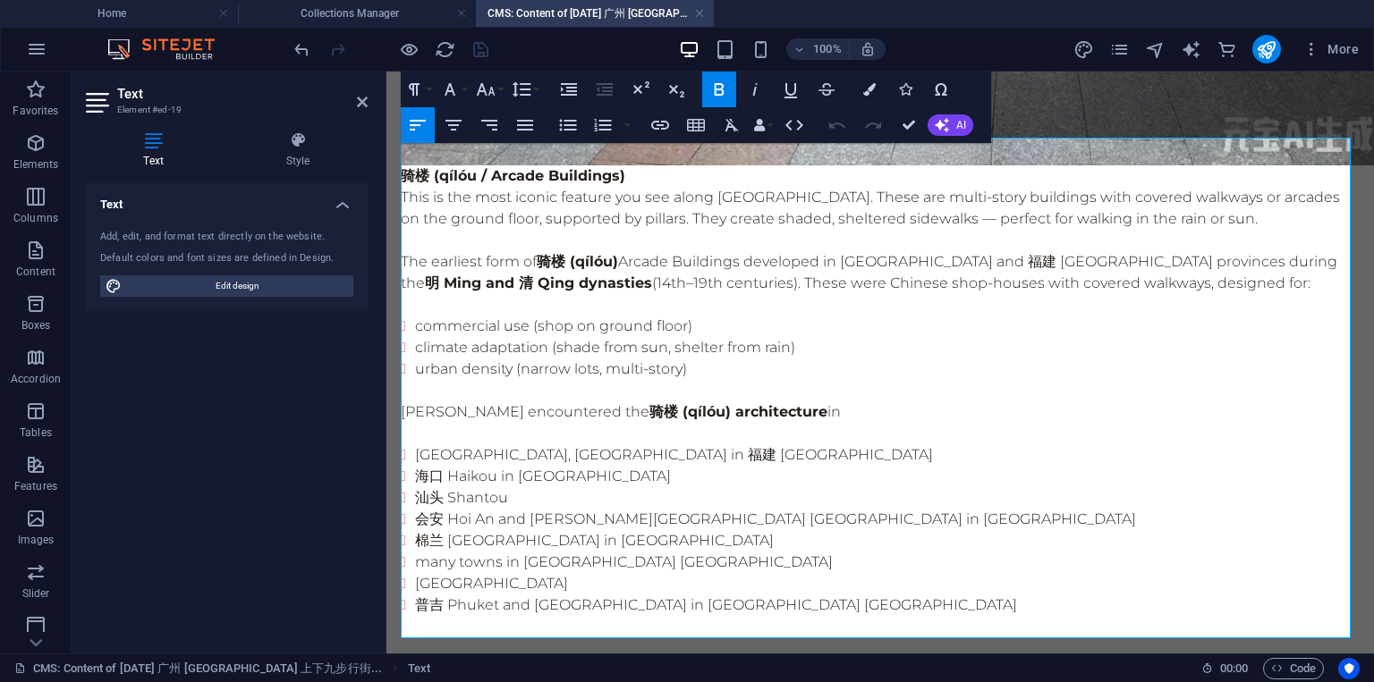
click at [840, 509] on li "会安 Hoi An and [PERSON_NAME][GEOGRAPHIC_DATA] [GEOGRAPHIC_DATA] in [GEOGRAPHIC_D…" at bounding box center [887, 519] width 944 height 21
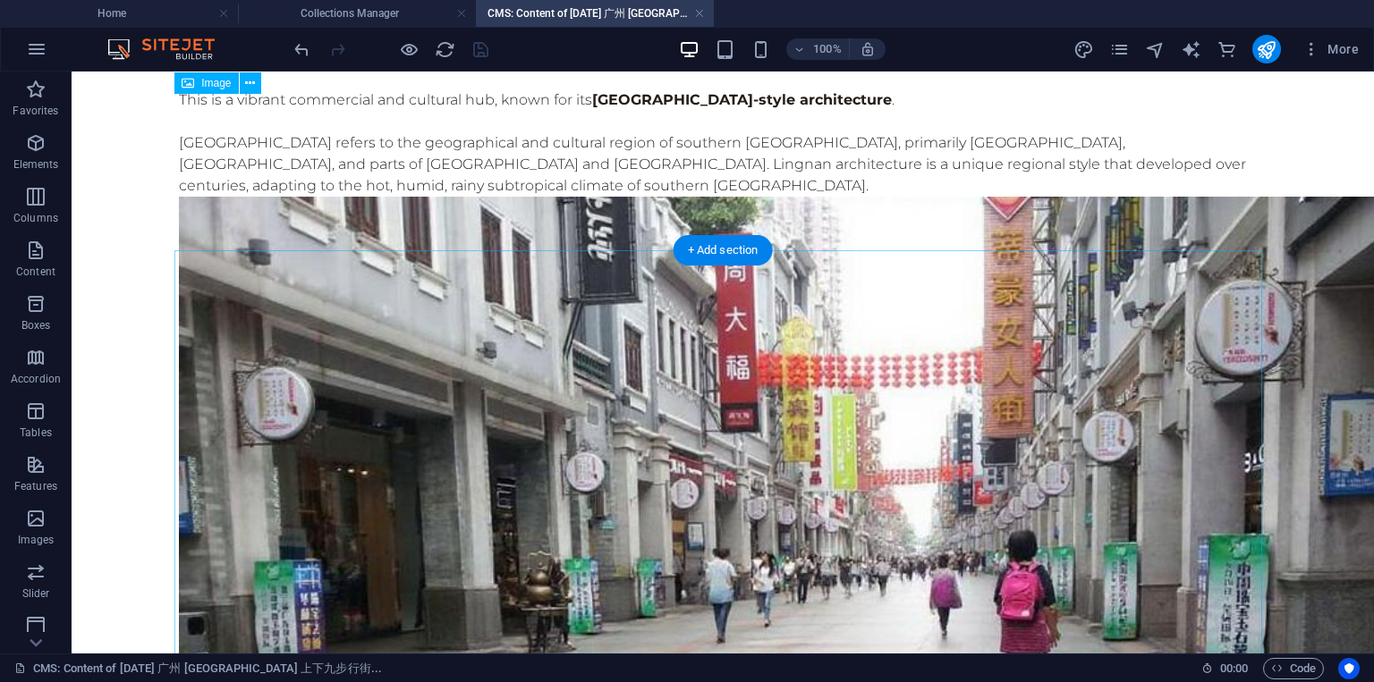
scroll to position [107, 0]
